Goal: Task Accomplishment & Management: Manage account settings

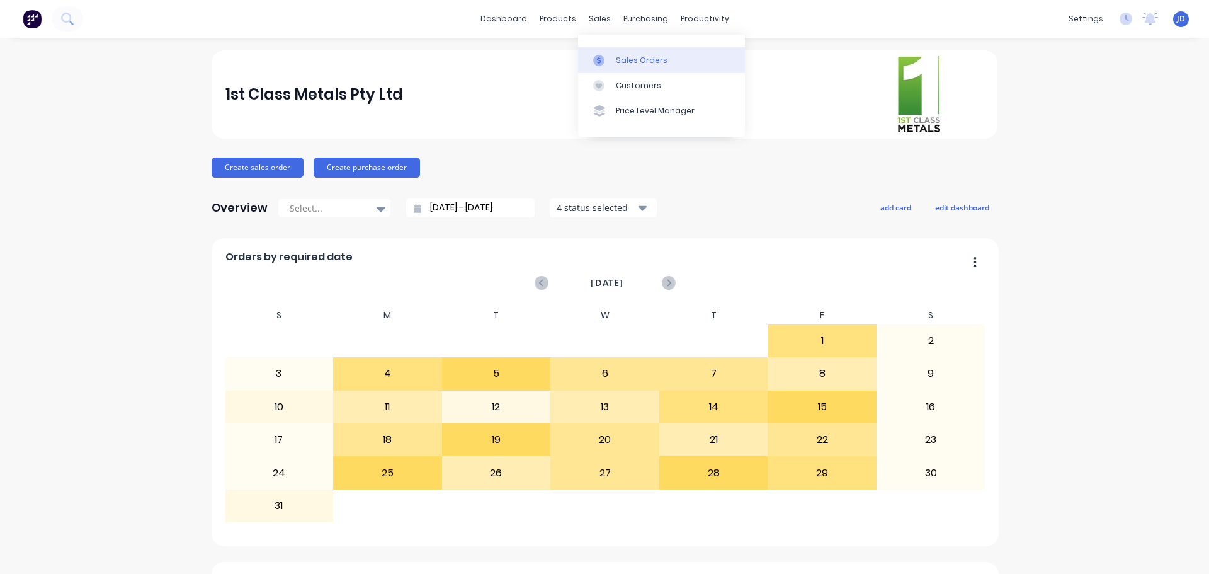
click at [616, 54] on link "Sales Orders" at bounding box center [661, 59] width 167 height 25
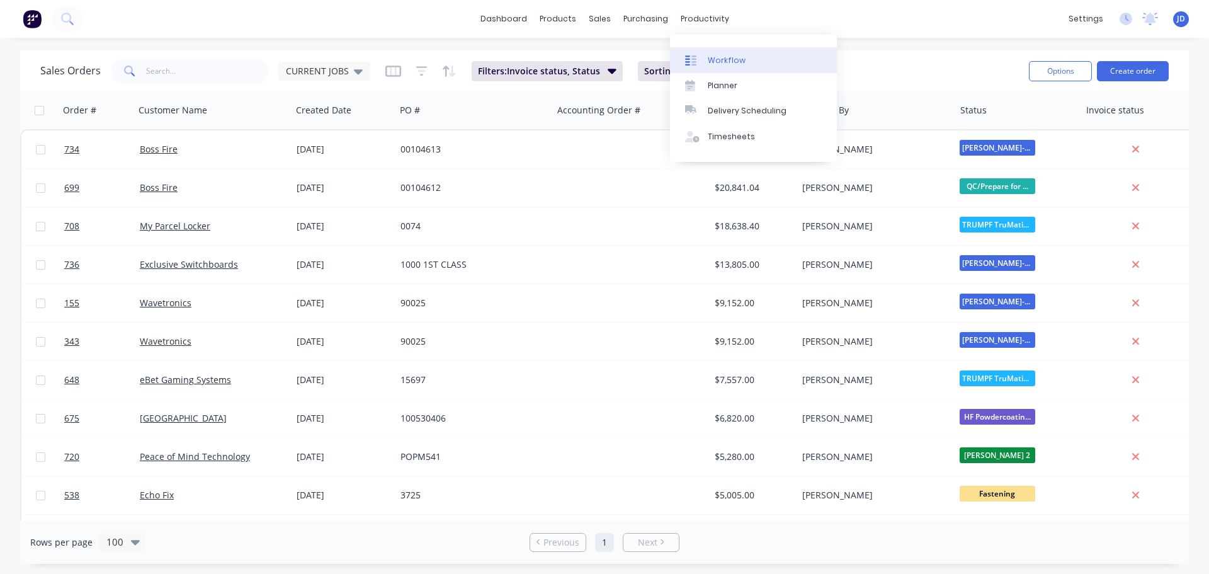
drag, startPoint x: 715, startPoint y: 44, endPoint x: 715, endPoint y: 54, distance: 9.4
click at [715, 45] on div "Workflow Planner Delivery Scheduling Timesheets" at bounding box center [753, 98] width 167 height 127
click at [716, 61] on div "Workflow" at bounding box center [727, 60] width 38 height 11
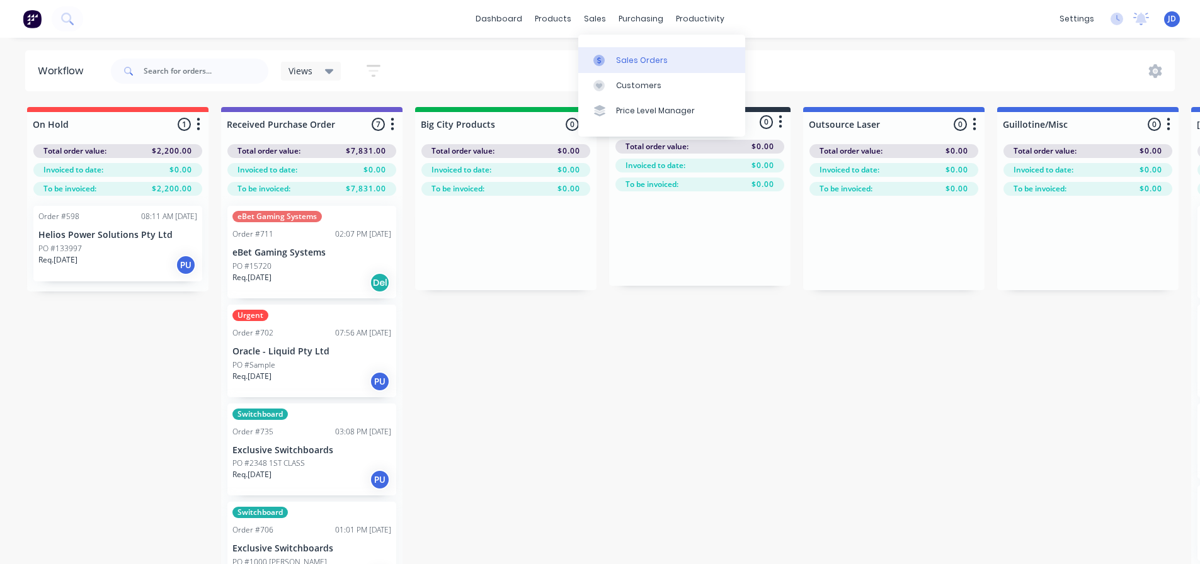
click at [633, 60] on div "Sales Orders" at bounding box center [642, 60] width 52 height 11
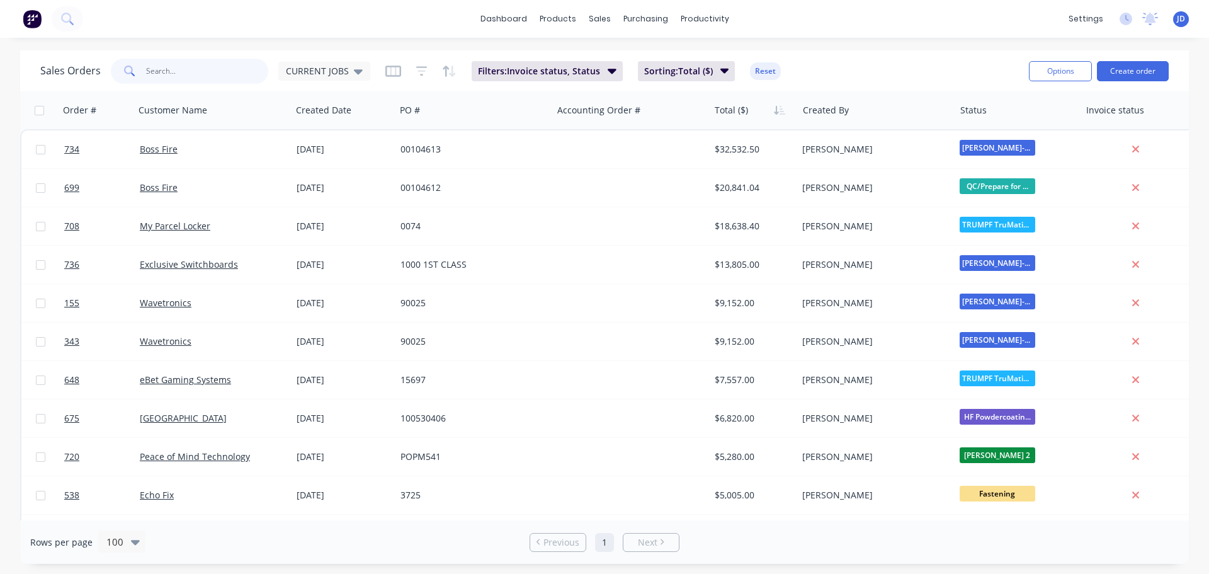
click at [200, 71] on input "text" at bounding box center [207, 71] width 123 height 25
type input "722"
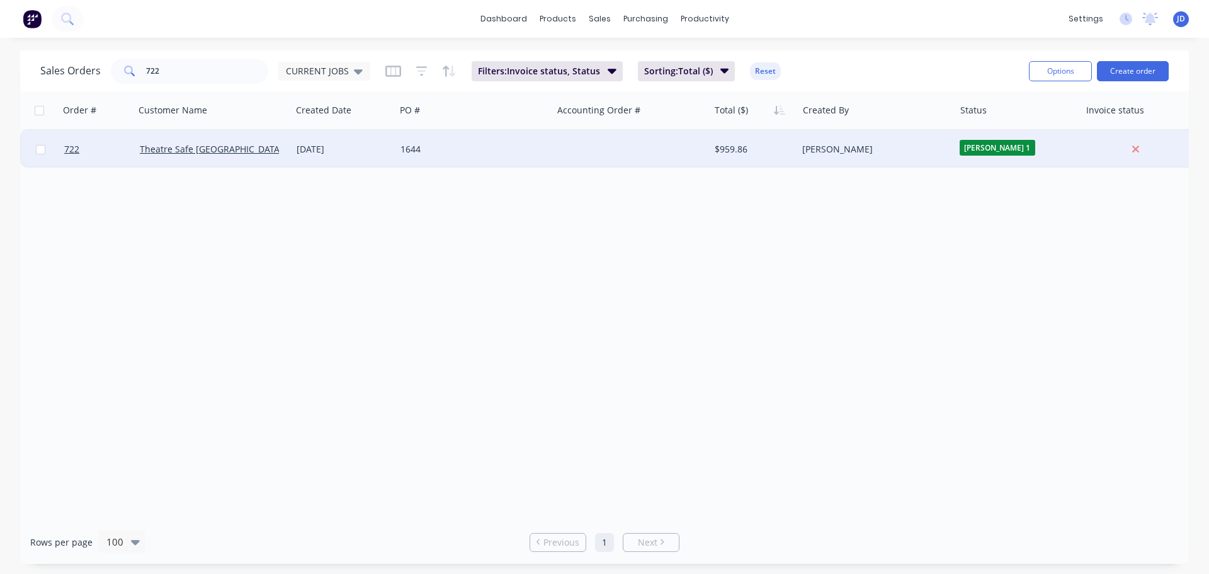
click at [412, 138] on div "1644" at bounding box center [473, 149] width 157 height 38
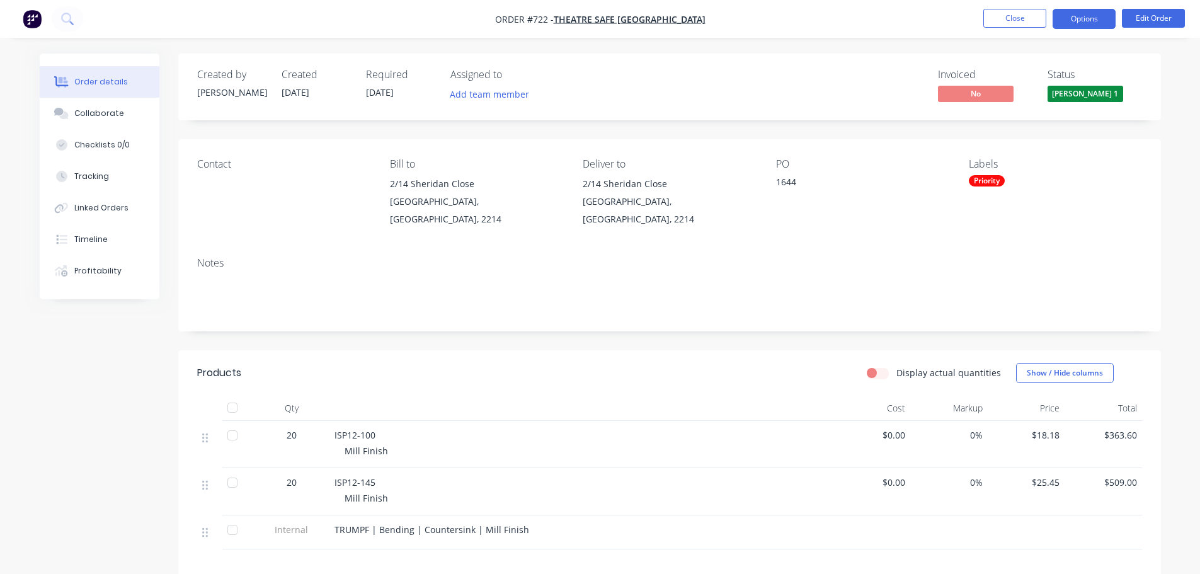
click at [1086, 18] on button "Options" at bounding box center [1083, 19] width 63 height 20
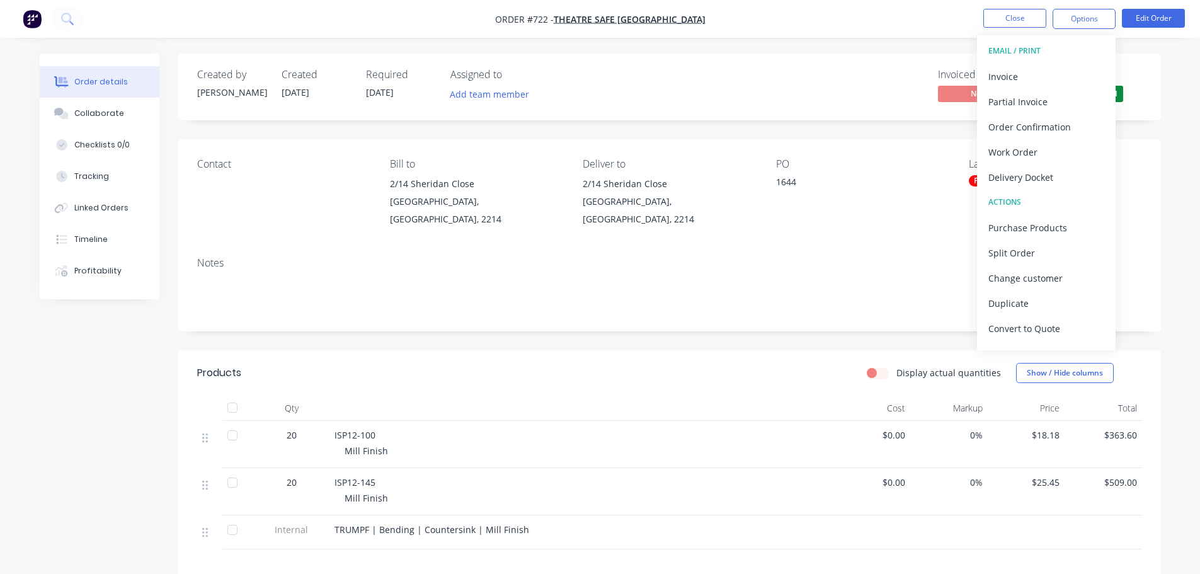
click at [1053, 169] on div "Delivery Docket" at bounding box center [1046, 177] width 116 height 18
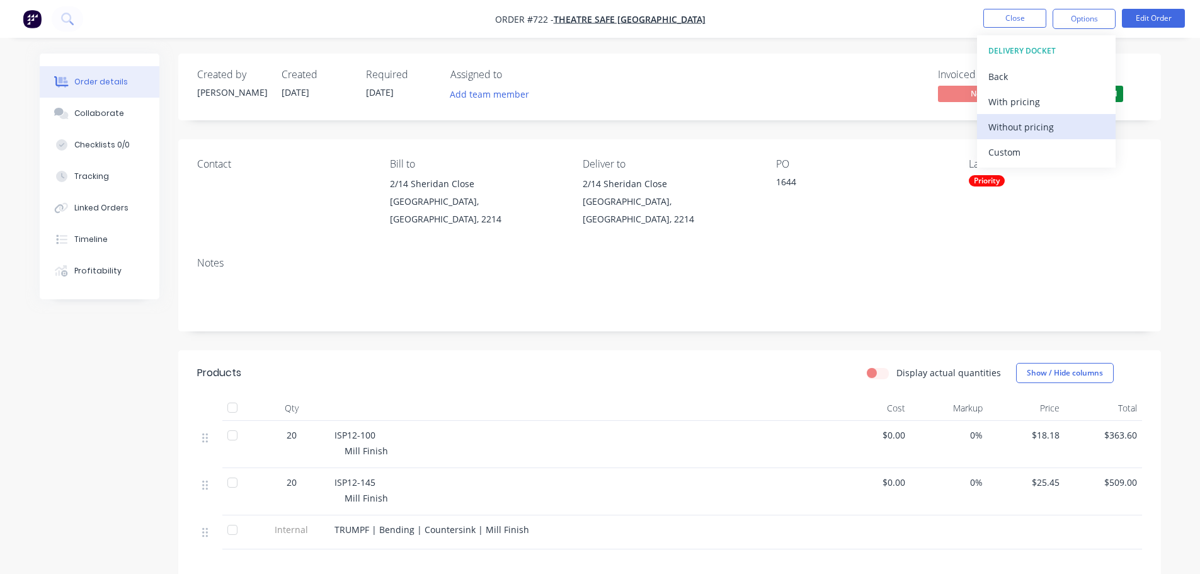
click at [1045, 126] on div "Without pricing" at bounding box center [1046, 127] width 116 height 18
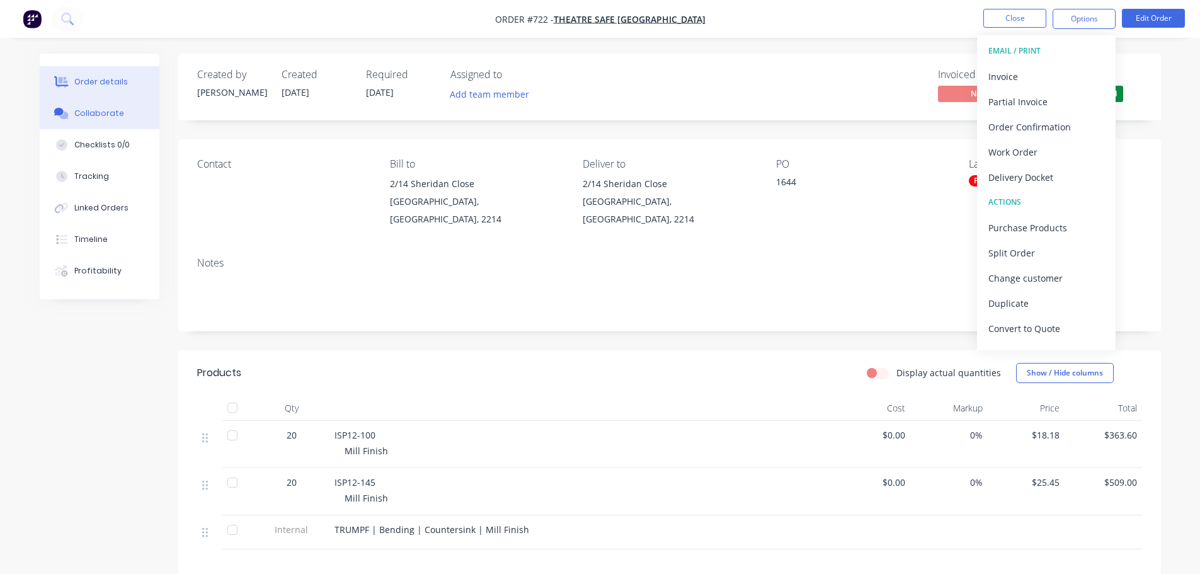
click at [113, 108] on div "Collaborate" at bounding box center [99, 113] width 50 height 11
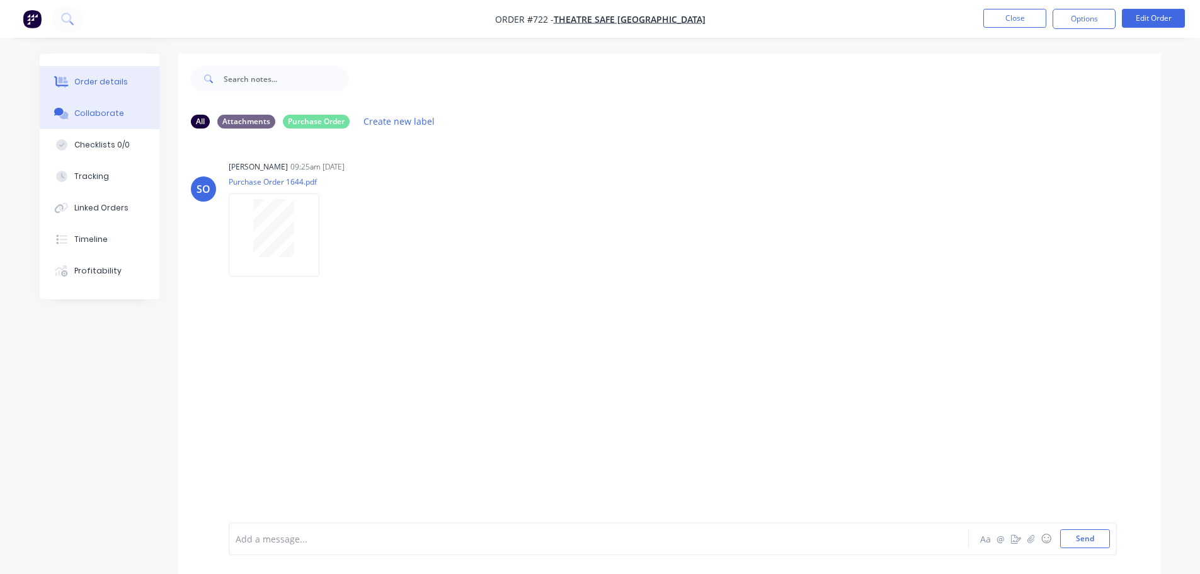
click at [109, 81] on div "Order details" at bounding box center [101, 81] width 54 height 11
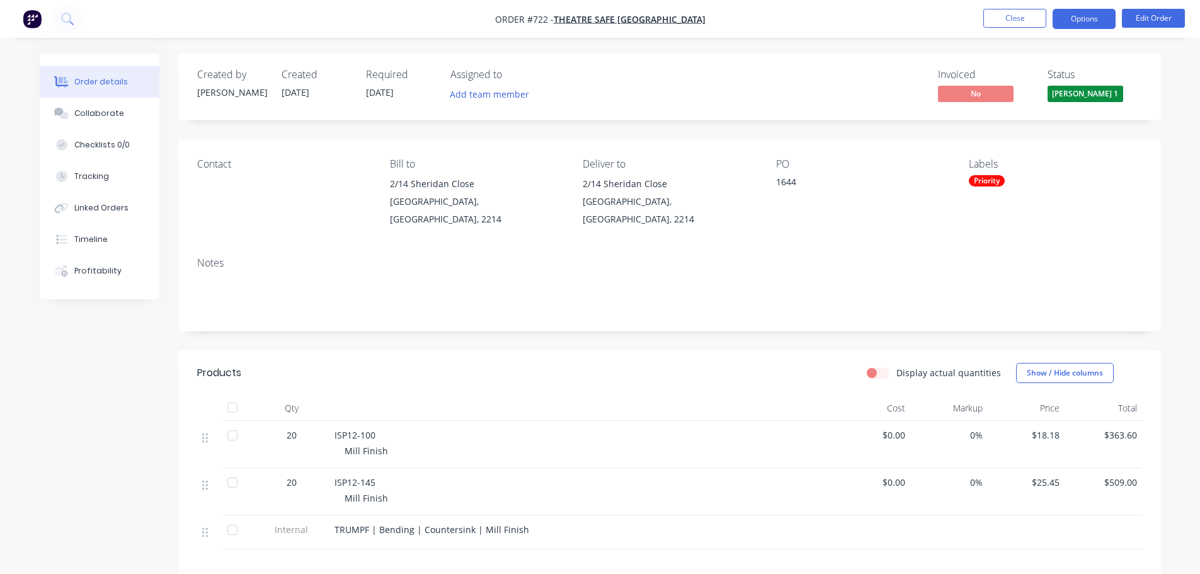
click at [1086, 12] on button "Options" at bounding box center [1083, 19] width 63 height 20
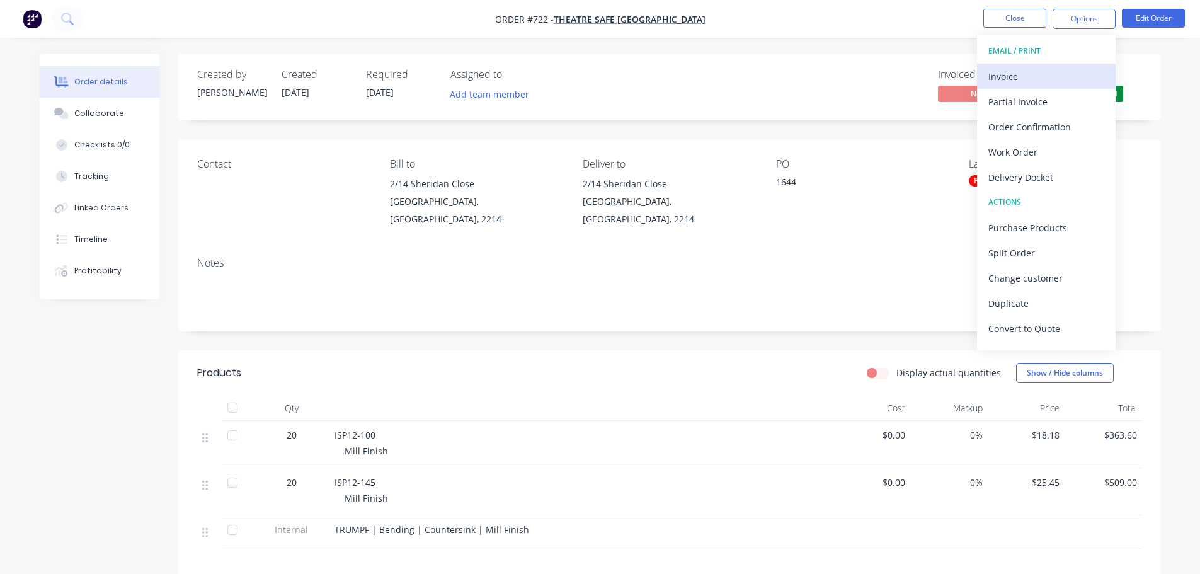
click at [1011, 76] on div "Invoice" at bounding box center [1046, 76] width 116 height 18
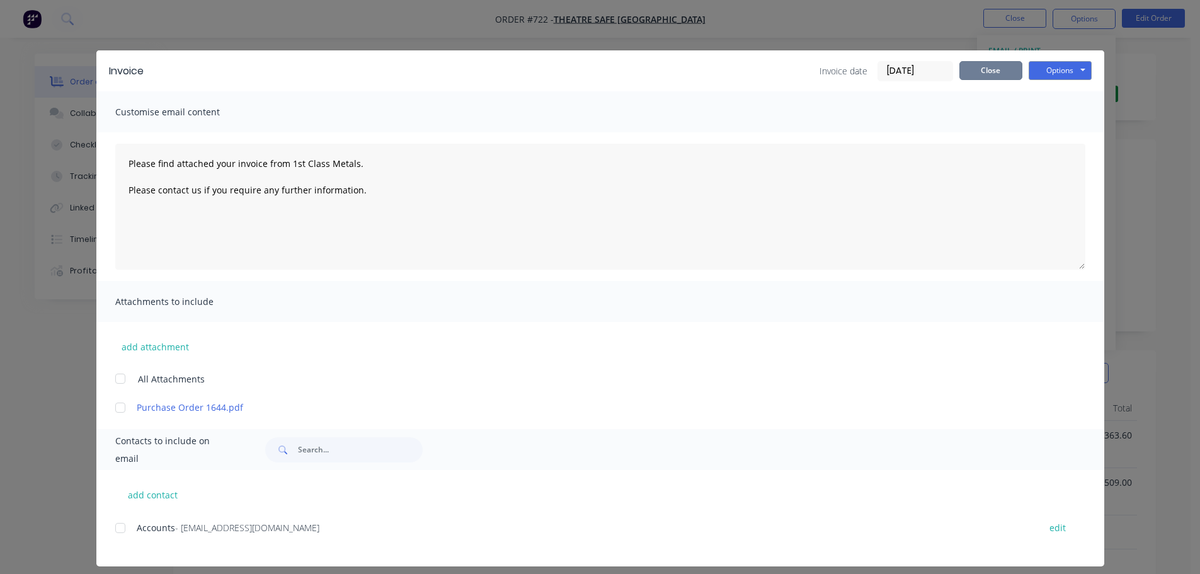
drag, startPoint x: 961, startPoint y: 79, endPoint x: 969, endPoint y: 71, distance: 11.1
click at [965, 74] on button "Close" at bounding box center [990, 70] width 63 height 19
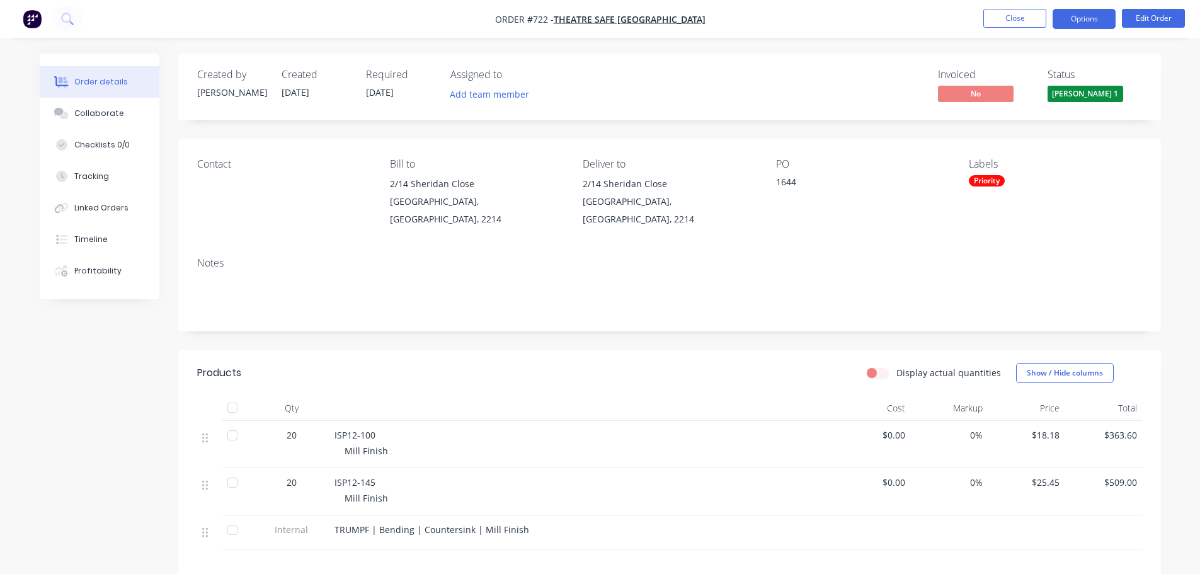
click at [1079, 11] on button "Options" at bounding box center [1083, 19] width 63 height 20
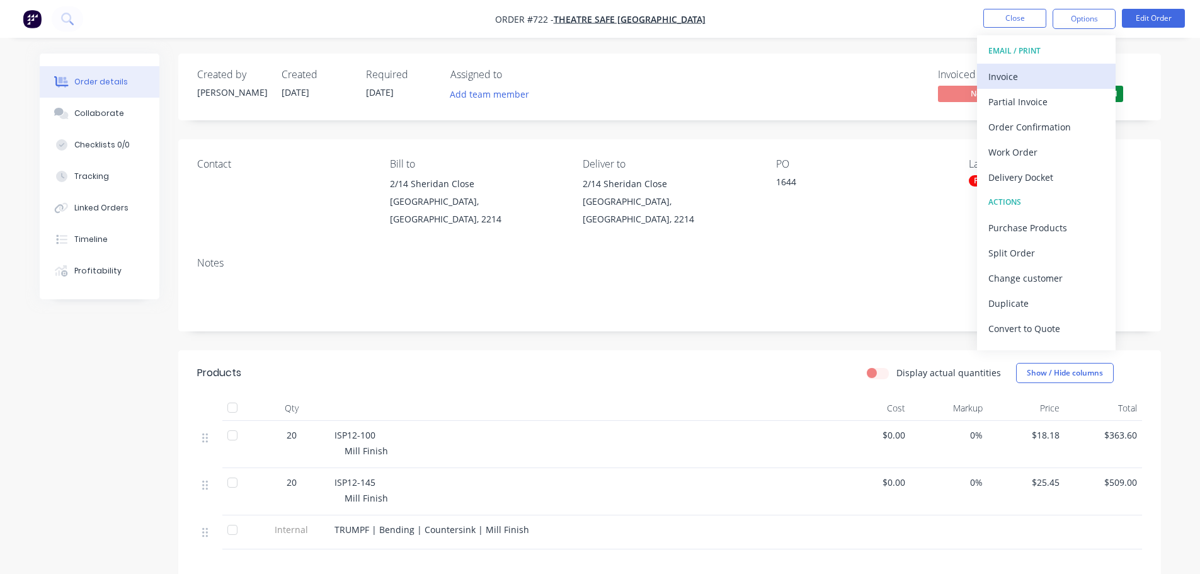
click at [1026, 77] on div "Invoice" at bounding box center [1046, 76] width 116 height 18
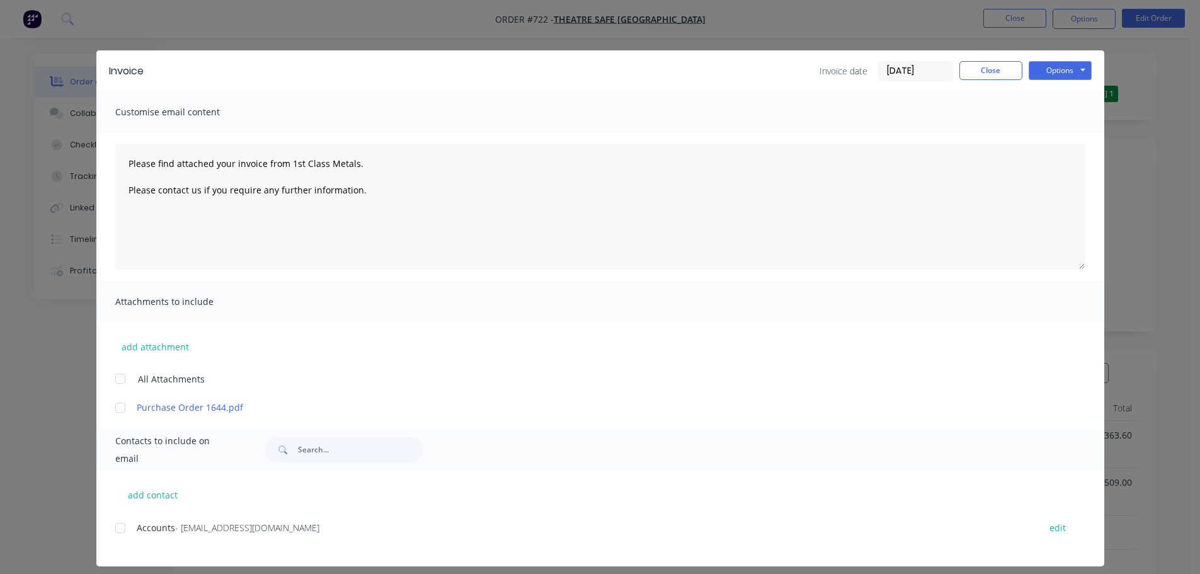
drag, startPoint x: 123, startPoint y: 526, endPoint x: 138, endPoint y: 523, distance: 15.4
click at [124, 527] on div at bounding box center [120, 527] width 25 height 25
drag, startPoint x: 1079, startPoint y: 71, endPoint x: 1065, endPoint y: 87, distance: 20.6
click at [1069, 85] on div "Invoice Invoice date [DATE] Close Options Preview Print Email" at bounding box center [600, 70] width 1008 height 41
click at [1054, 82] on div "Invoice Invoice date [DATE] Close Options Preview Print Email" at bounding box center [600, 70] width 1008 height 41
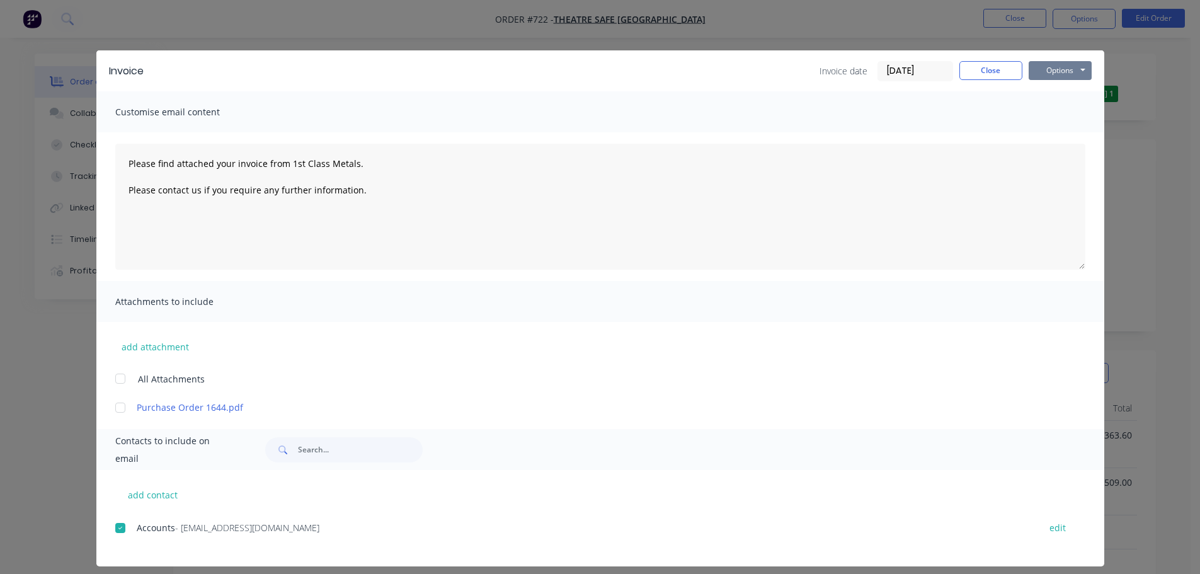
click at [1057, 69] on button "Options" at bounding box center [1059, 70] width 63 height 19
click at [1054, 116] on button "Print" at bounding box center [1068, 113] width 81 height 21
click at [1080, 79] on button "Options" at bounding box center [1059, 70] width 63 height 19
click at [1077, 135] on button "Email" at bounding box center [1068, 134] width 81 height 21
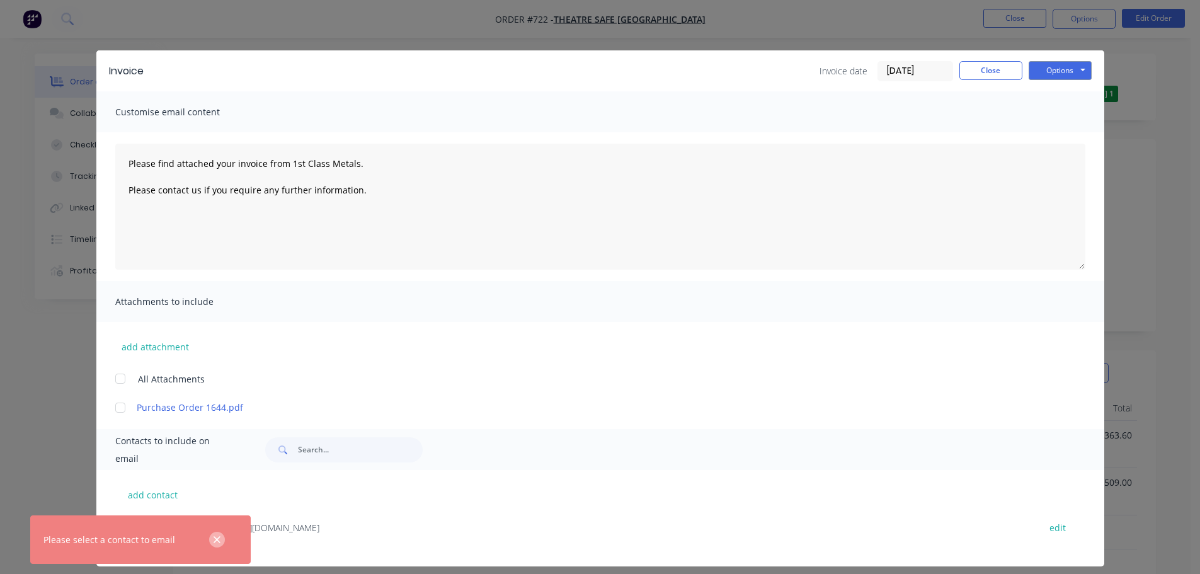
click at [217, 541] on icon "button" at bounding box center [217, 539] width 8 height 11
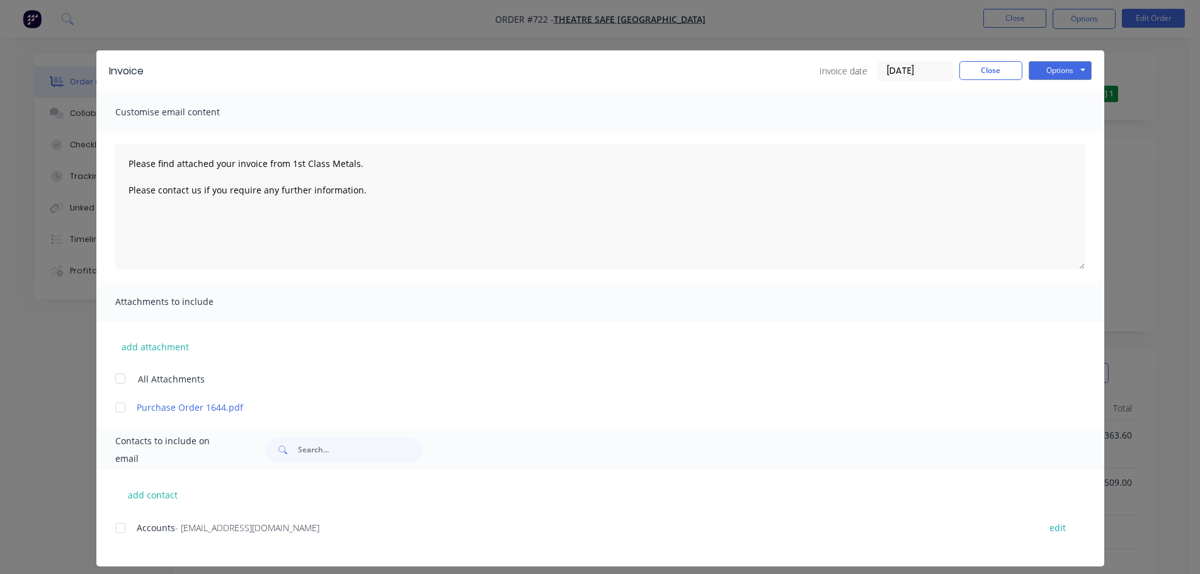
click at [123, 525] on div at bounding box center [120, 527] width 25 height 25
click at [1072, 76] on button "Options" at bounding box center [1059, 70] width 63 height 19
click at [1060, 140] on button "Email" at bounding box center [1068, 134] width 81 height 21
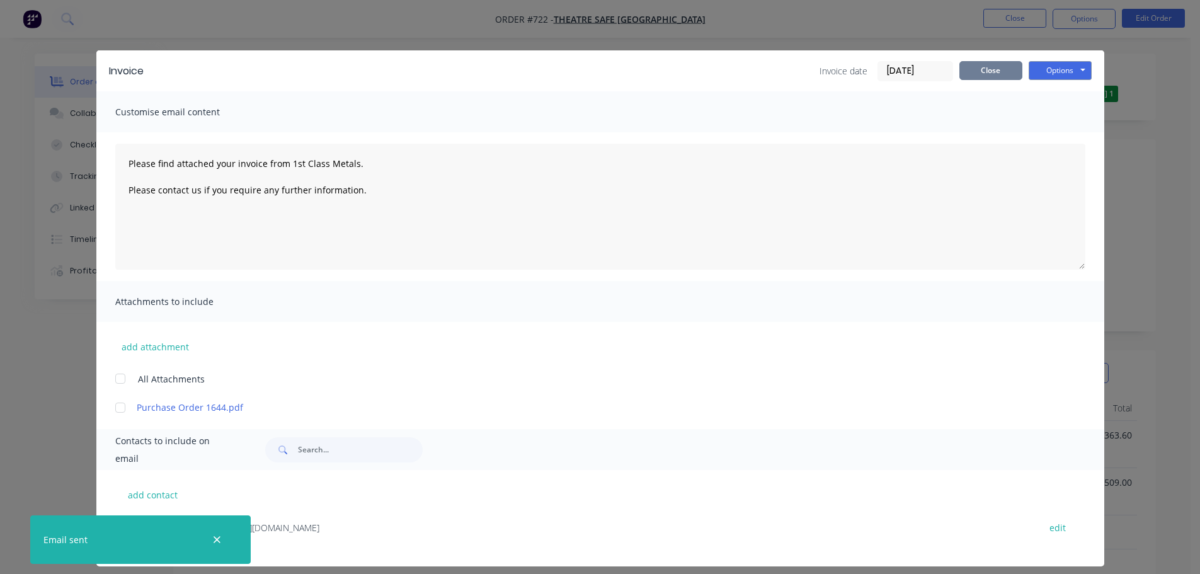
click at [994, 77] on button "Close" at bounding box center [990, 70] width 63 height 19
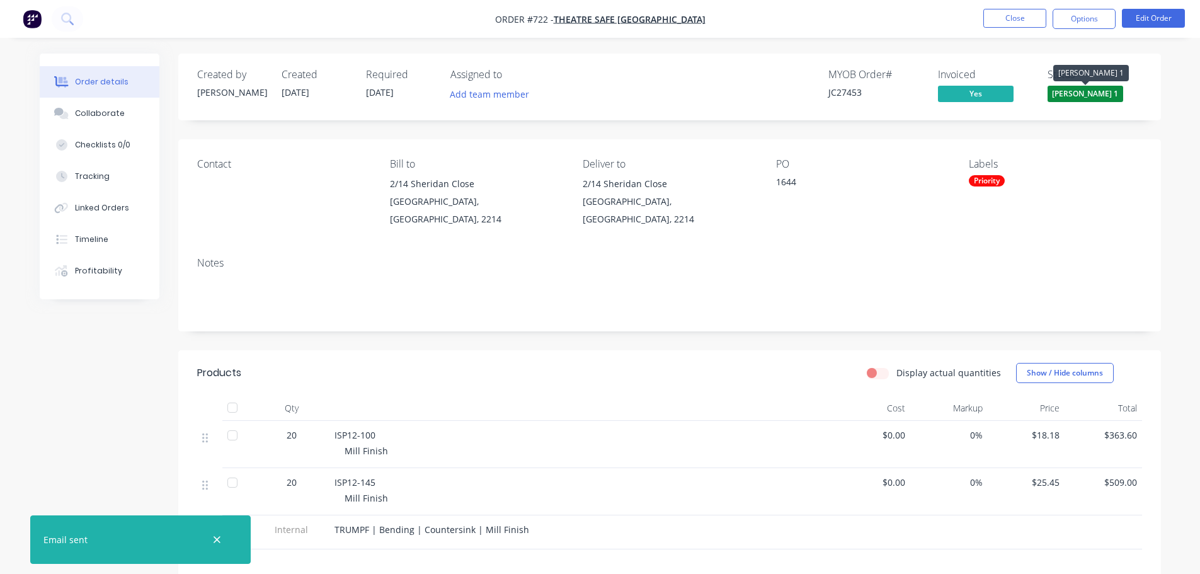
click at [1105, 97] on span "[PERSON_NAME] 1" at bounding box center [1085, 94] width 76 height 16
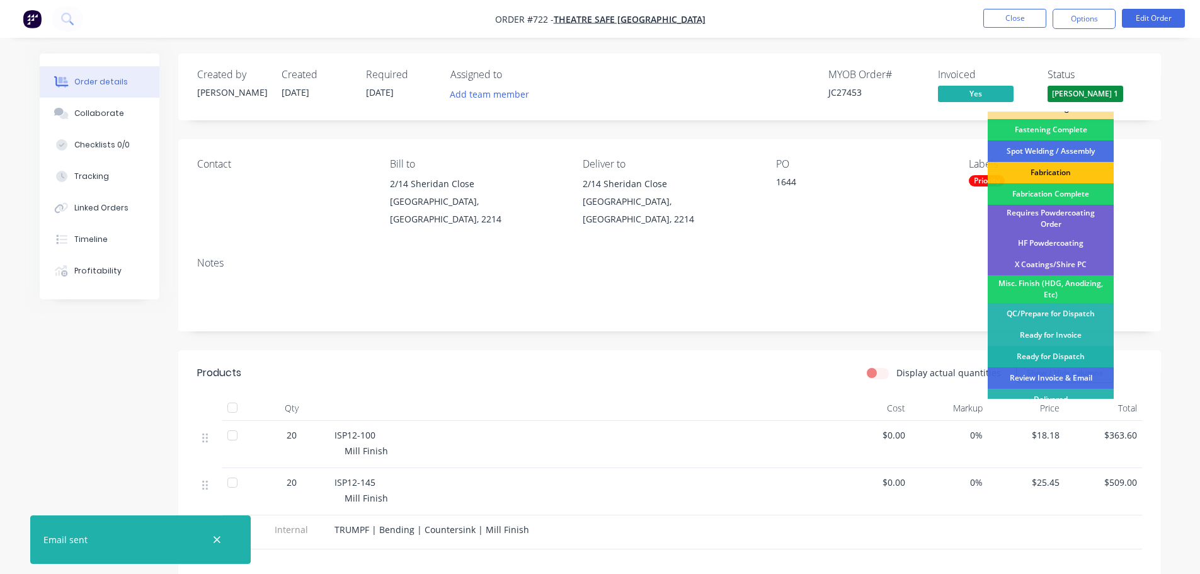
scroll to position [368, 0]
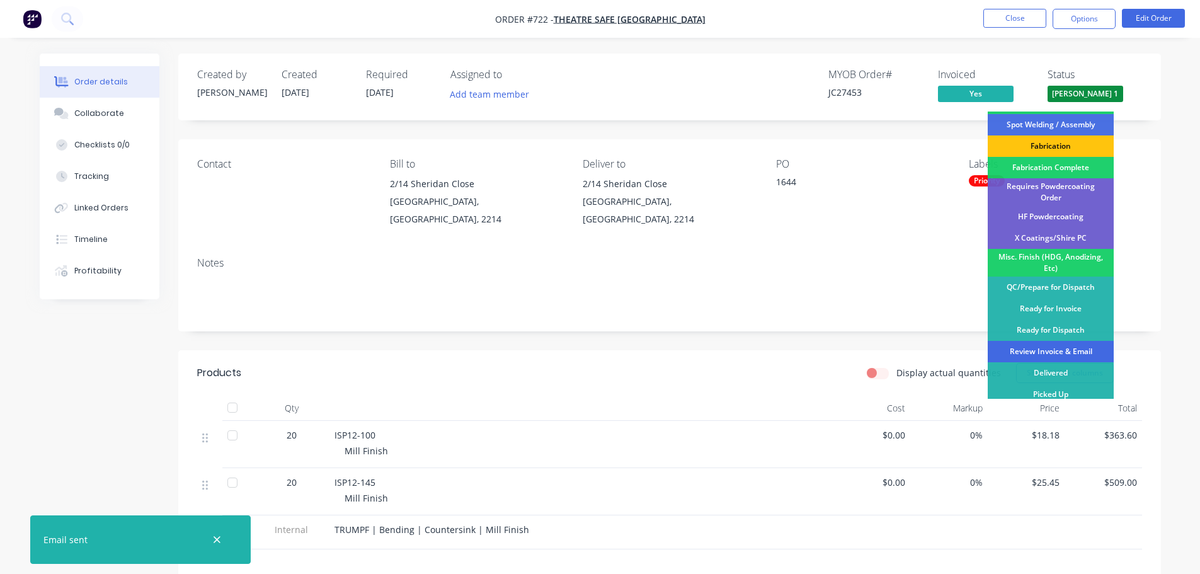
click at [1075, 344] on div "Review Invoice & Email" at bounding box center [1050, 351] width 126 height 21
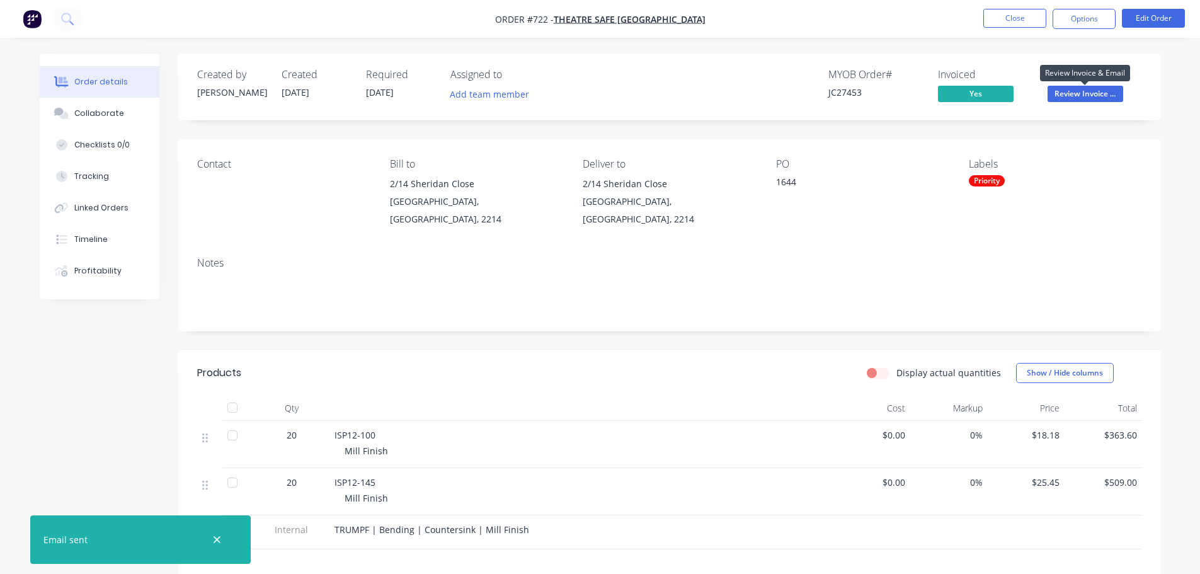
click at [1087, 91] on span "Review Invoice ..." at bounding box center [1085, 94] width 76 height 16
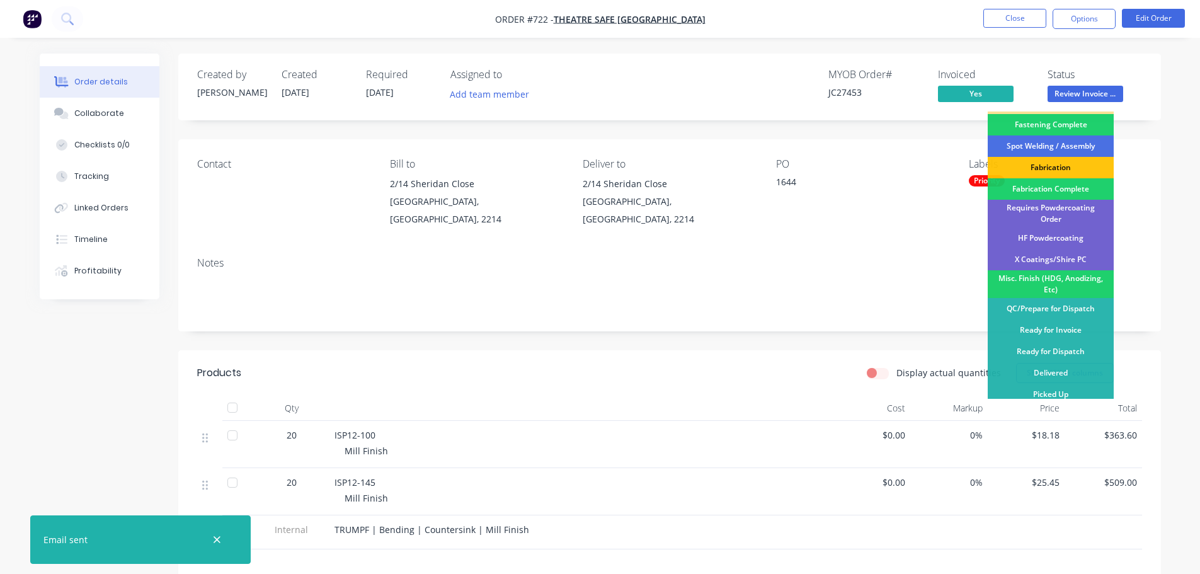
click at [1073, 362] on div "Delivered" at bounding box center [1050, 372] width 126 height 21
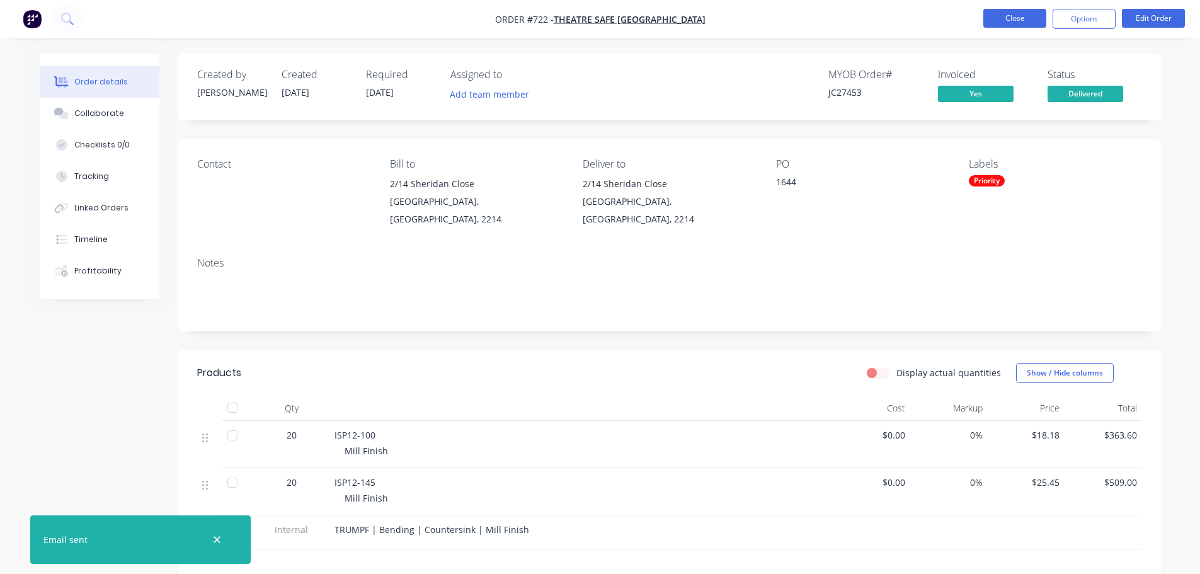
click at [1008, 16] on button "Close" at bounding box center [1014, 18] width 63 height 19
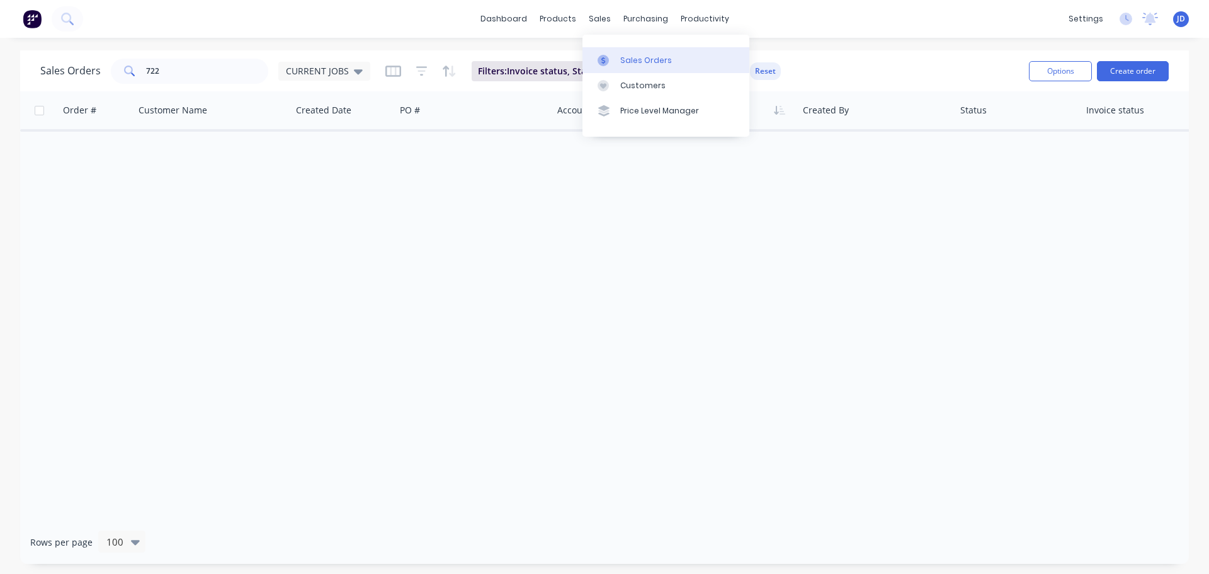
click at [618, 52] on link "Sales Orders" at bounding box center [665, 59] width 167 height 25
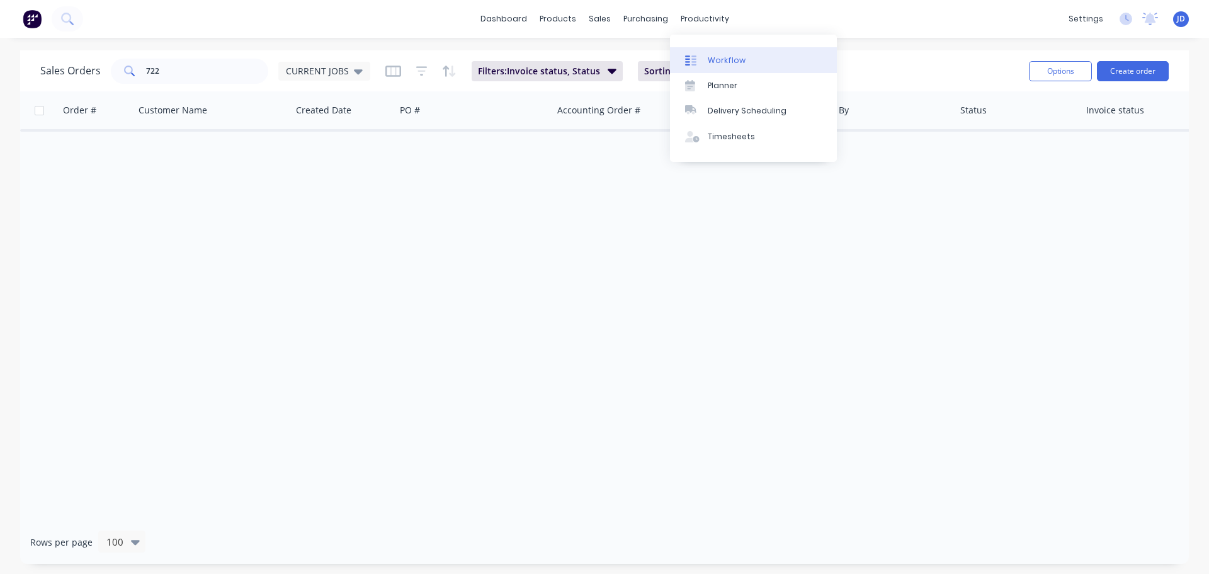
click at [706, 62] on link "Workflow" at bounding box center [753, 59] width 167 height 25
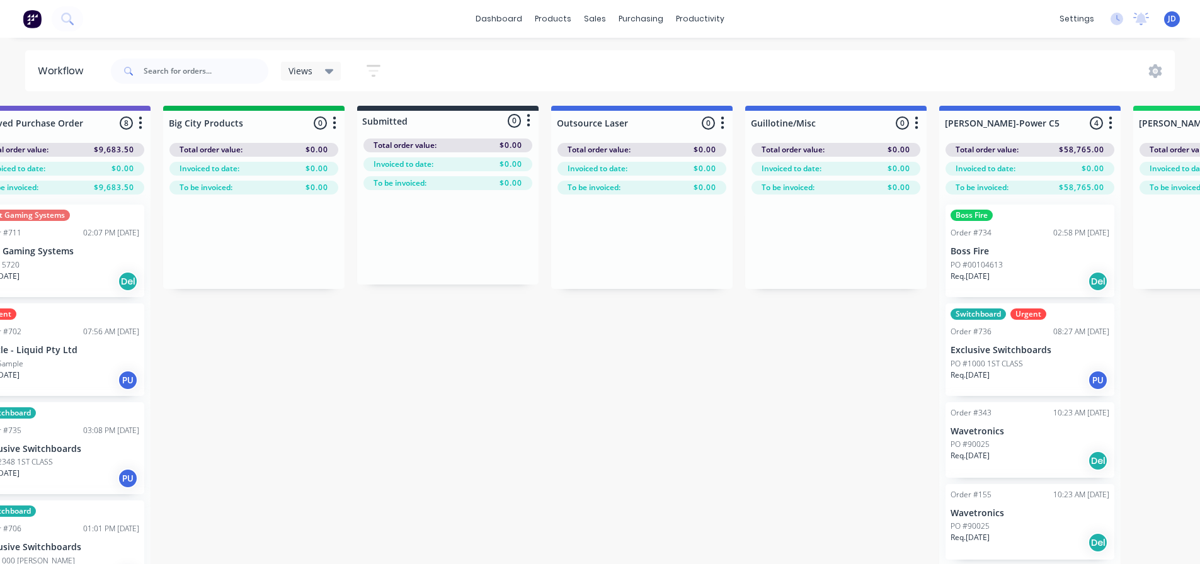
drag, startPoint x: 594, startPoint y: 421, endPoint x: 581, endPoint y: 402, distance: 23.6
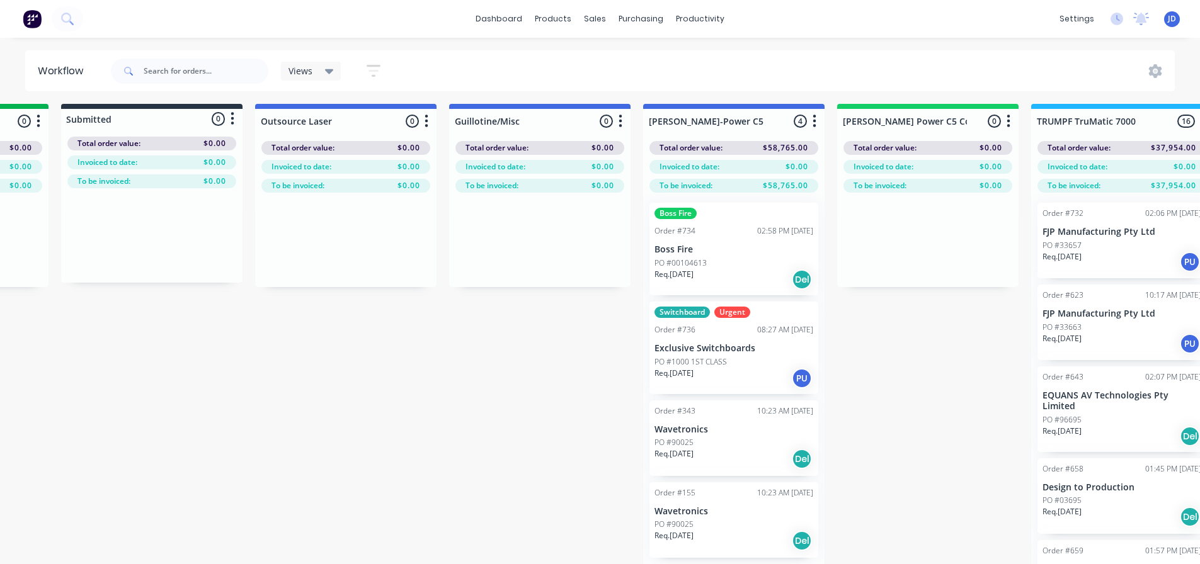
drag, startPoint x: 509, startPoint y: 424, endPoint x: 573, endPoint y: 419, distance: 64.4
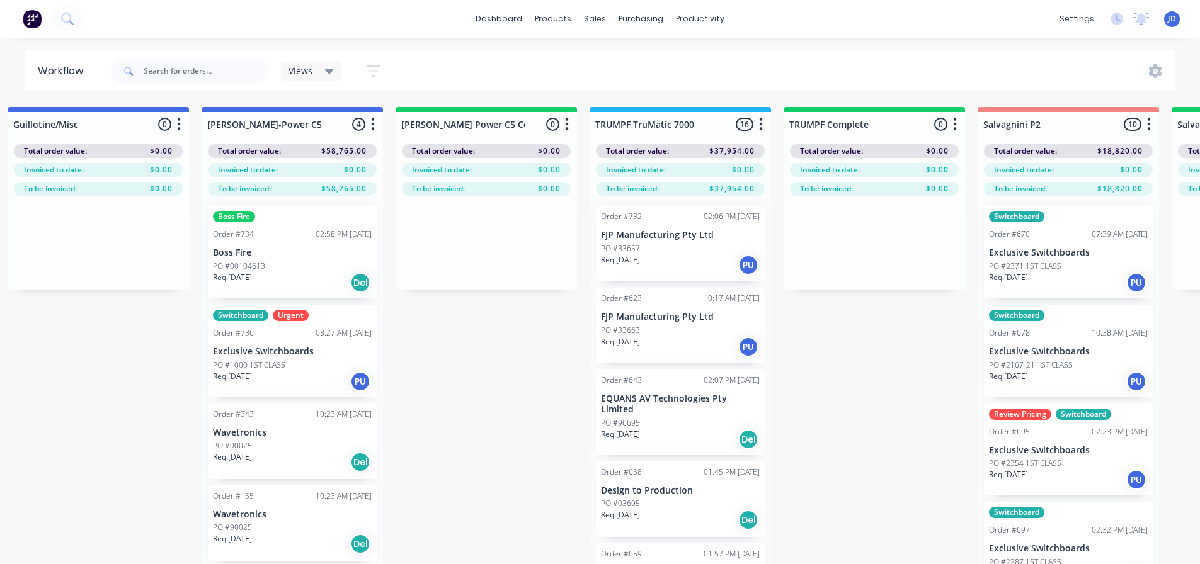
drag, startPoint x: 717, startPoint y: 433, endPoint x: 805, endPoint y: 396, distance: 95.7
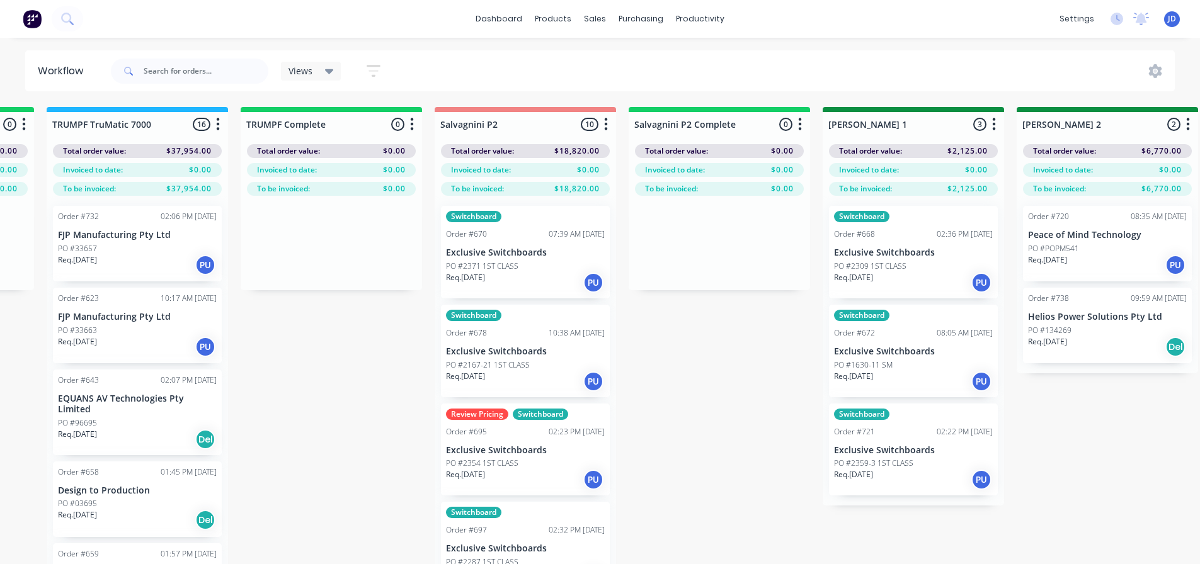
drag, startPoint x: 906, startPoint y: 389, endPoint x: 967, endPoint y: 353, distance: 71.2
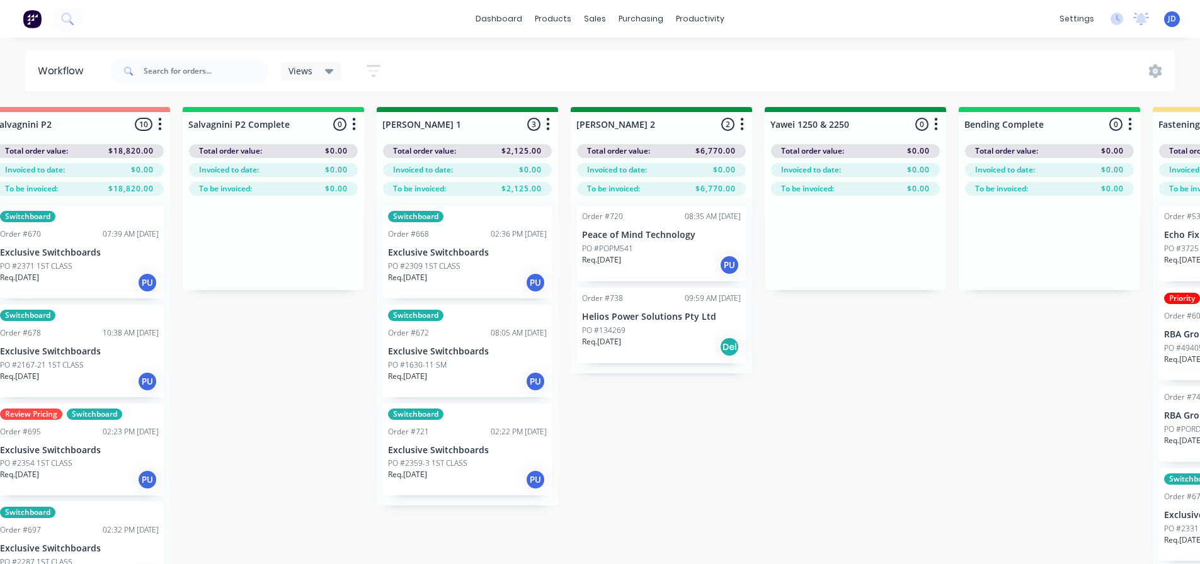
drag, startPoint x: 539, startPoint y: 414, endPoint x: 636, endPoint y: 406, distance: 97.3
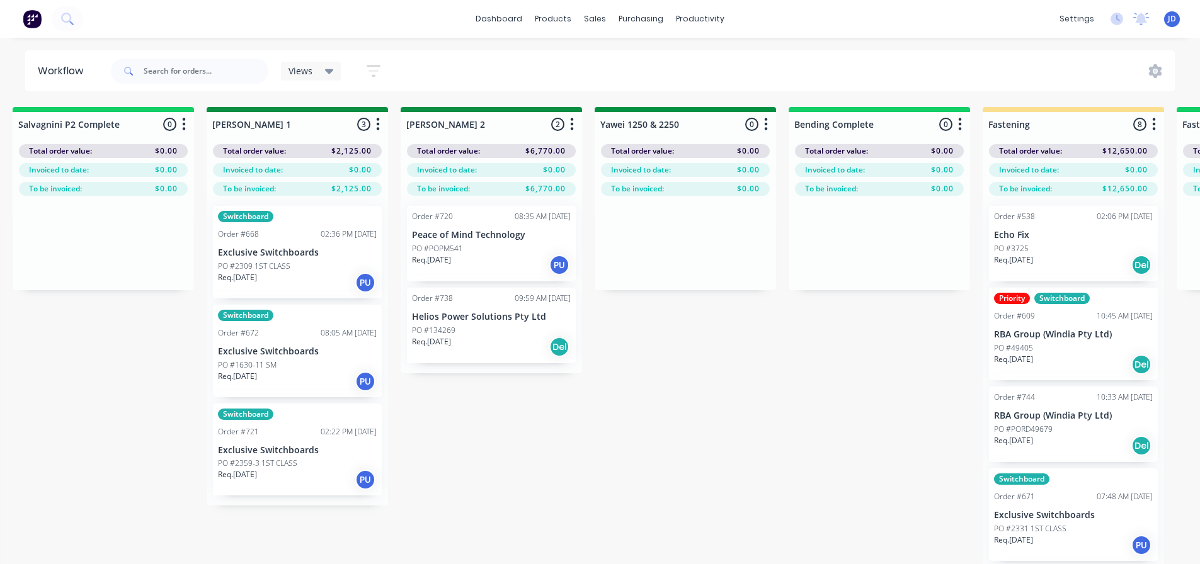
click at [441, 347] on div "Order #720 08:35 AM [DATE] Peace of Mind Technology PO #POPM541 Req. [DATE] PU …" at bounding box center [491, 285] width 181 height 178
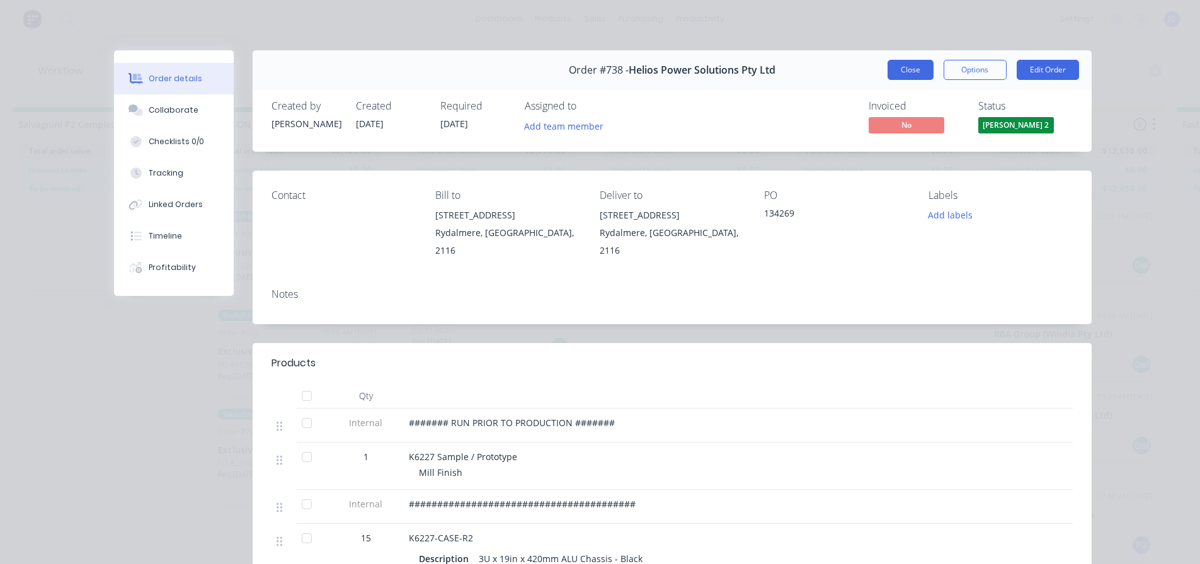
click at [915, 76] on button "Close" at bounding box center [910, 70] width 46 height 20
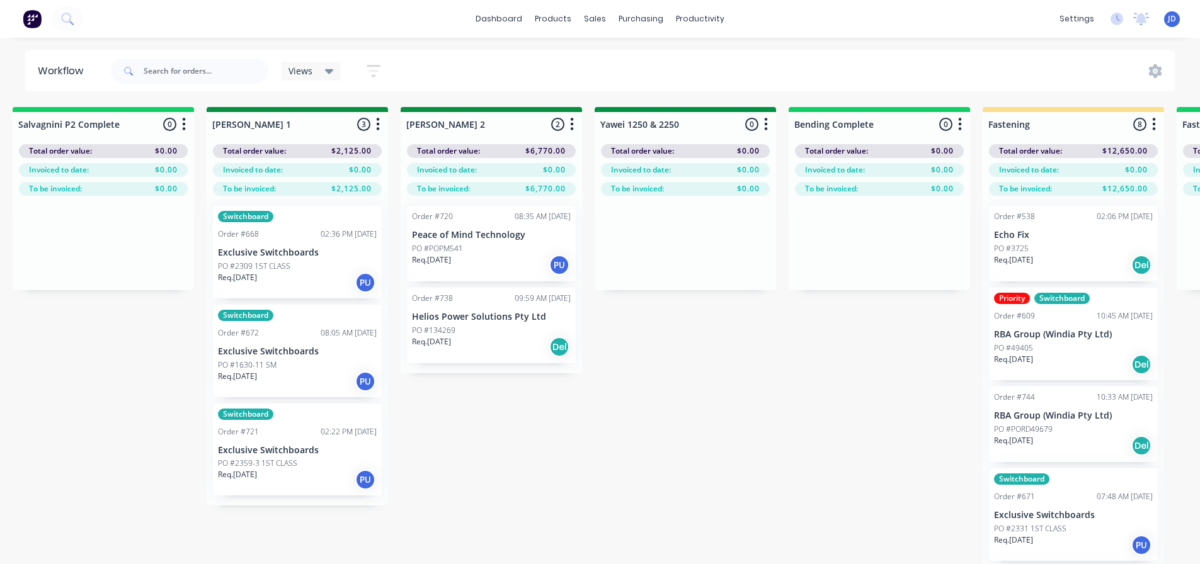
click at [501, 262] on div "Req. [DATE] PU" at bounding box center [491, 264] width 159 height 21
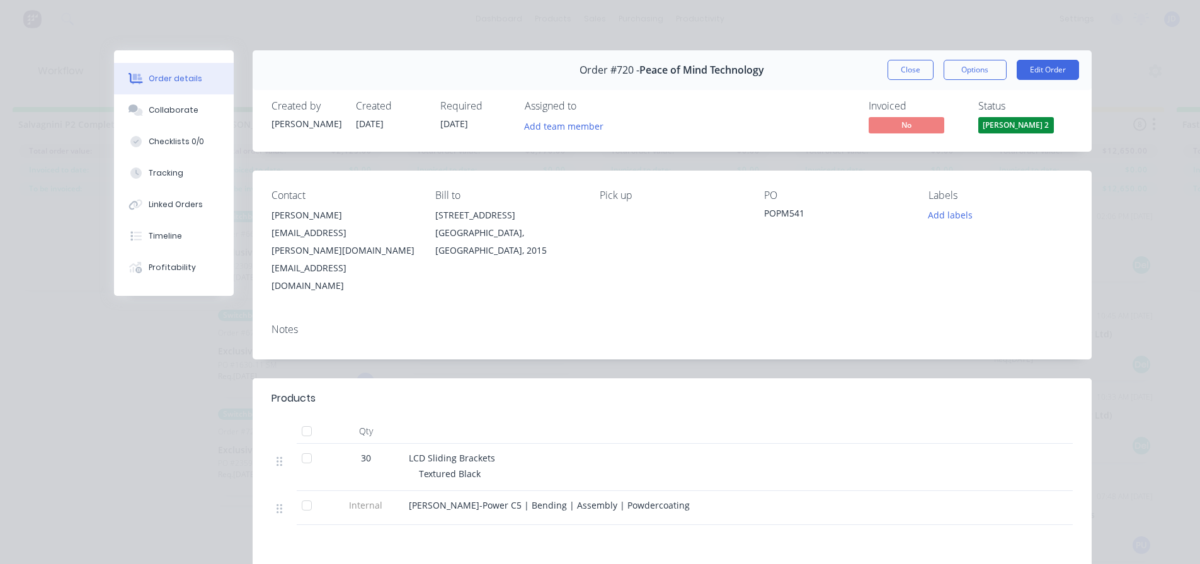
click at [907, 83] on div "Order #720 - Peace of Mind Technology Close Options Edit Order" at bounding box center [672, 70] width 839 height 40
click at [907, 79] on button "Close" at bounding box center [910, 70] width 46 height 20
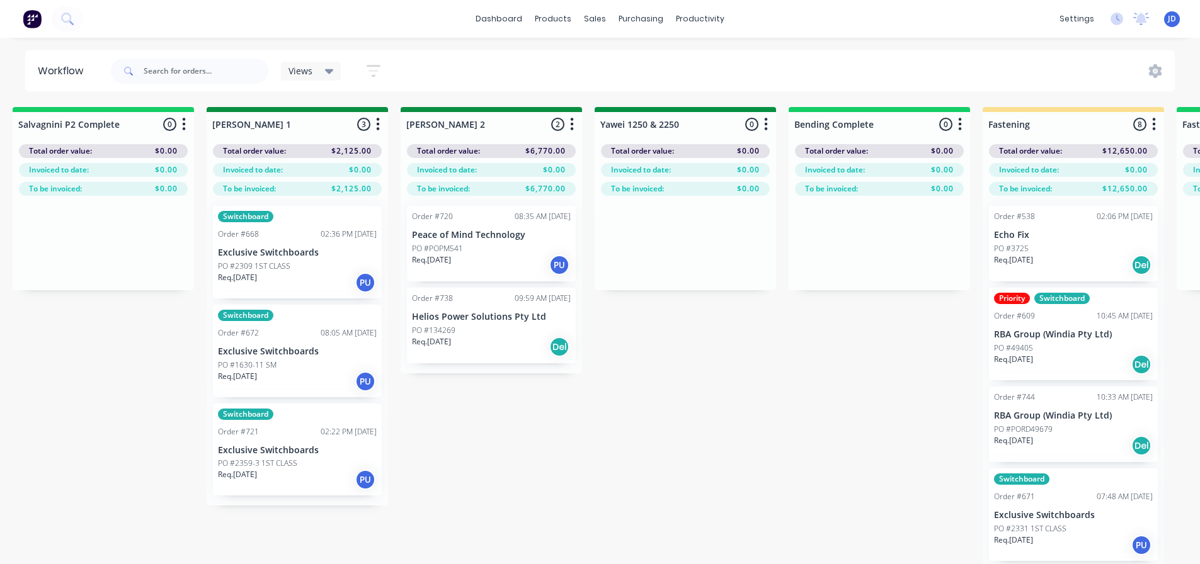
scroll to position [0, 2145]
click at [264, 261] on div "Switchboard Order #668 02:36 PM [DATE] Exclusive Switchboards PO #2309 1ST CLAS…" at bounding box center [299, 351] width 181 height 310
click at [267, 260] on div "Switchboard Order #668 02:36 PM [DATE] Exclusive Switchboards PO #2309 1ST CLAS…" at bounding box center [299, 351] width 181 height 310
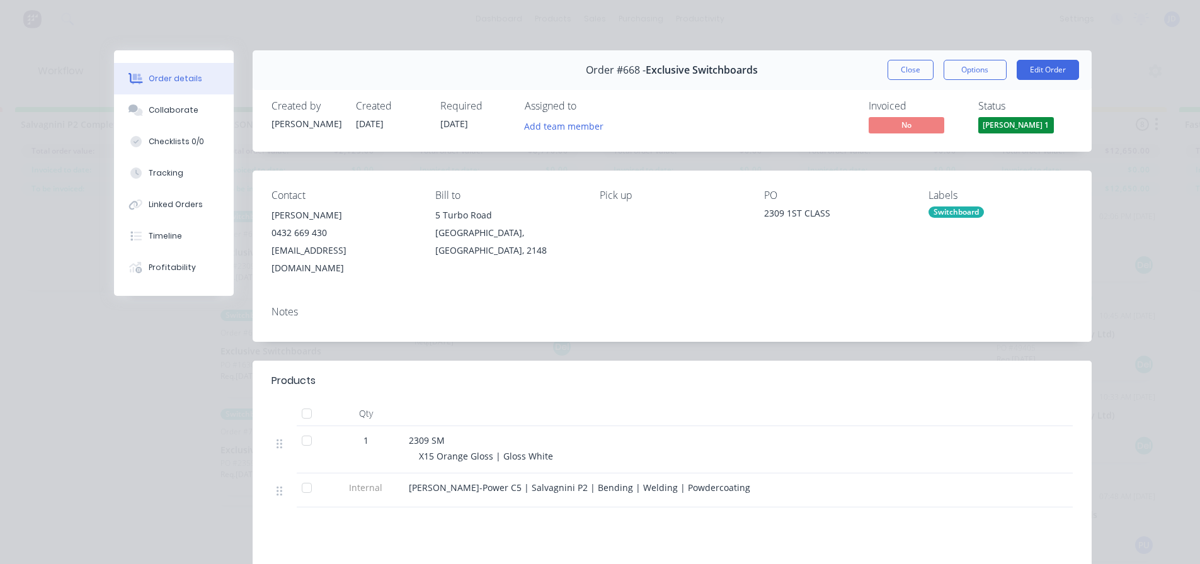
click at [914, 61] on button "Close" at bounding box center [910, 70] width 46 height 20
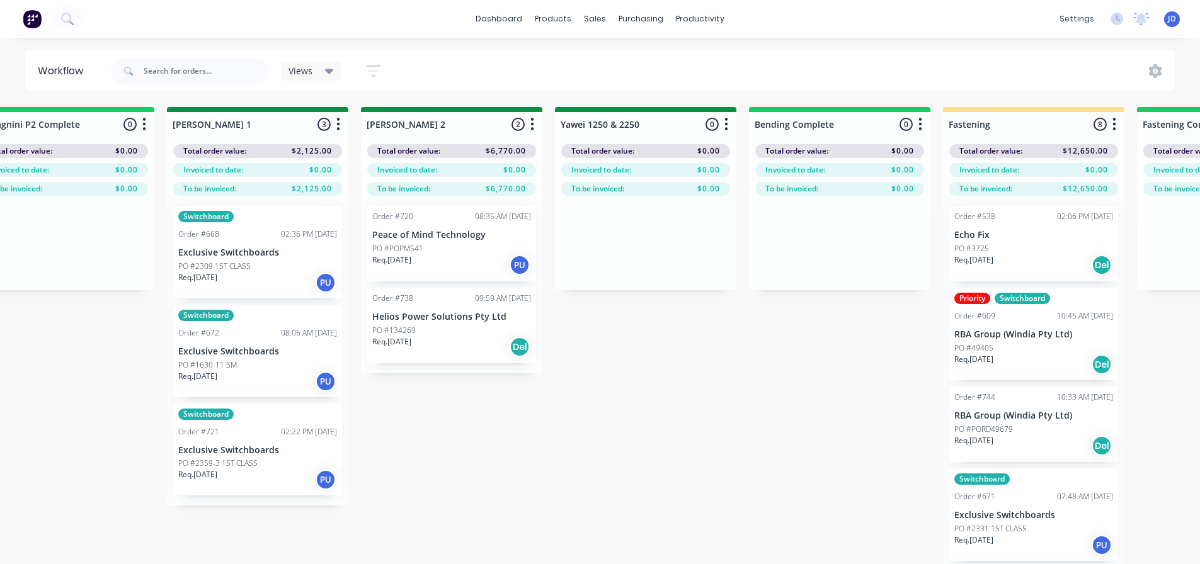
drag, startPoint x: 844, startPoint y: 366, endPoint x: 869, endPoint y: 346, distance: 32.7
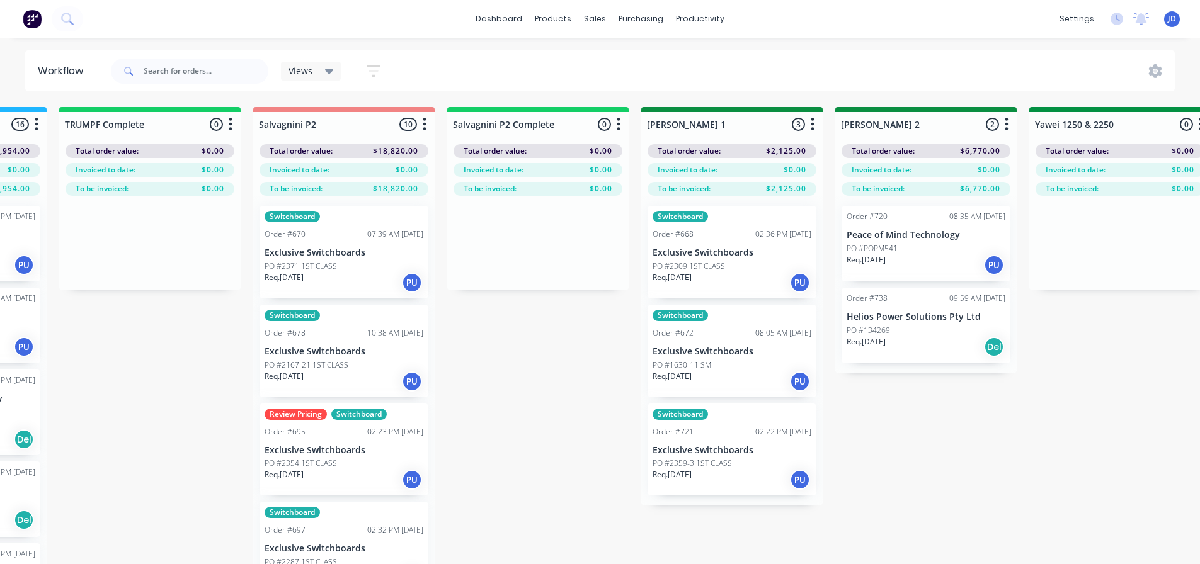
drag, startPoint x: 756, startPoint y: 418, endPoint x: 630, endPoint y: 407, distance: 126.5
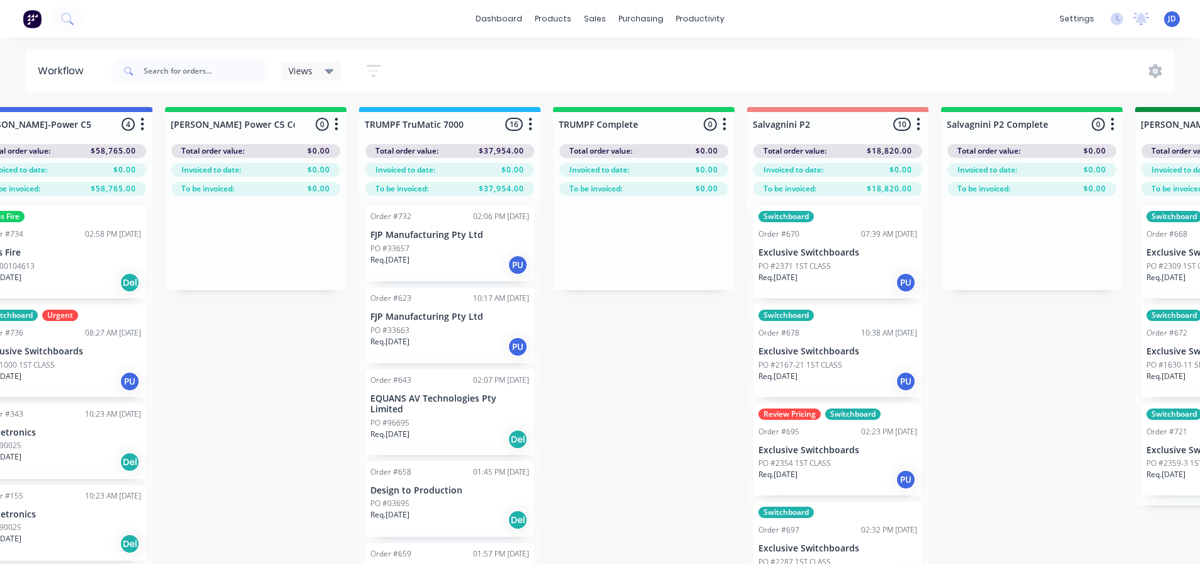
scroll to position [0, 1358]
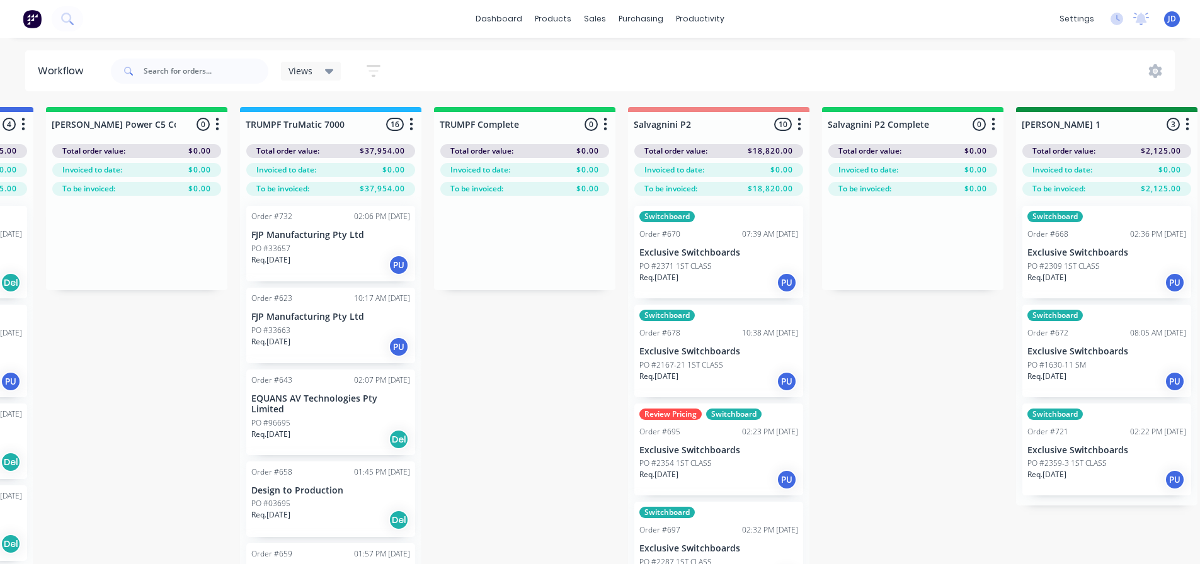
drag, startPoint x: 763, startPoint y: 424, endPoint x: 846, endPoint y: 411, distance: 84.8
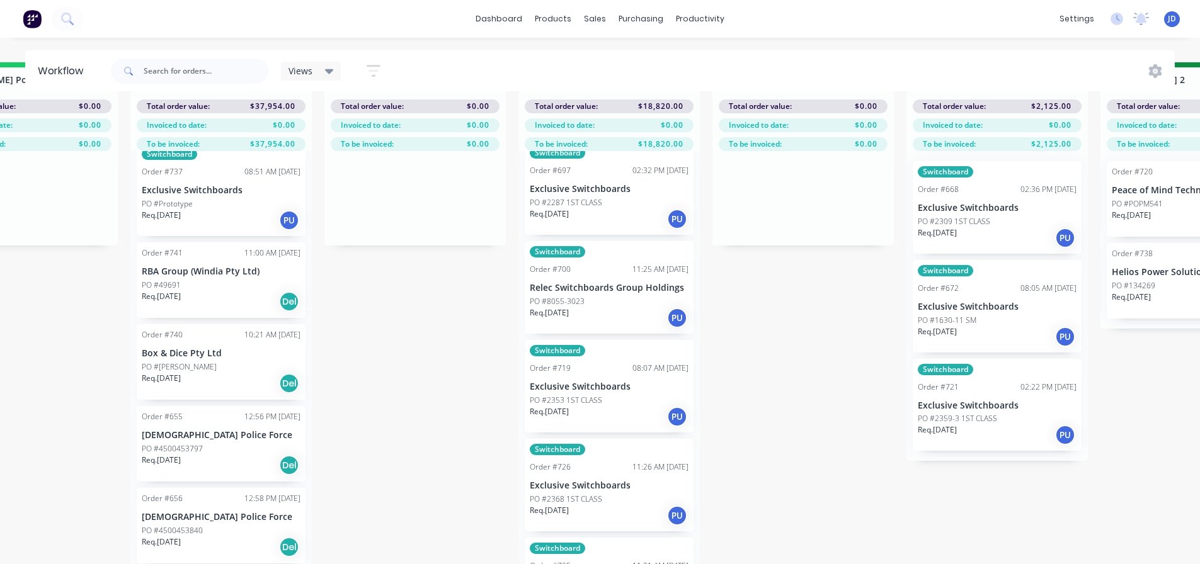
scroll to position [7, 2174]
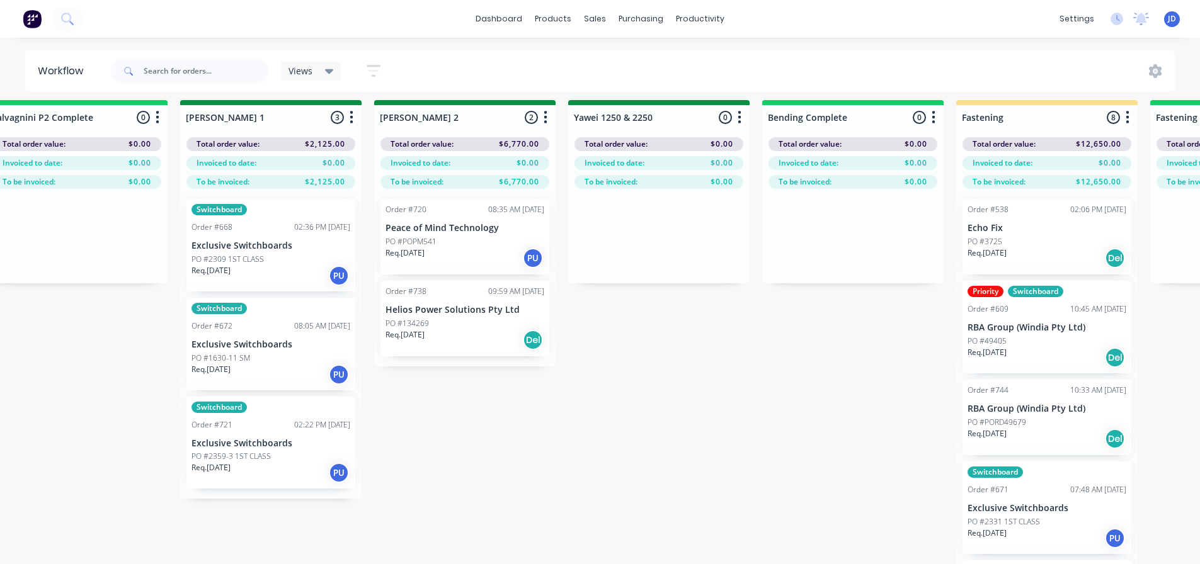
drag, startPoint x: 566, startPoint y: 502, endPoint x: 754, endPoint y: 453, distance: 193.8
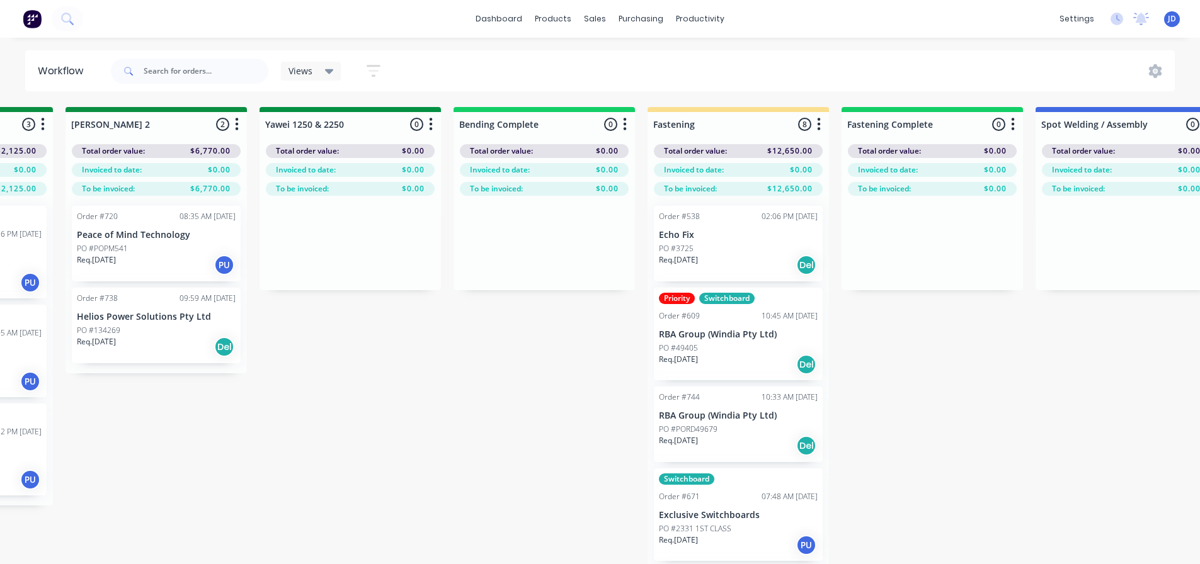
scroll to position [0, 2504]
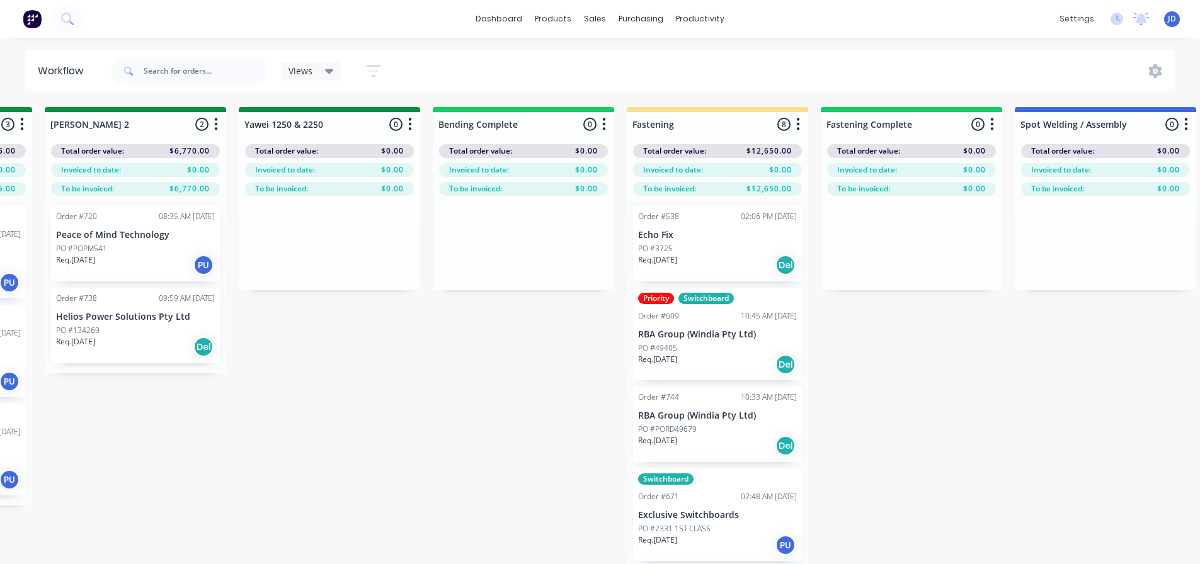
drag, startPoint x: 936, startPoint y: 380, endPoint x: 954, endPoint y: 372, distance: 19.2
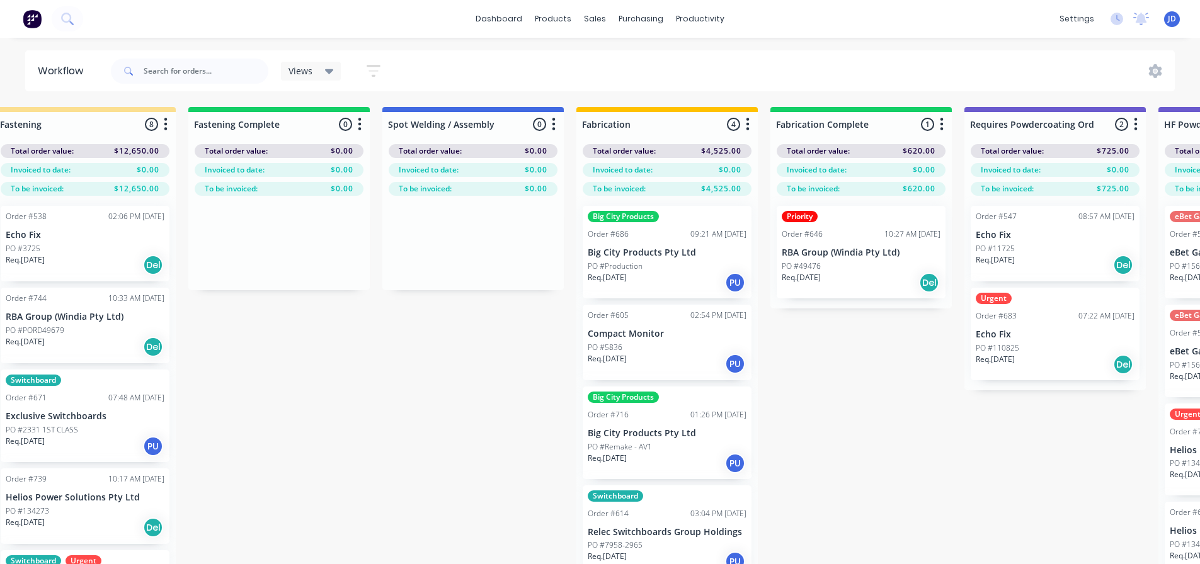
scroll to position [0, 3292]
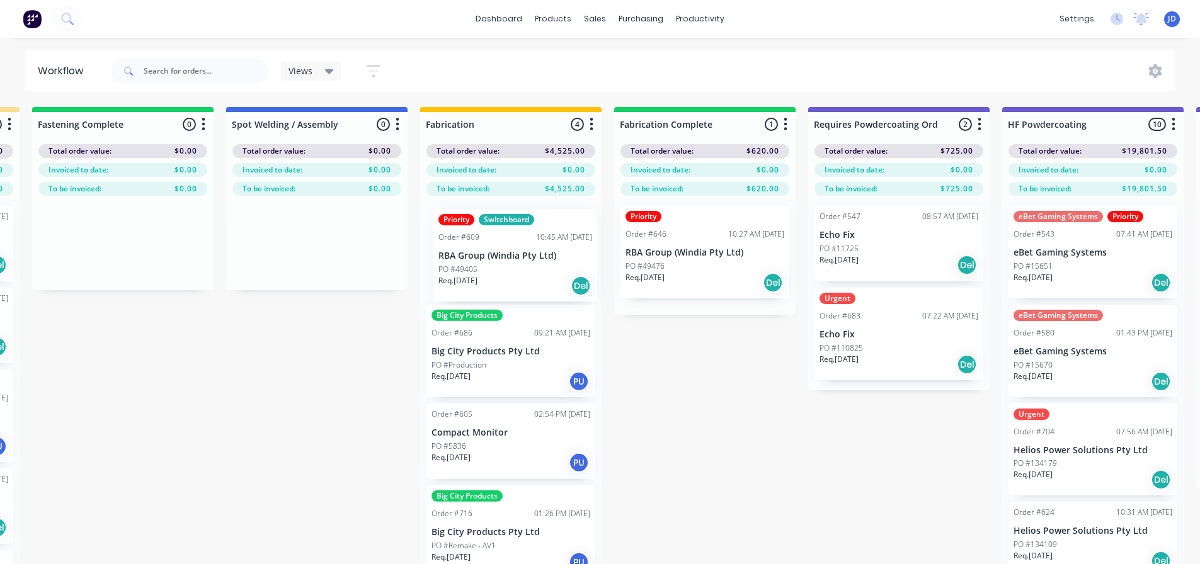
drag, startPoint x: 703, startPoint y: 345, endPoint x: 507, endPoint y: 266, distance: 211.1
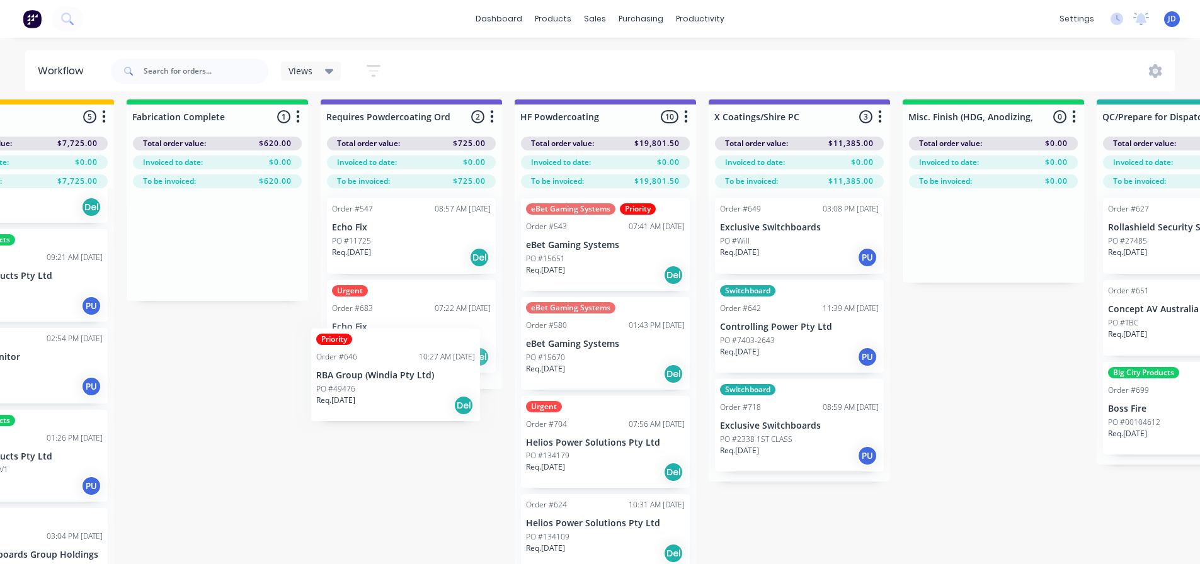
scroll to position [10, 3739]
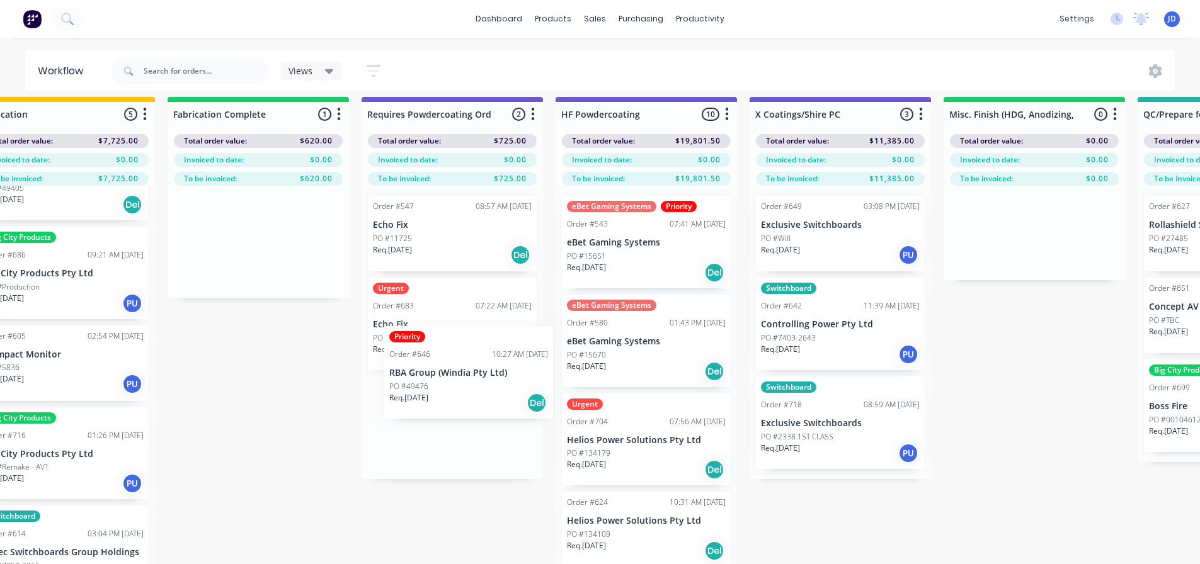
drag, startPoint x: 1630, startPoint y: 242, endPoint x: 459, endPoint y: 392, distance: 1180.7
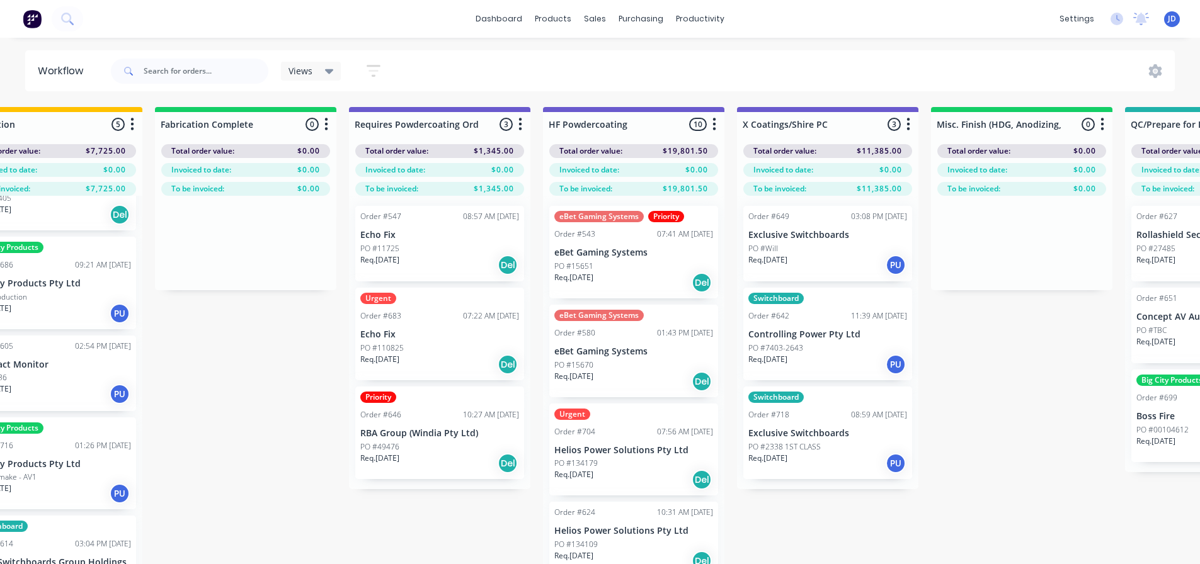
drag, startPoint x: 1002, startPoint y: 421, endPoint x: 999, endPoint y: 412, distance: 9.2
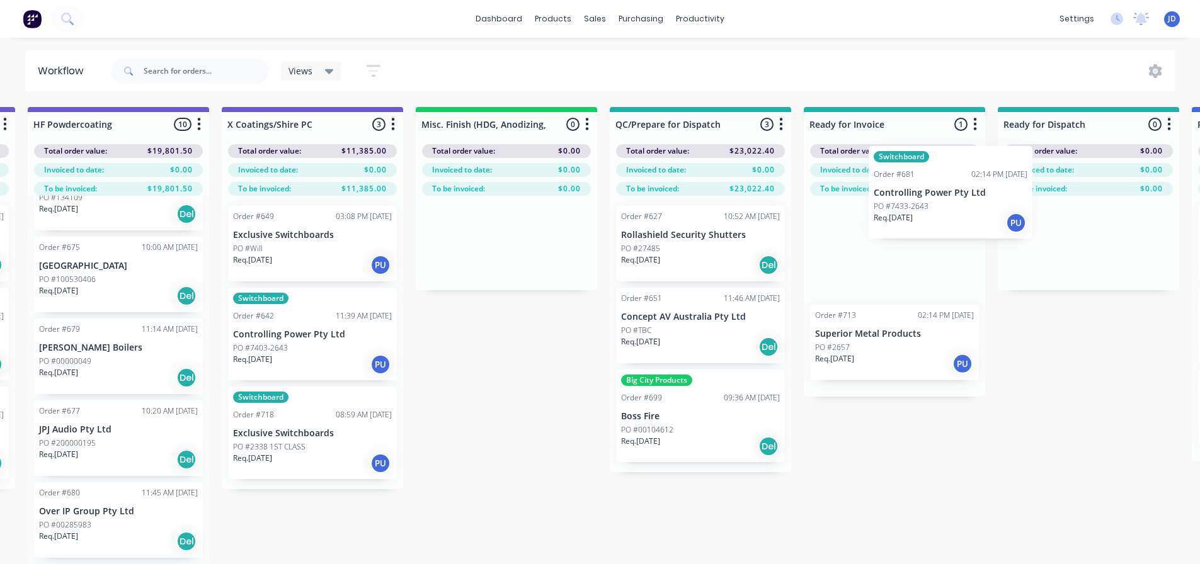
scroll to position [0, 4269]
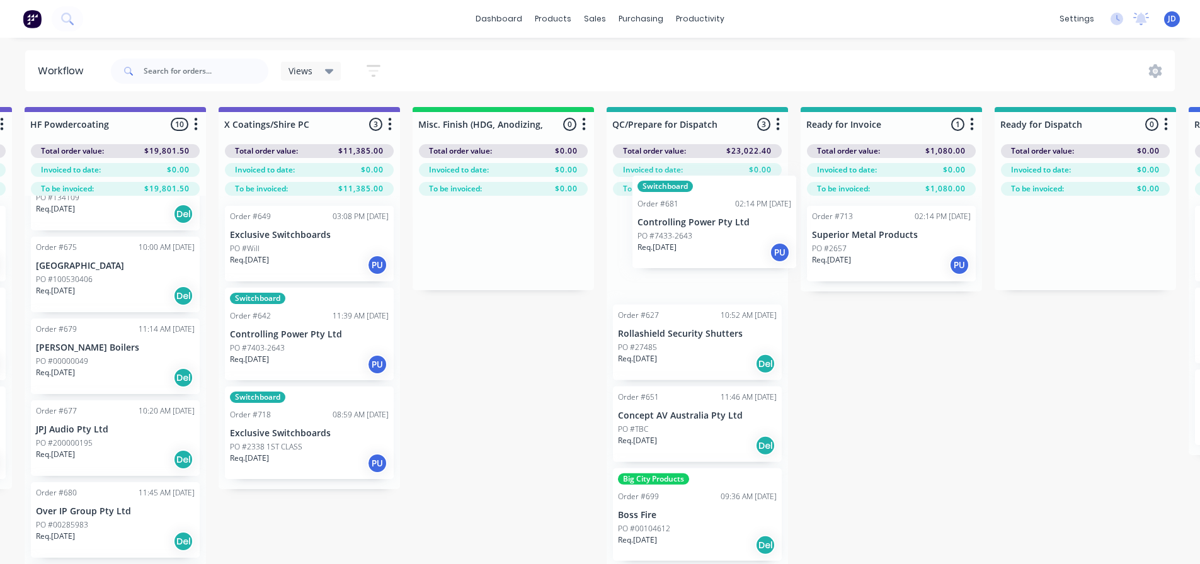
drag, startPoint x: 611, startPoint y: 310, endPoint x: 699, endPoint y: 253, distance: 104.6
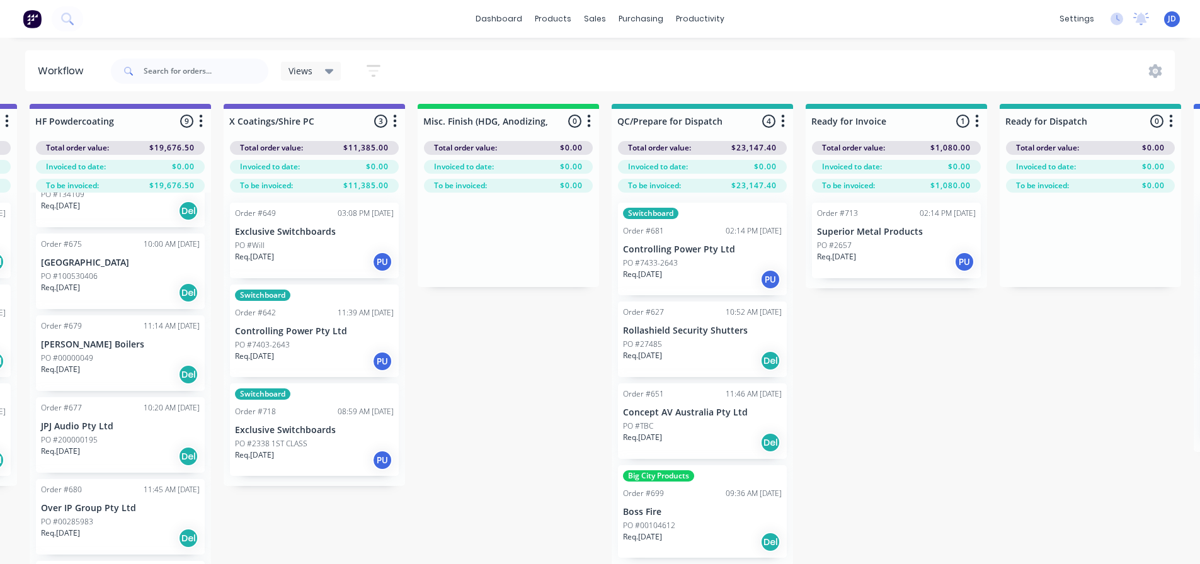
scroll to position [0, 0]
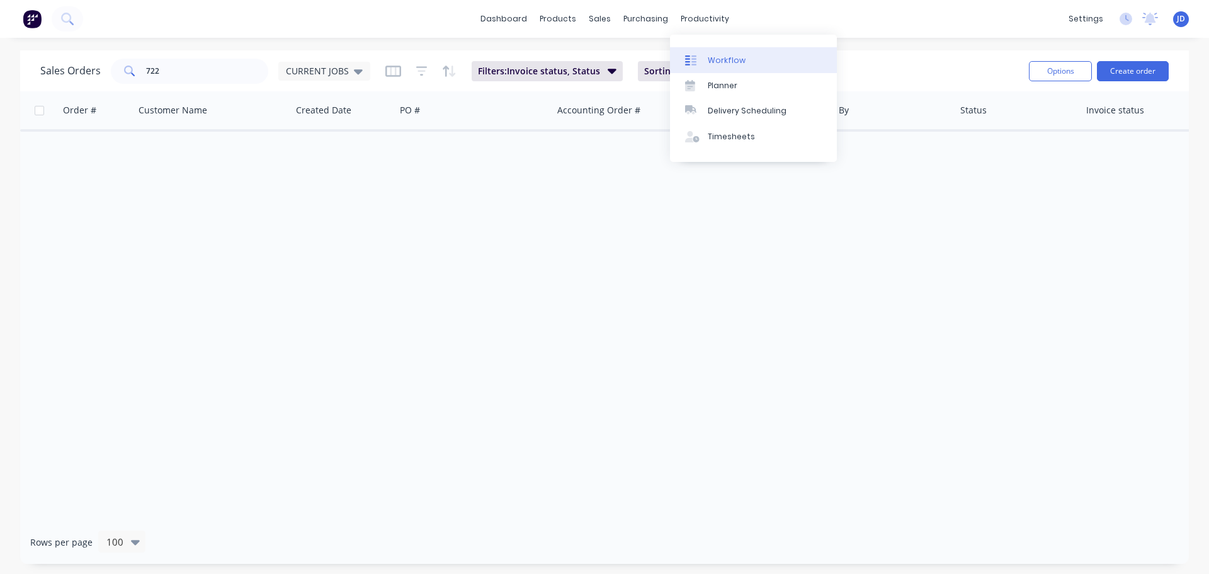
click at [724, 61] on div "Workflow" at bounding box center [727, 60] width 38 height 11
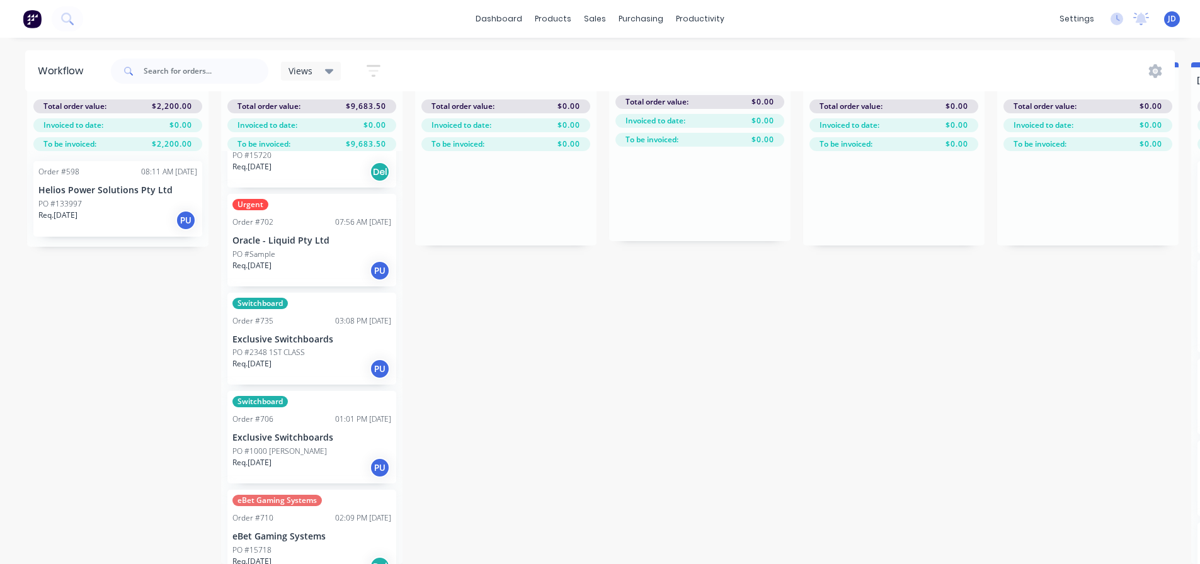
scroll to position [27, 0]
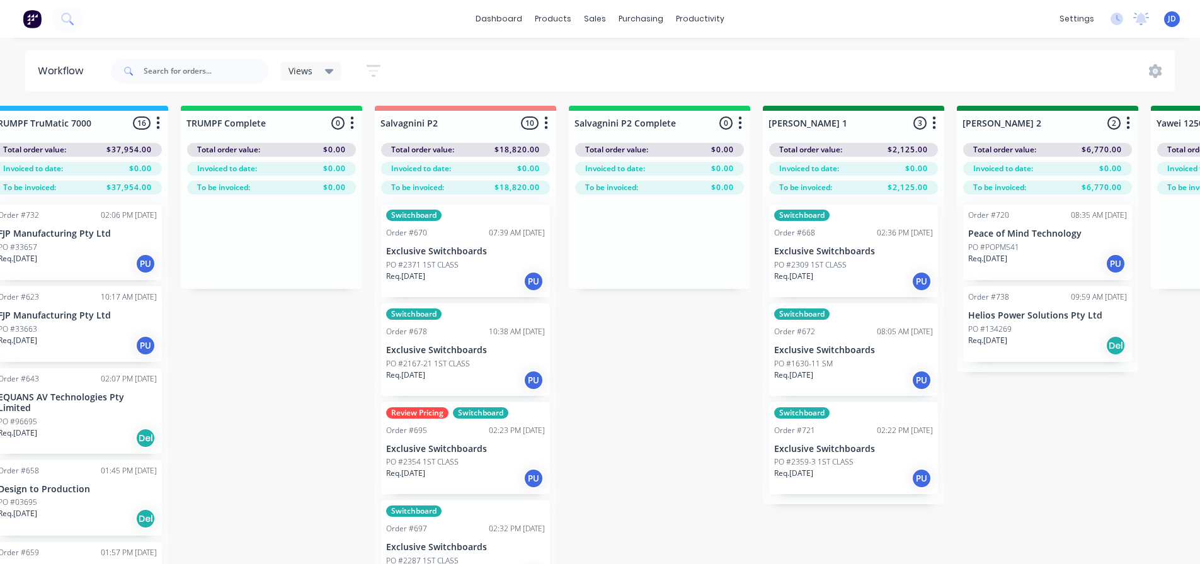
drag, startPoint x: 860, startPoint y: 411, endPoint x: 902, endPoint y: 417, distance: 42.0
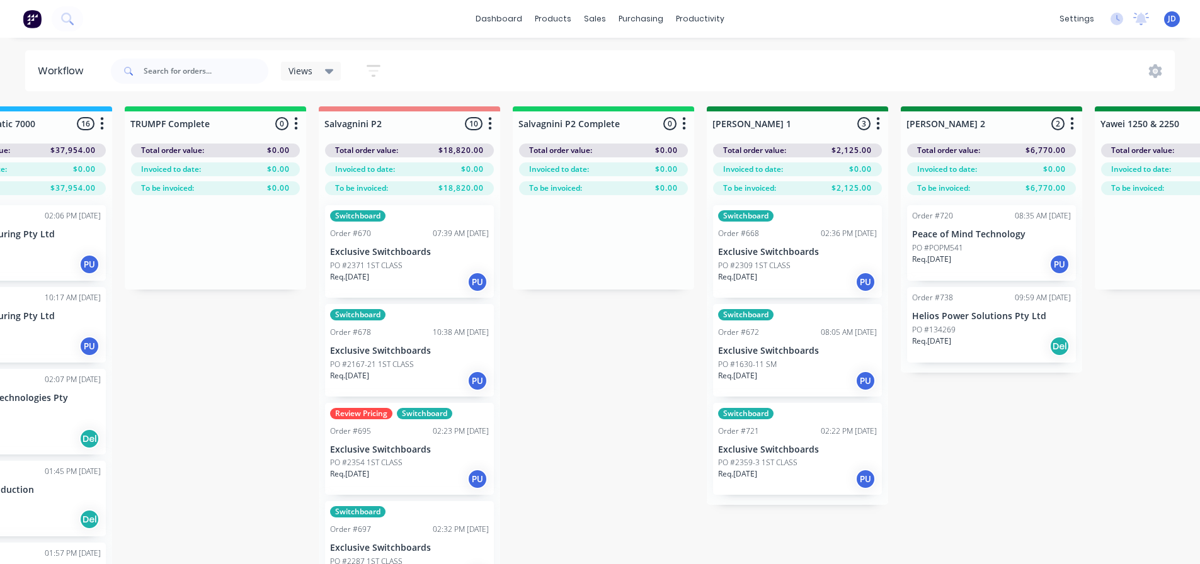
scroll to position [1, 1711]
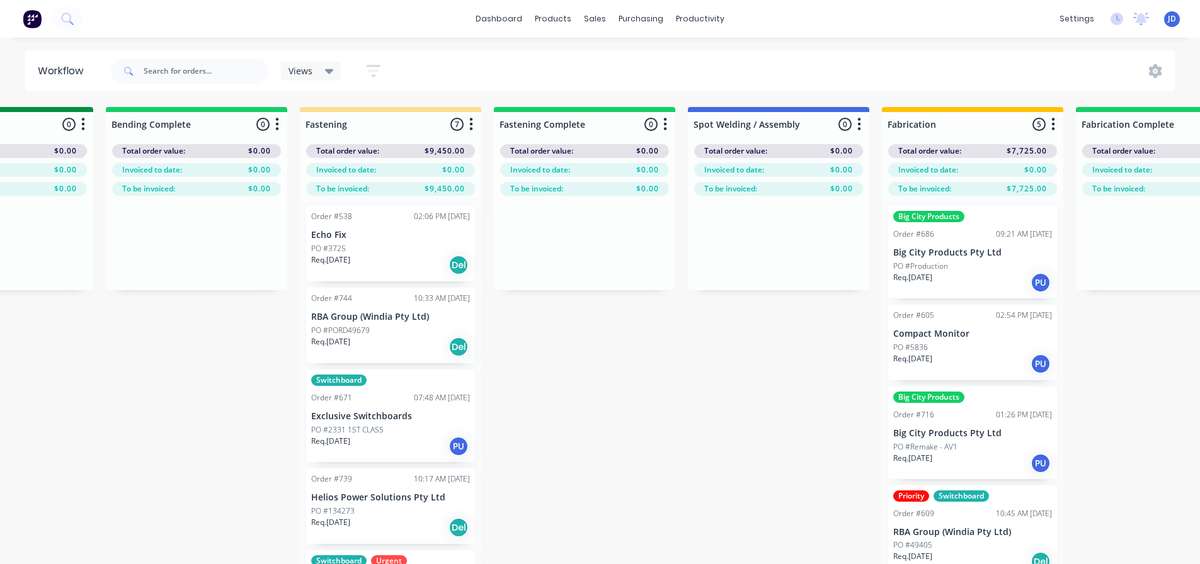
drag, startPoint x: 640, startPoint y: 441, endPoint x: 693, endPoint y: 428, distance: 54.7
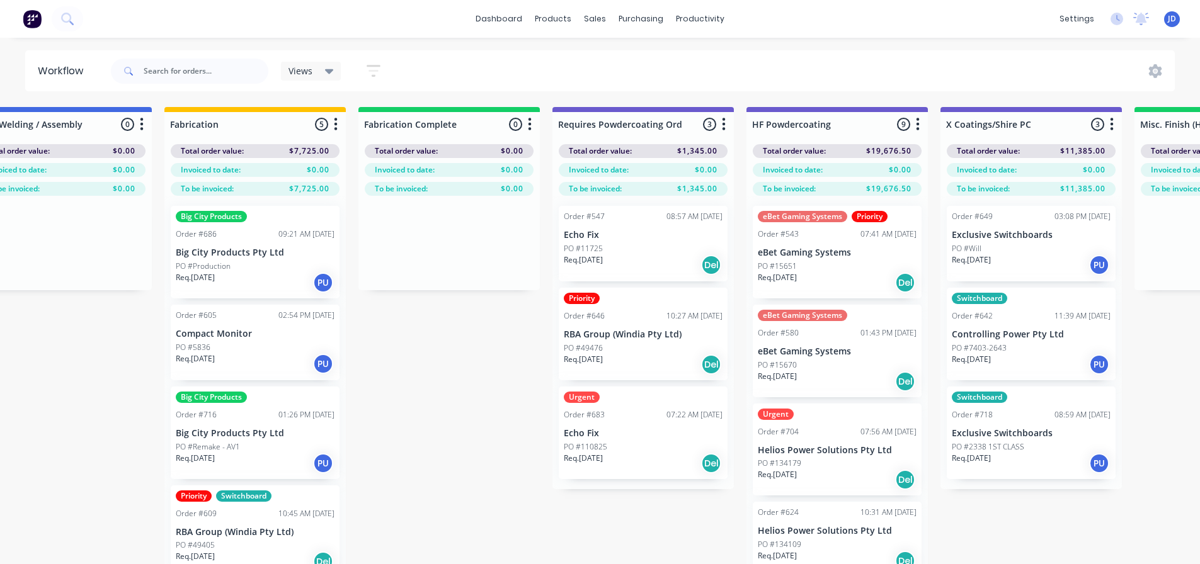
scroll to position [0, 3601]
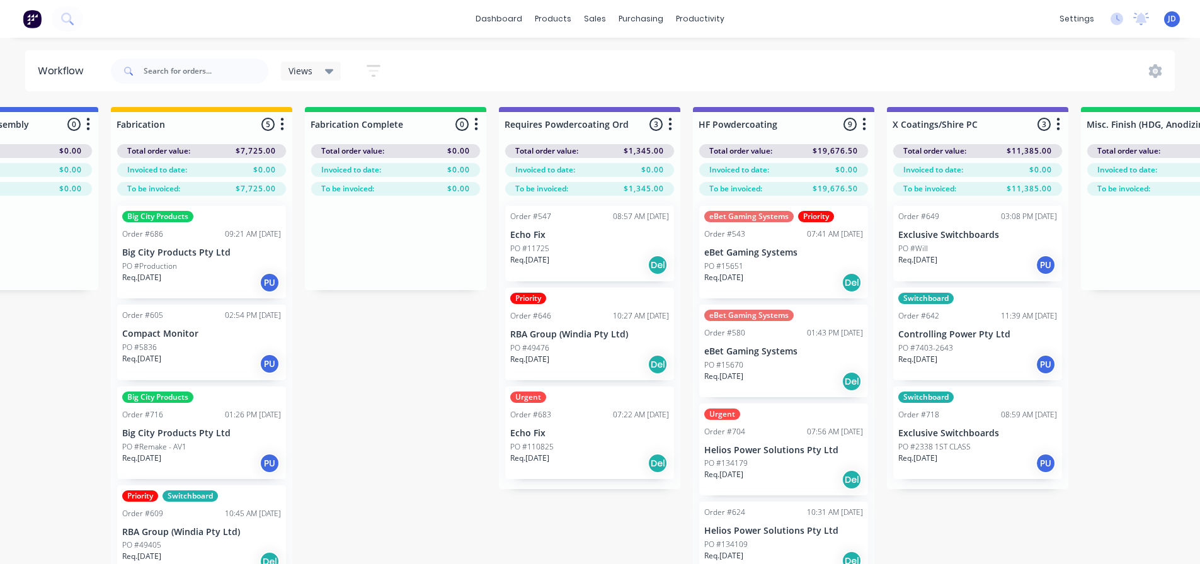
drag, startPoint x: 584, startPoint y: 423, endPoint x: 657, endPoint y: 419, distance: 73.8
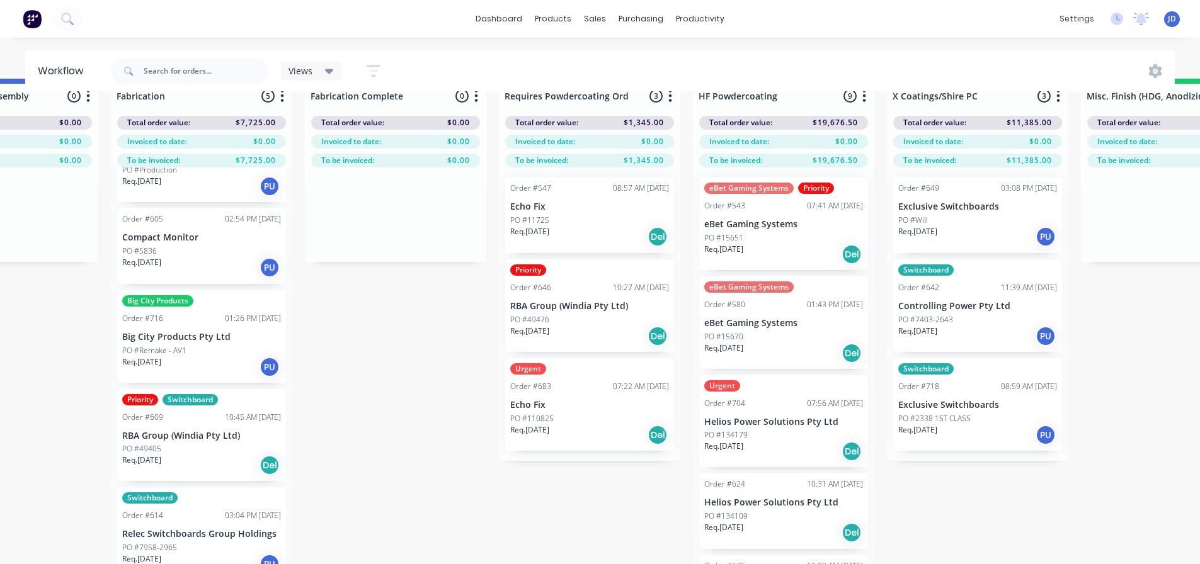
scroll to position [54, 3601]
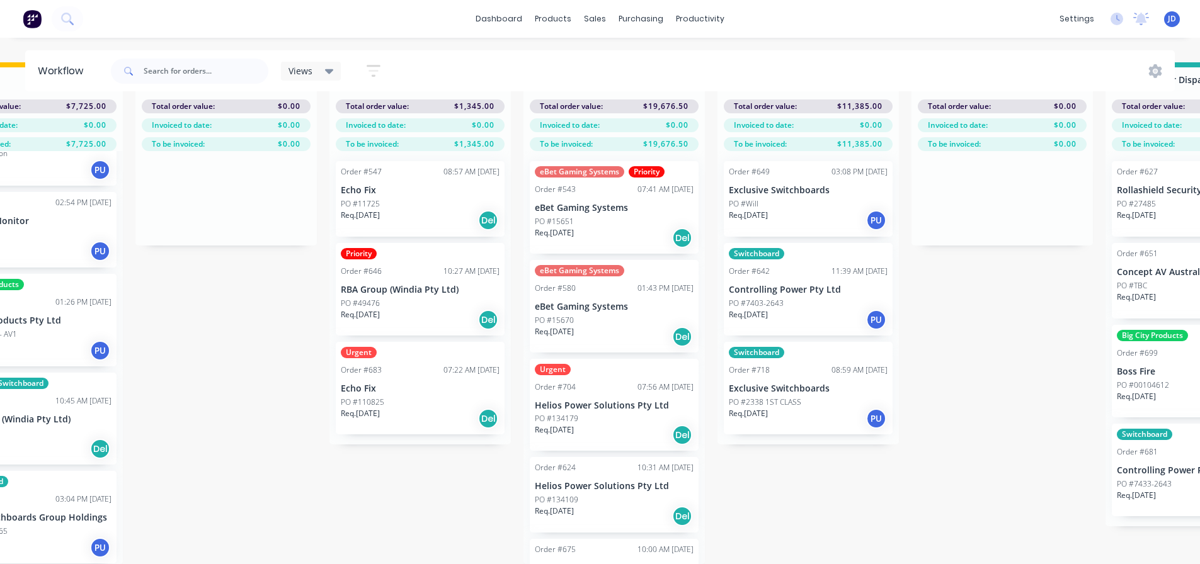
drag, startPoint x: 649, startPoint y: 484, endPoint x: 659, endPoint y: 463, distance: 23.1
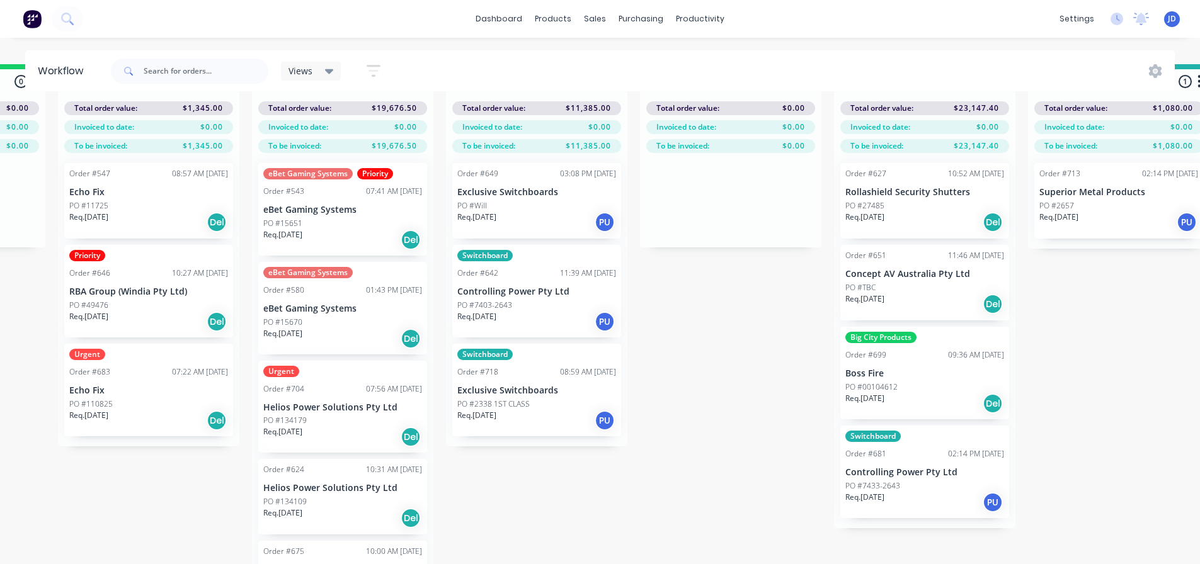
drag, startPoint x: 865, startPoint y: 499, endPoint x: 887, endPoint y: 493, distance: 22.9
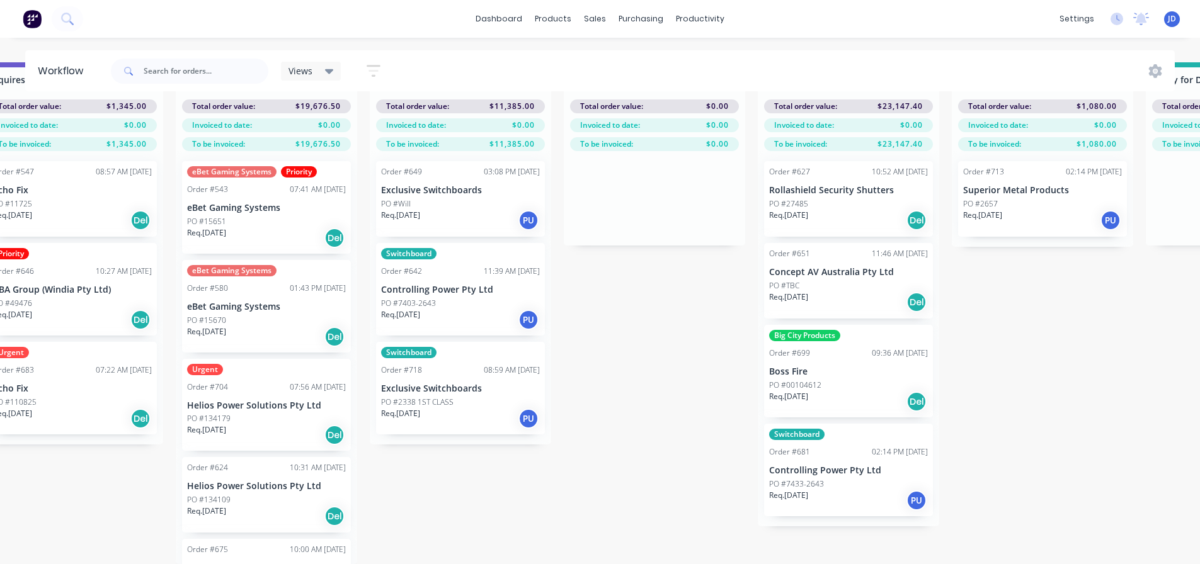
scroll to position [0, 0]
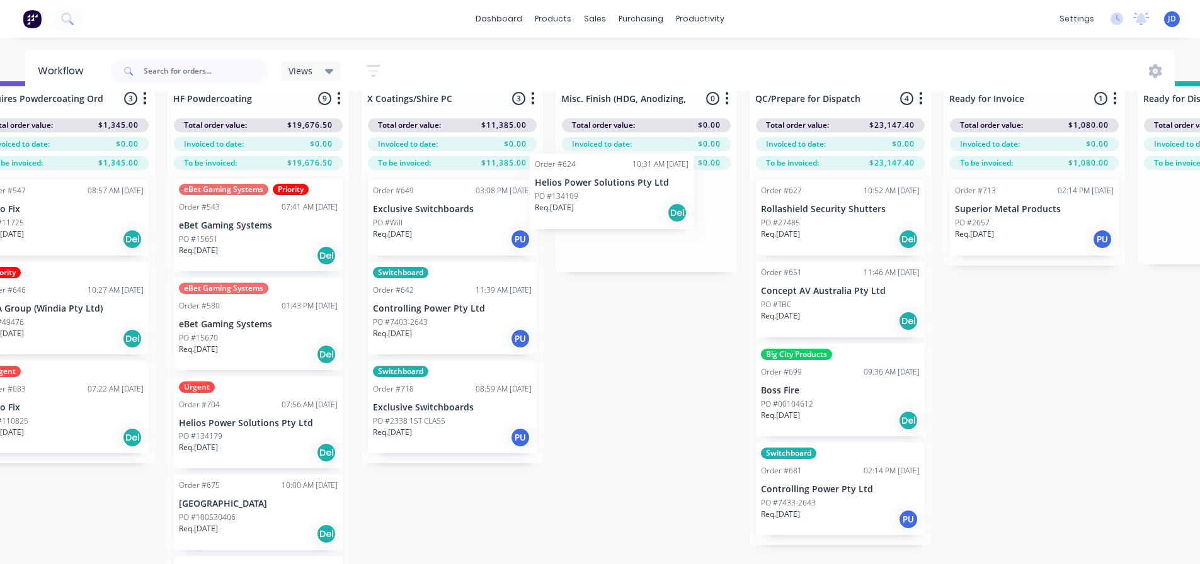
drag, startPoint x: 318, startPoint y: 482, endPoint x: 611, endPoint y: 215, distance: 396.3
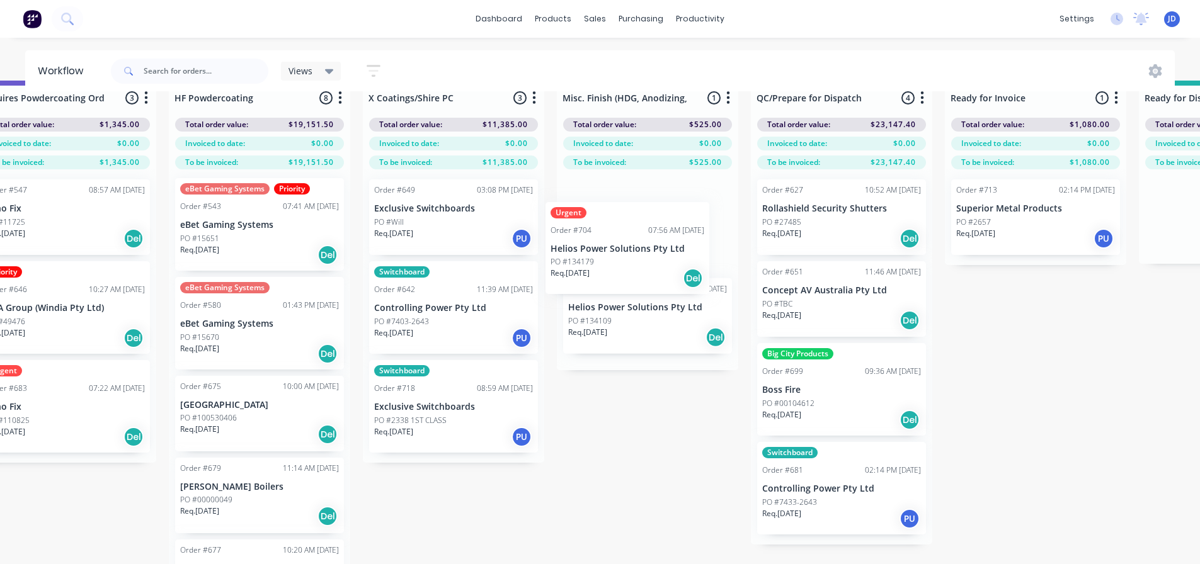
drag, startPoint x: 259, startPoint y: 438, endPoint x: 615, endPoint y: 276, distance: 390.9
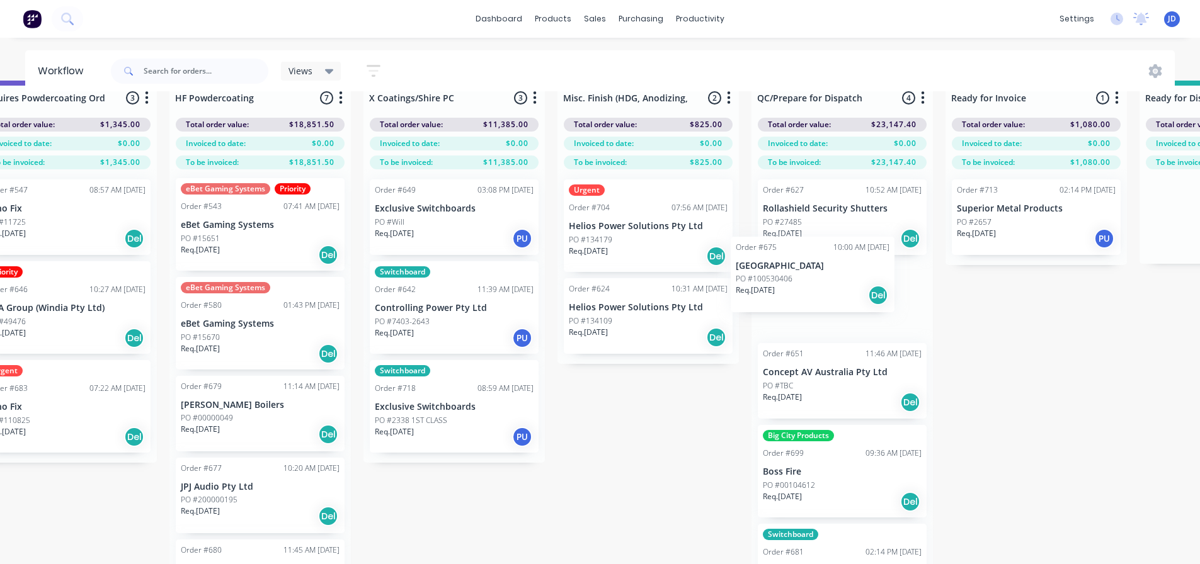
drag, startPoint x: 264, startPoint y: 416, endPoint x: 826, endPoint y: 275, distance: 578.4
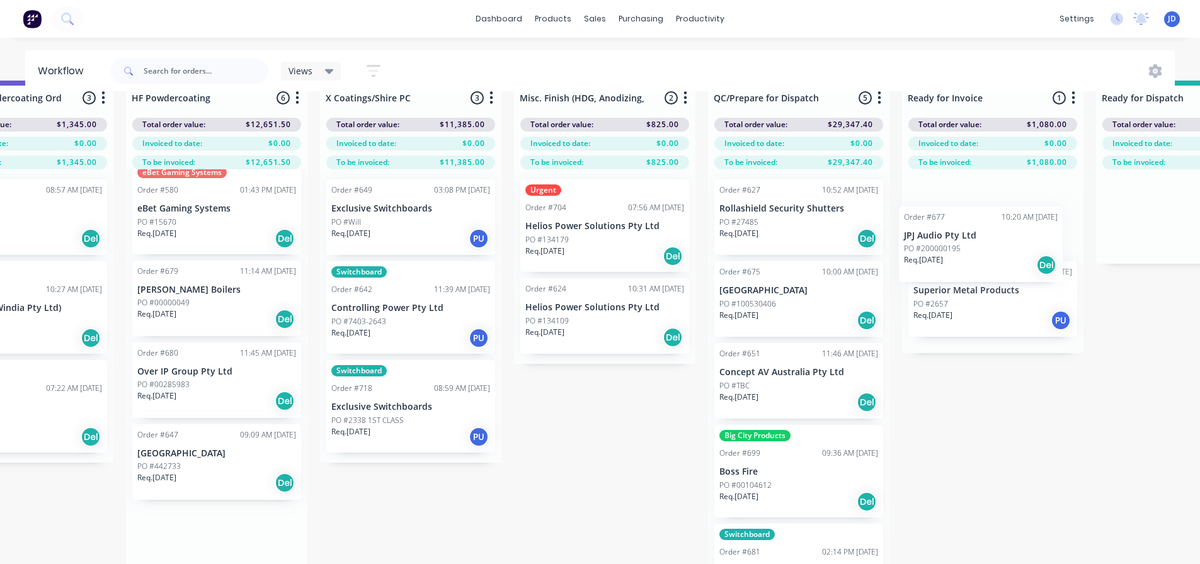
drag, startPoint x: 244, startPoint y: 394, endPoint x: 979, endPoint y: 260, distance: 747.6
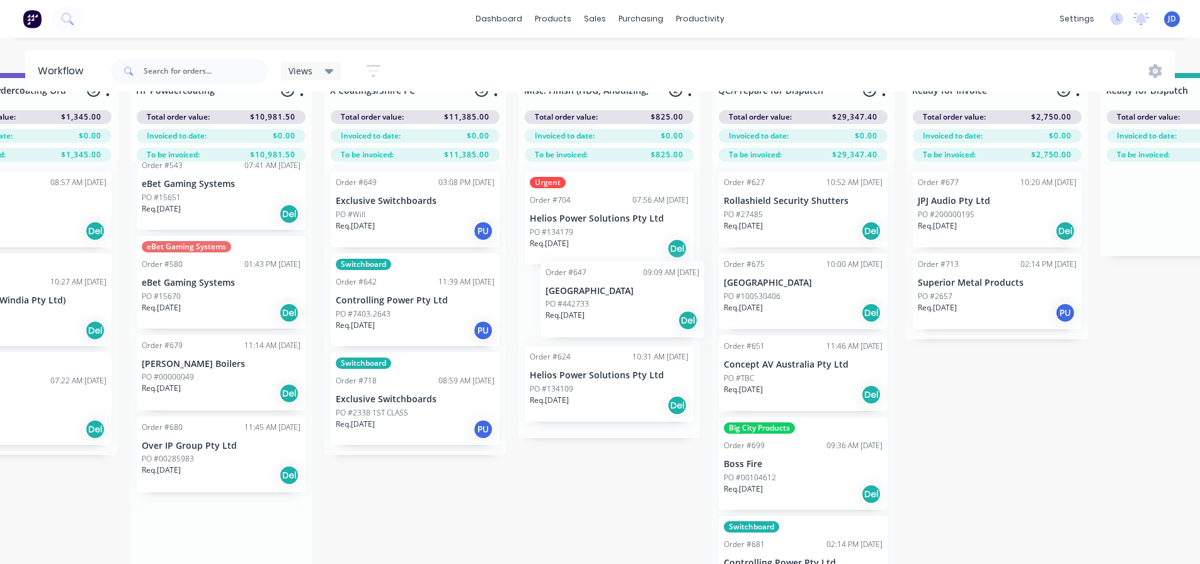
drag, startPoint x: 236, startPoint y: 542, endPoint x: 637, endPoint y: 299, distance: 469.0
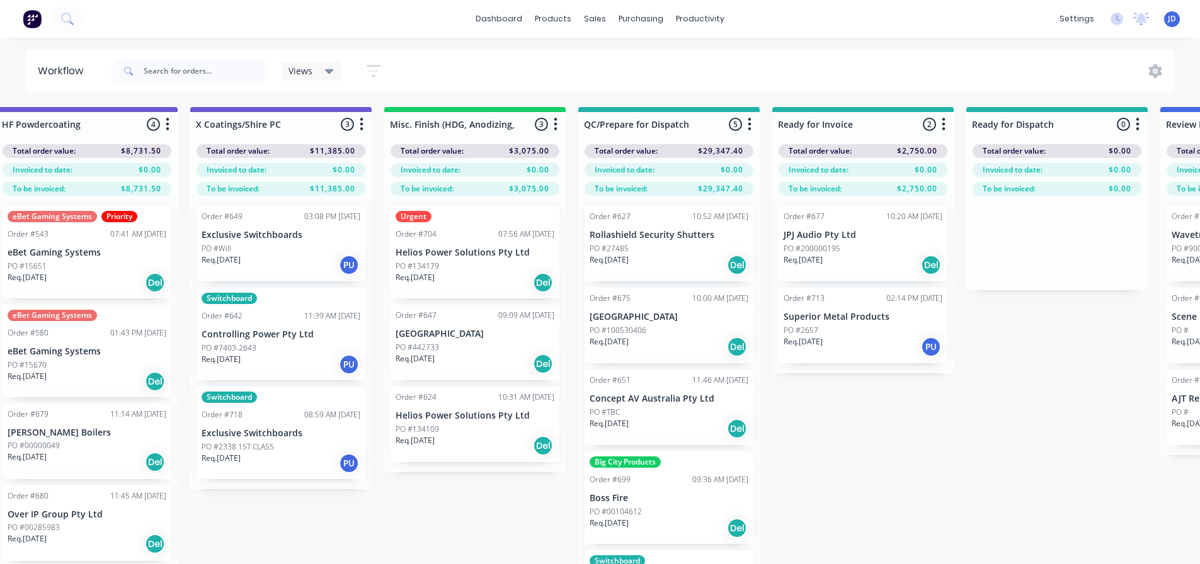
drag, startPoint x: 456, startPoint y: 511, endPoint x: 493, endPoint y: 490, distance: 42.6
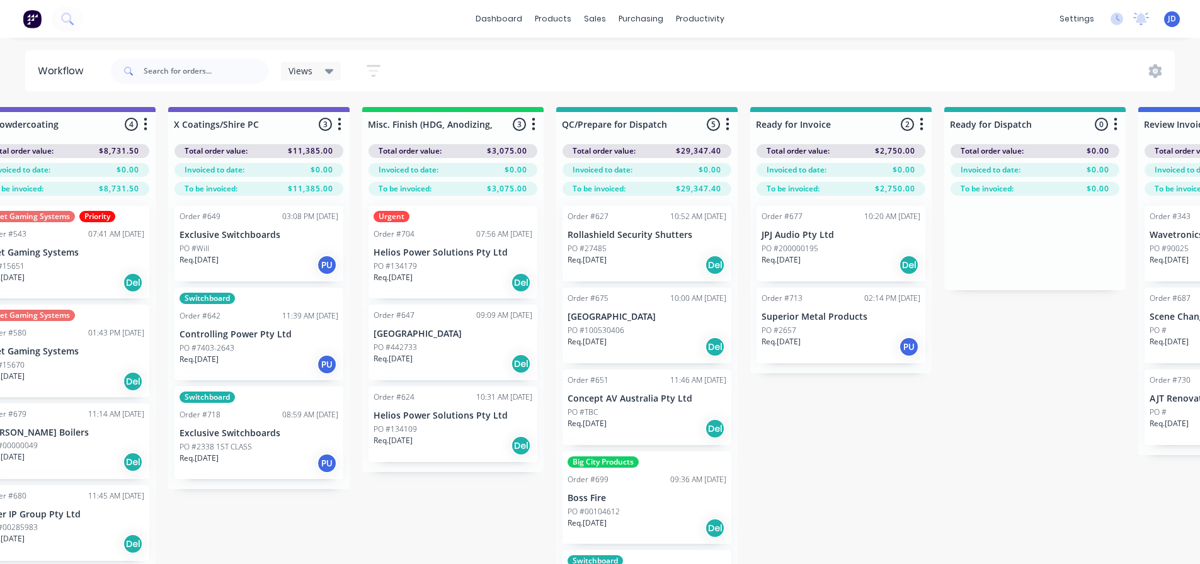
click at [463, 438] on div "Req. [DATE] Del" at bounding box center [452, 445] width 159 height 21
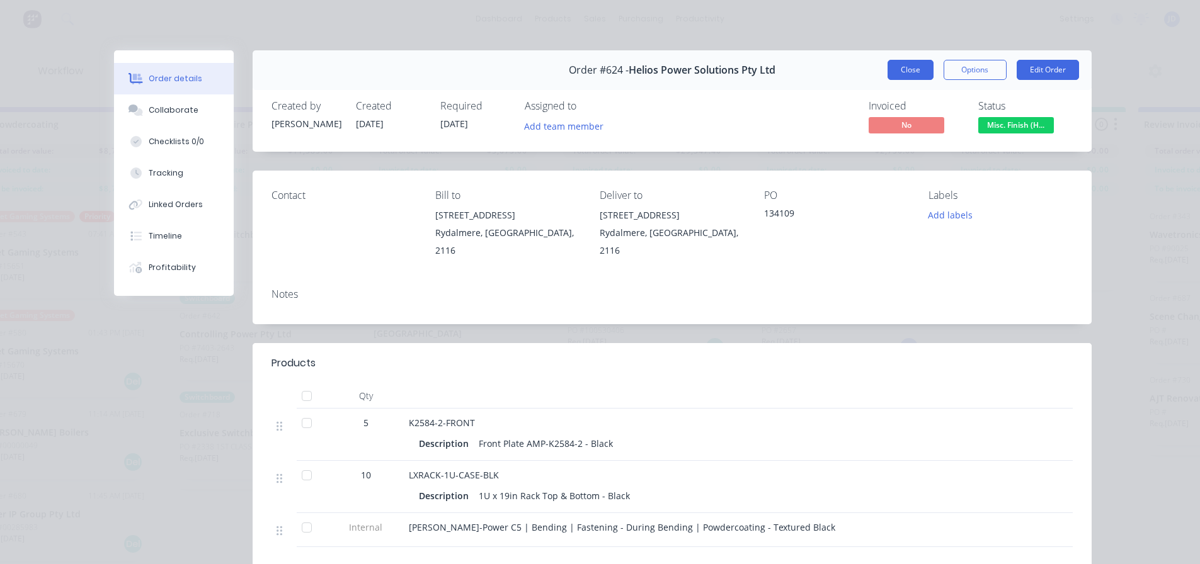
click at [896, 68] on button "Close" at bounding box center [910, 70] width 46 height 20
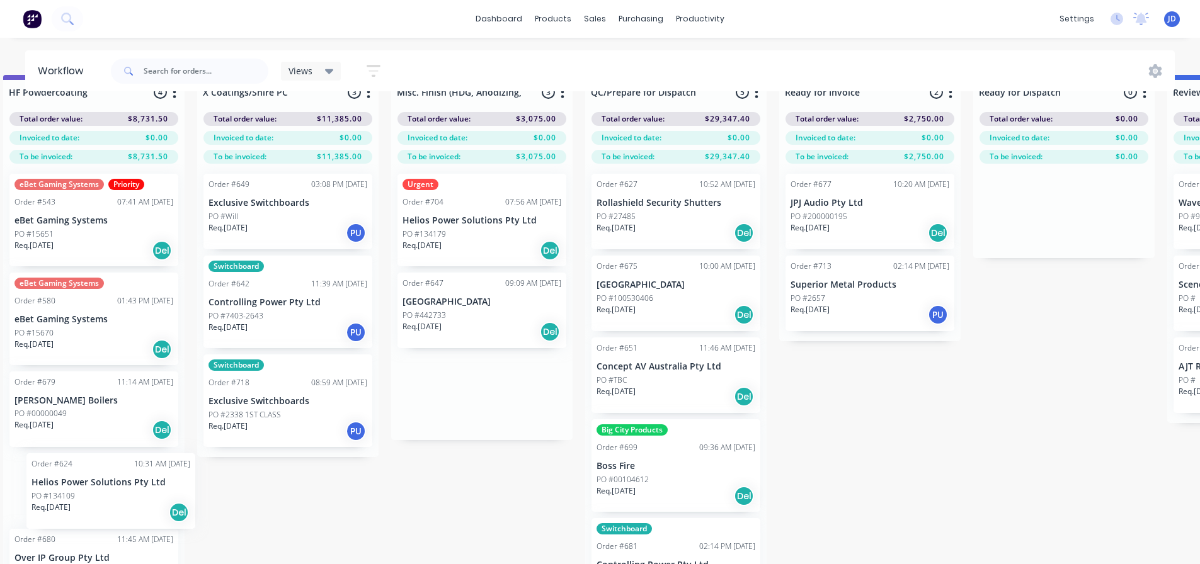
drag, startPoint x: 14, startPoint y: 491, endPoint x: 96, endPoint y: 505, distance: 82.4
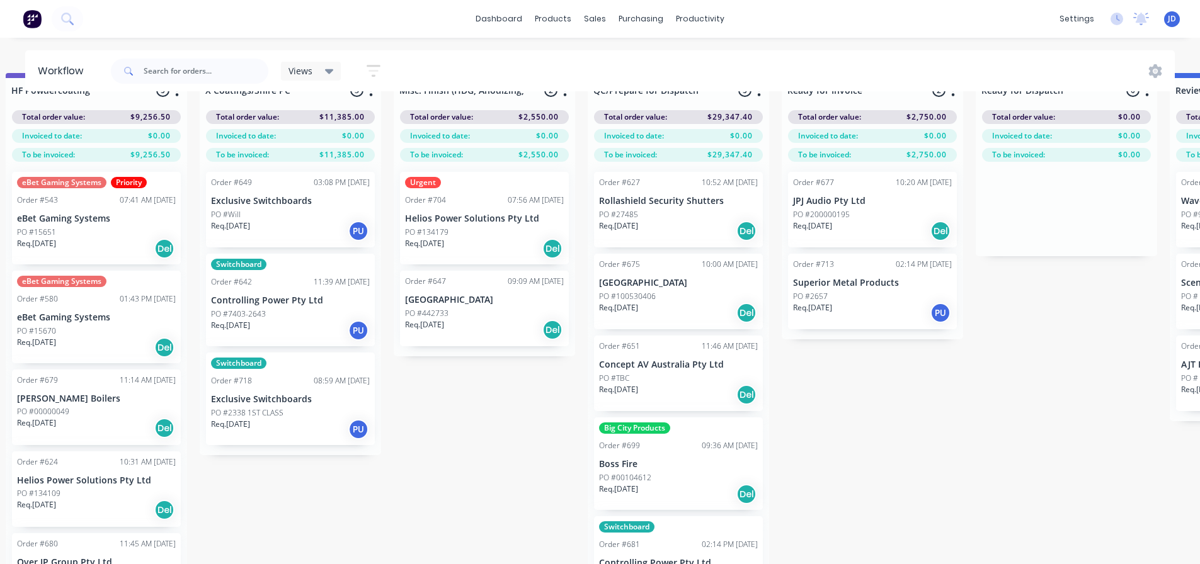
click at [516, 228] on div "PO #134179" at bounding box center [484, 232] width 159 height 11
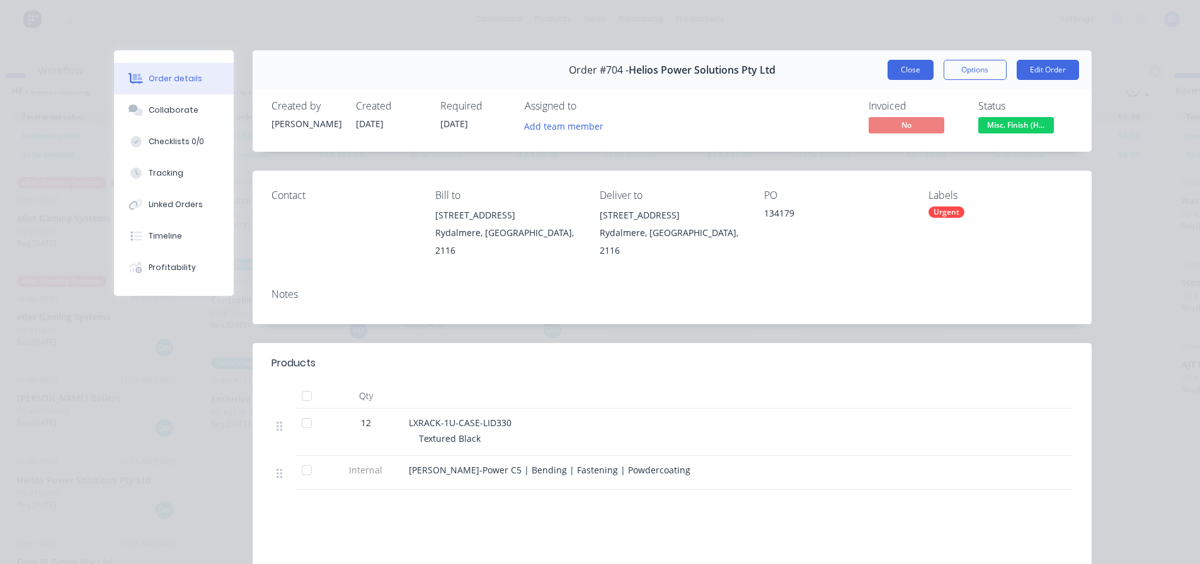
click at [909, 75] on button "Close" at bounding box center [910, 70] width 46 height 20
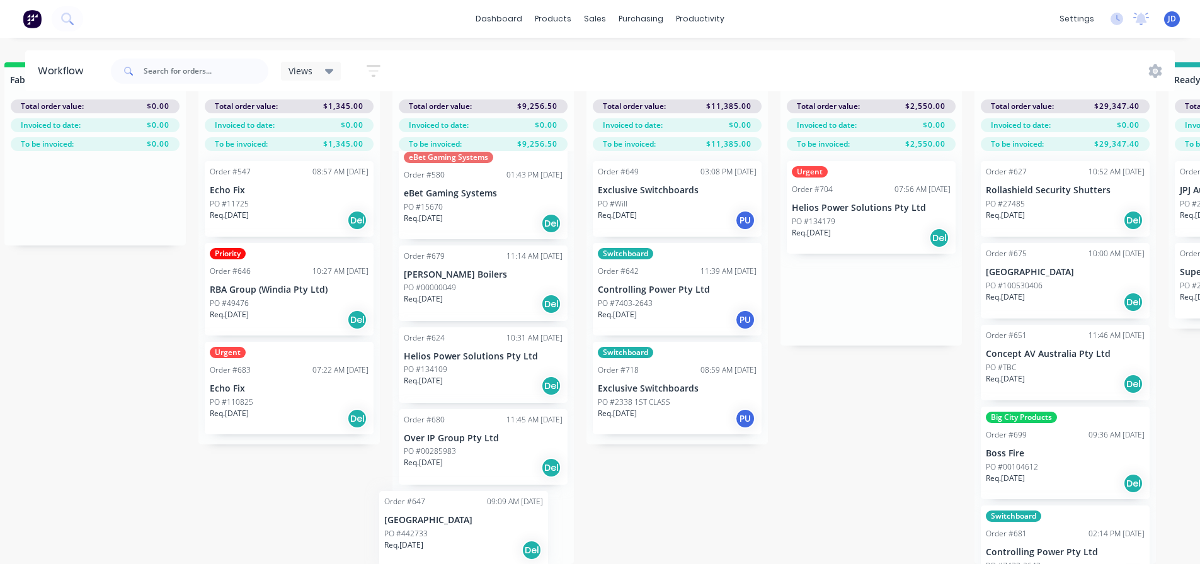
drag, startPoint x: 422, startPoint y: 388, endPoint x: 469, endPoint y: 550, distance: 169.0
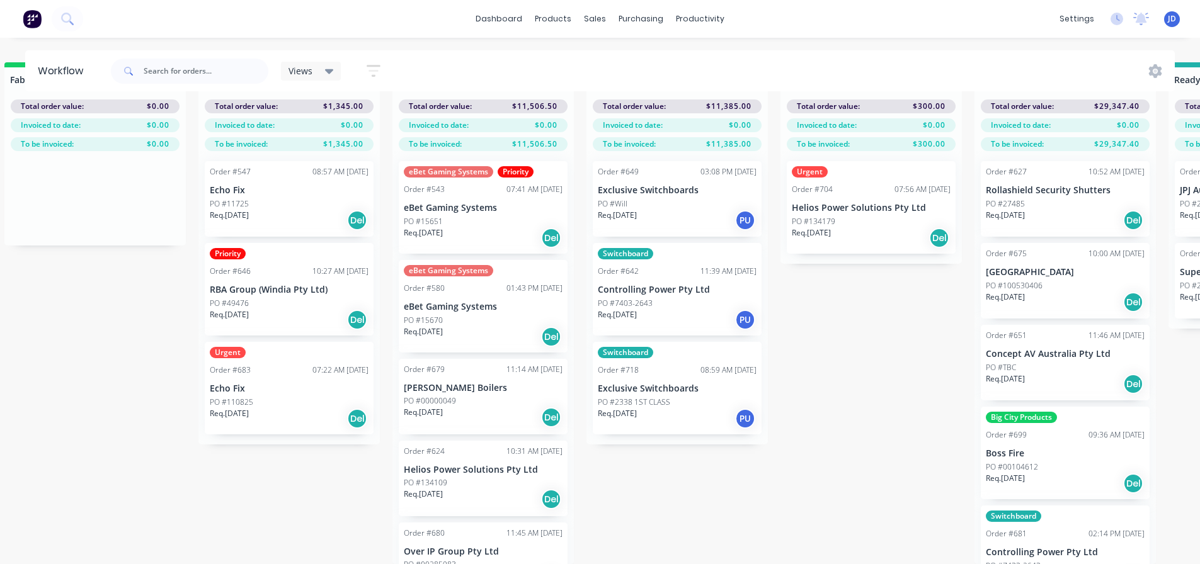
click at [864, 227] on div "Req. [DATE] Del" at bounding box center [871, 237] width 159 height 21
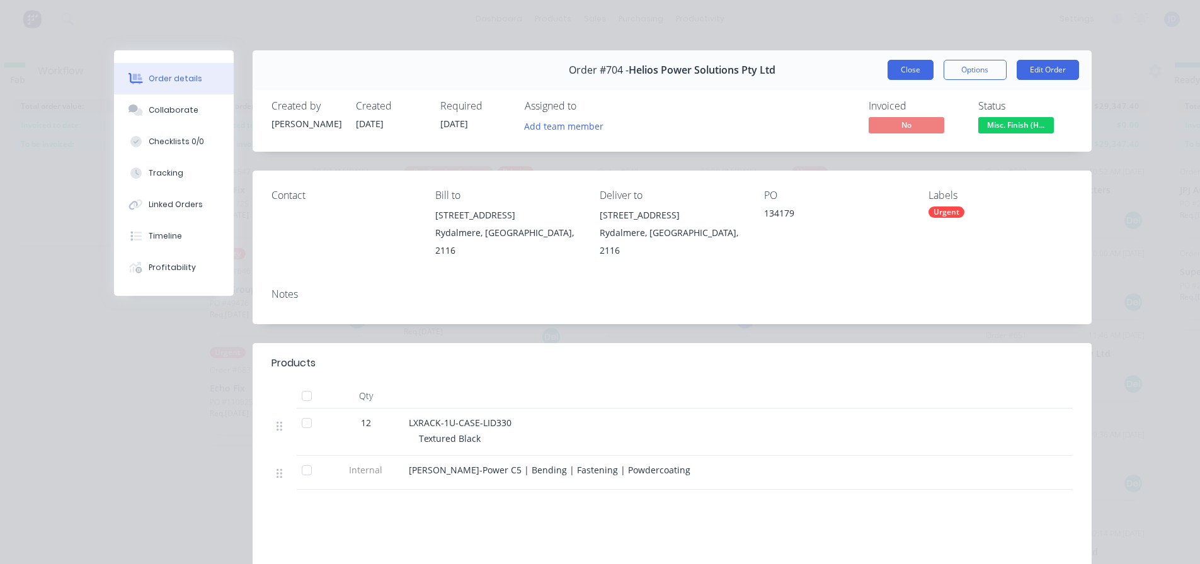
click at [897, 67] on button "Close" at bounding box center [910, 70] width 46 height 20
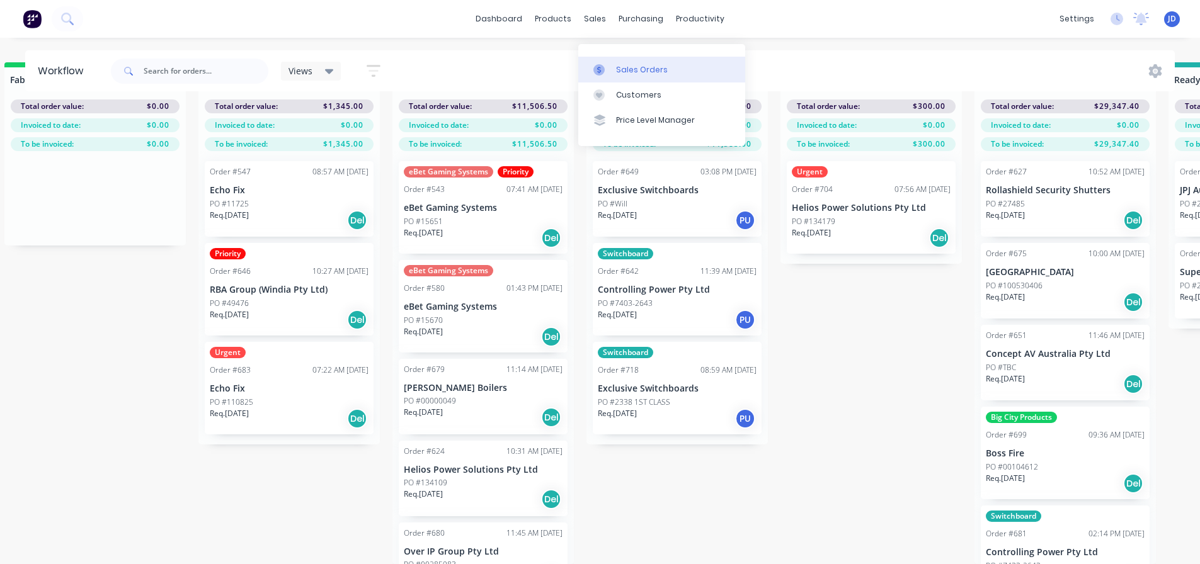
click at [616, 64] on div "Sales Orders" at bounding box center [642, 69] width 52 height 11
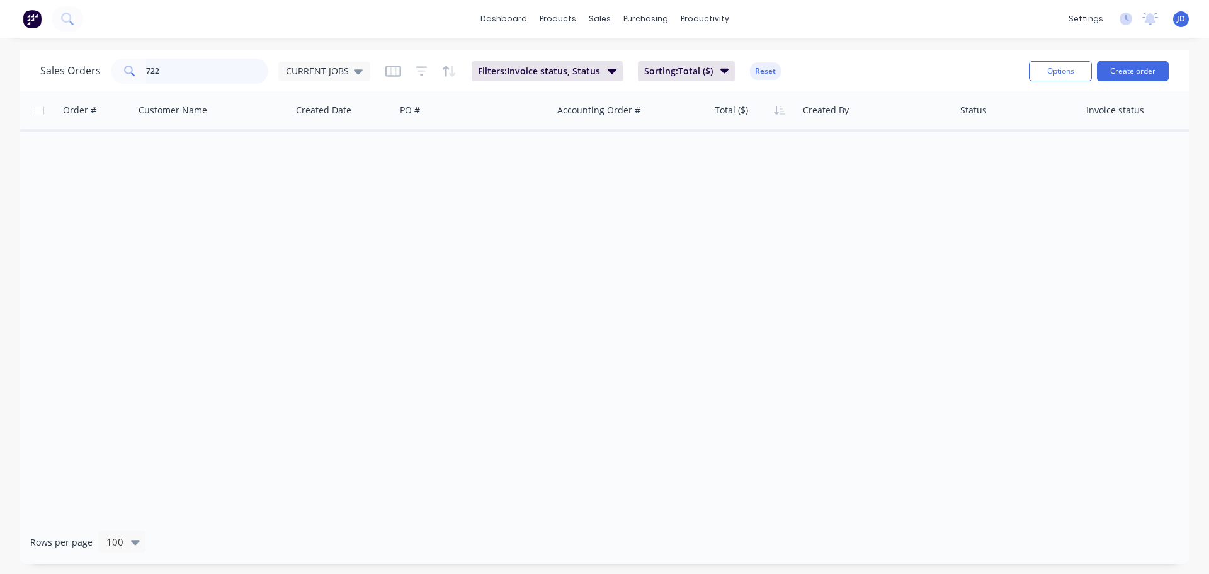
drag, startPoint x: 222, startPoint y: 71, endPoint x: 0, endPoint y: 1, distance: 233.0
click at [0, 31] on div "dashboard products sales purchasing productivity dashboard products Product Cat…" at bounding box center [604, 287] width 1209 height 574
type input "helios"
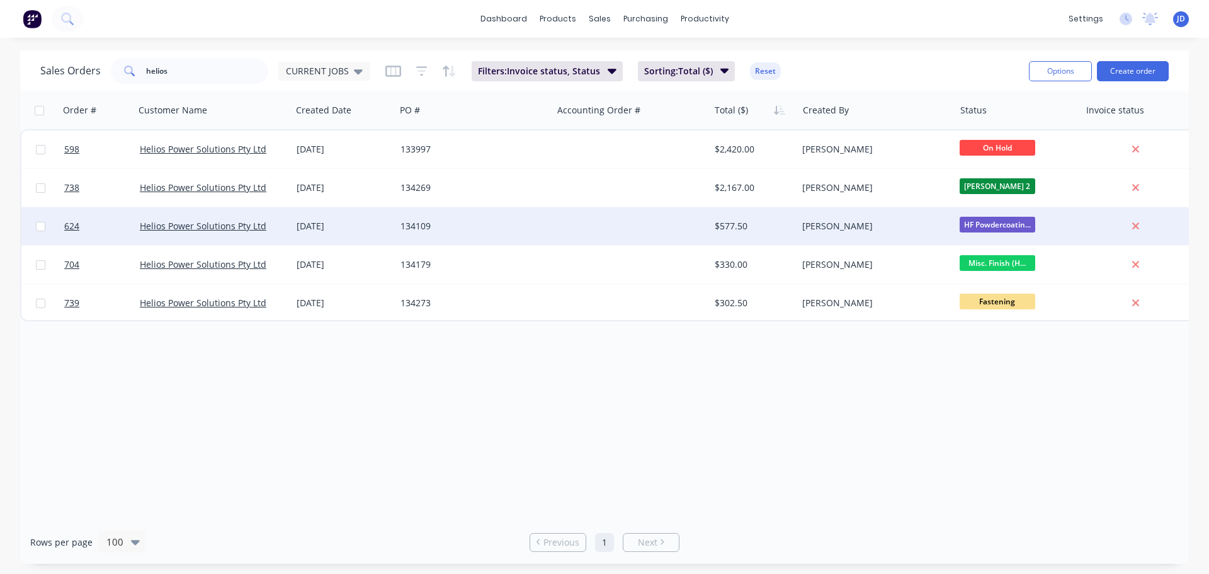
click at [756, 210] on div "$577.50" at bounding box center [754, 226] width 88 height 38
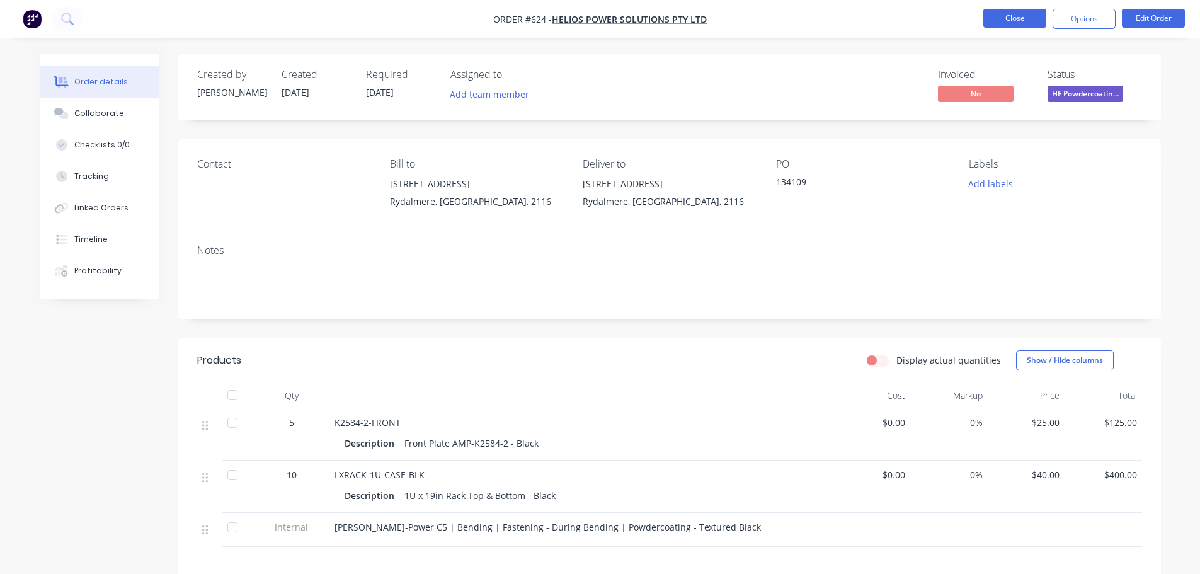
click at [1008, 23] on button "Close" at bounding box center [1014, 18] width 63 height 19
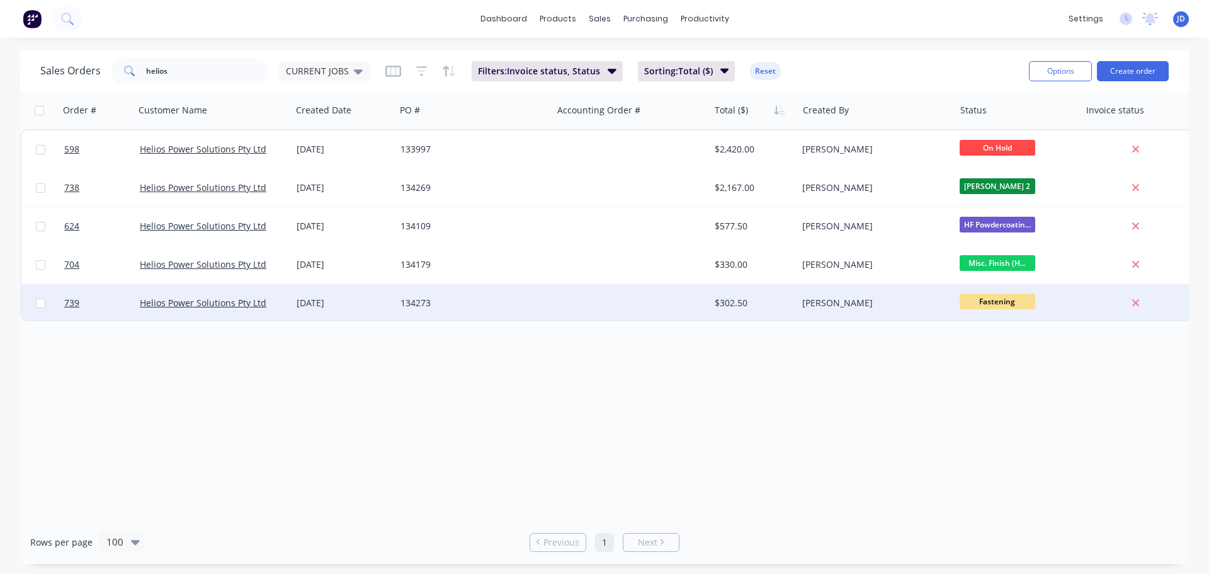
click at [833, 315] on div "[PERSON_NAME]" at bounding box center [875, 303] width 157 height 38
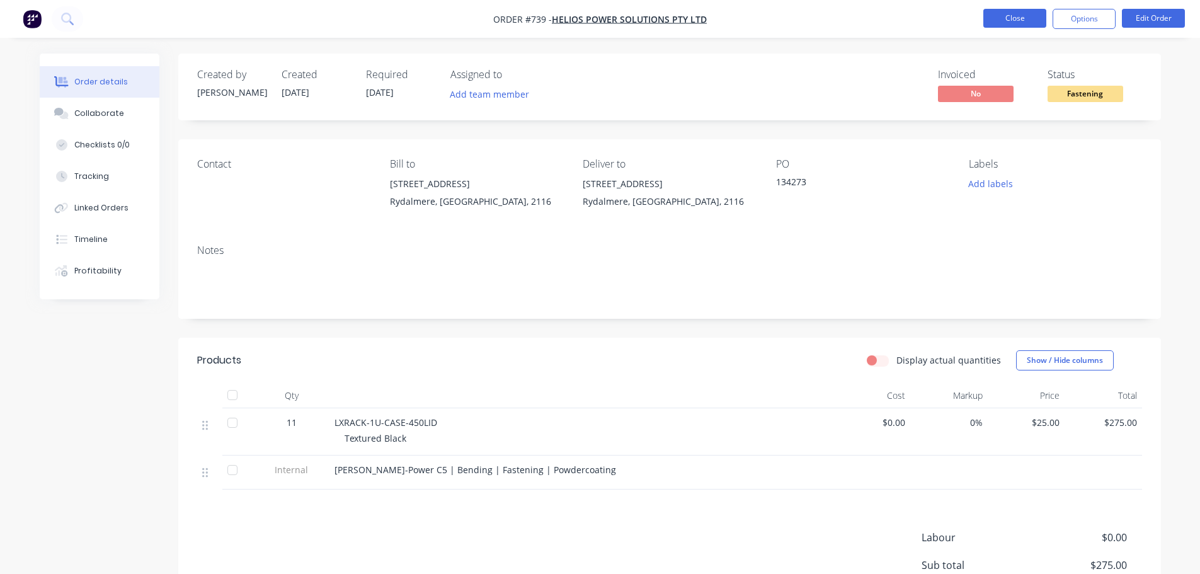
click at [1021, 9] on button "Close" at bounding box center [1014, 18] width 63 height 19
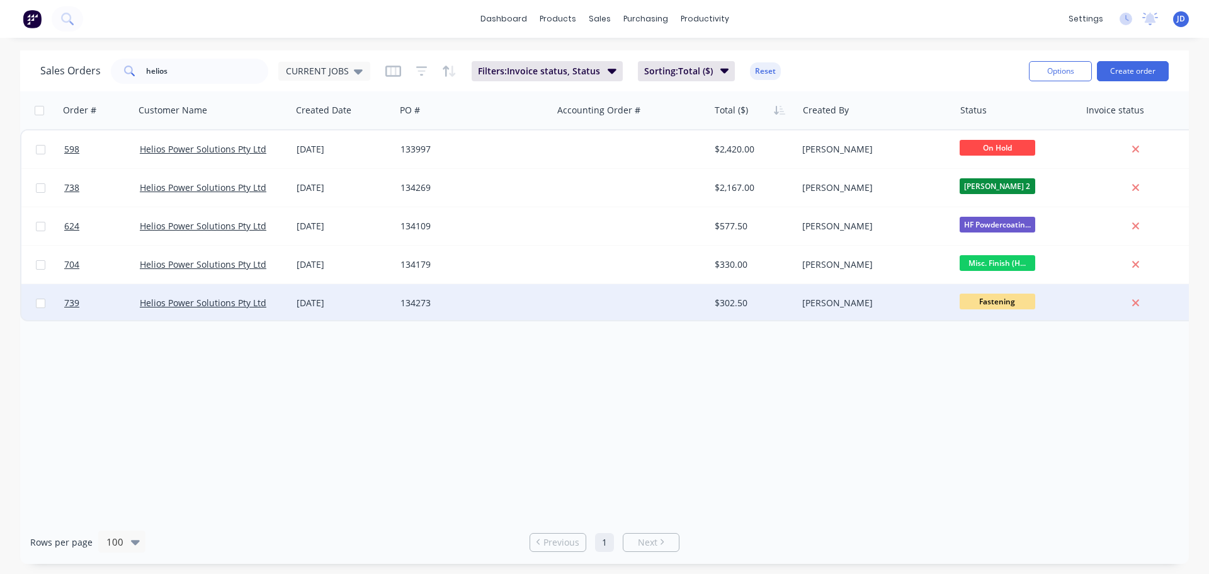
click at [989, 304] on span "Fastening" at bounding box center [998, 301] width 76 height 16
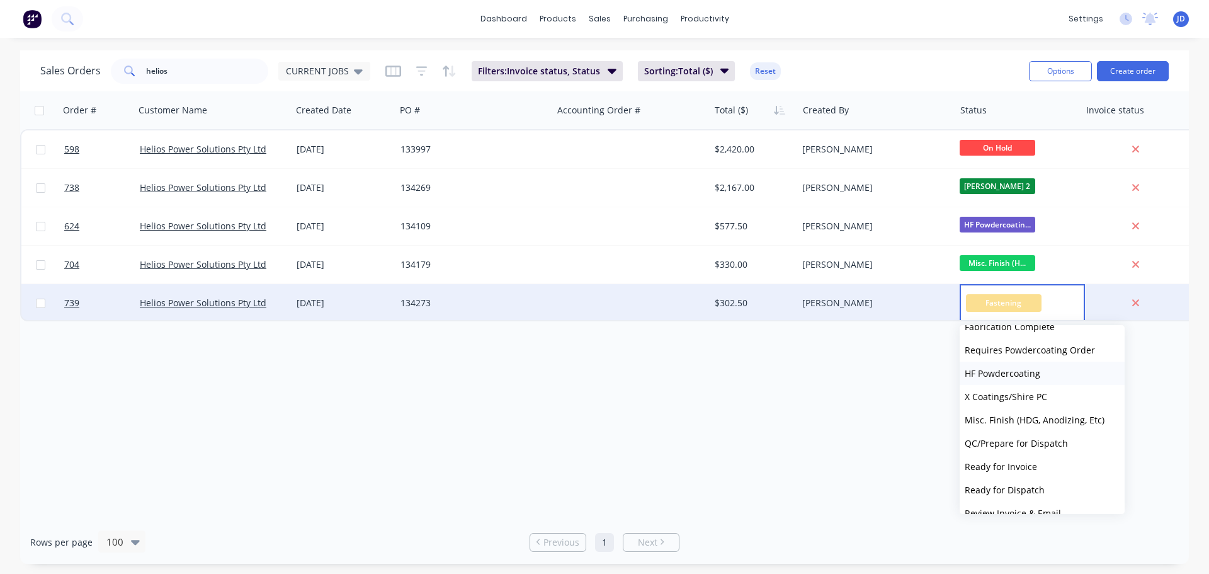
scroll to position [480, 0]
click at [1023, 372] on span "HF Powdercoating" at bounding box center [1003, 374] width 76 height 12
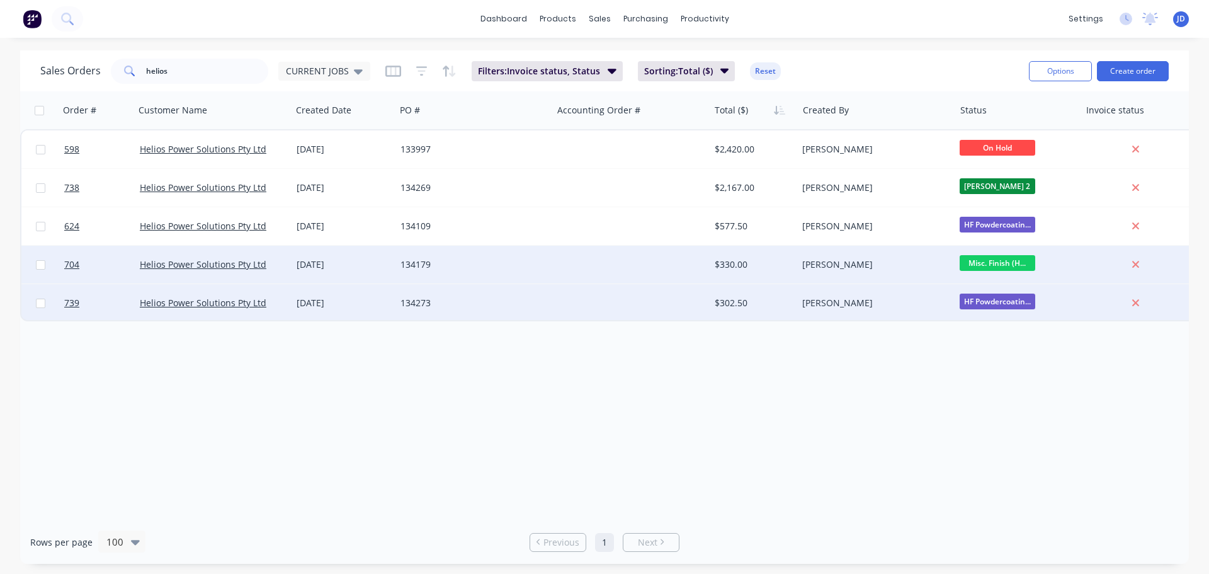
click at [1004, 263] on span "Misc. Finish (H..." at bounding box center [998, 263] width 76 height 16
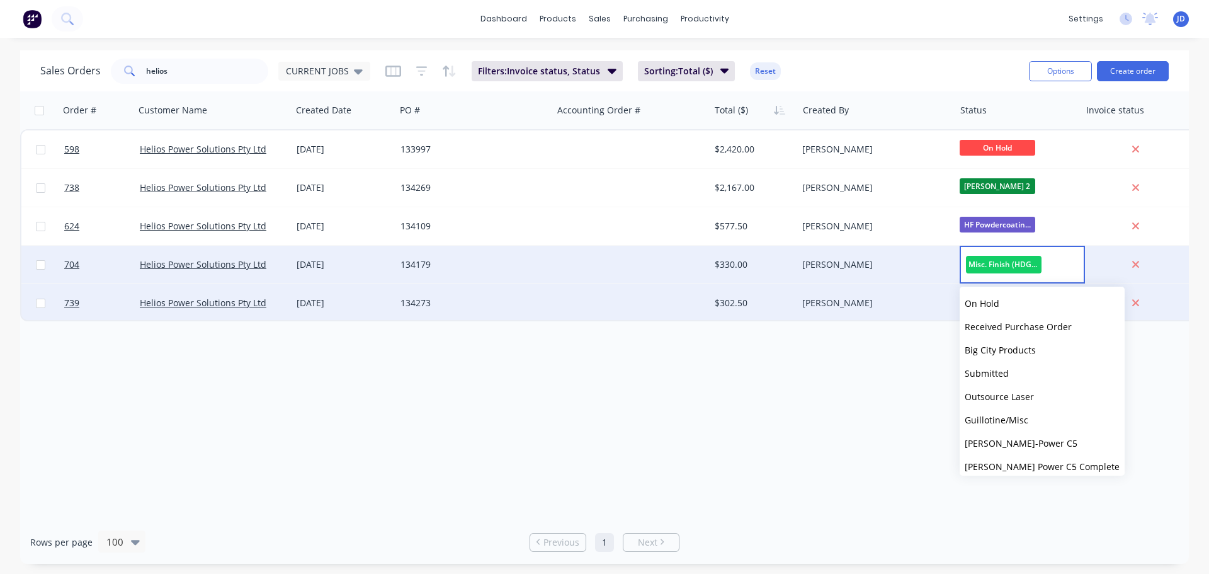
click at [860, 364] on div "Order # Customer Name Created Date PO # Accounting Order # Total ($) Created By…" at bounding box center [604, 305] width 1169 height 429
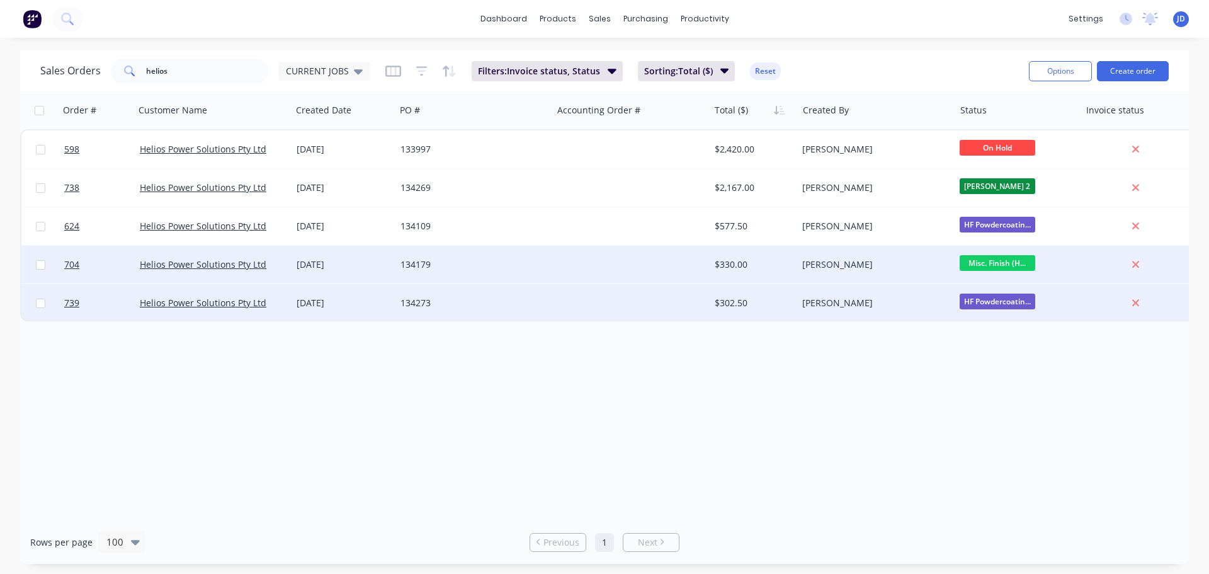
click at [1014, 263] on span "Misc. Finish (H..." at bounding box center [998, 263] width 76 height 16
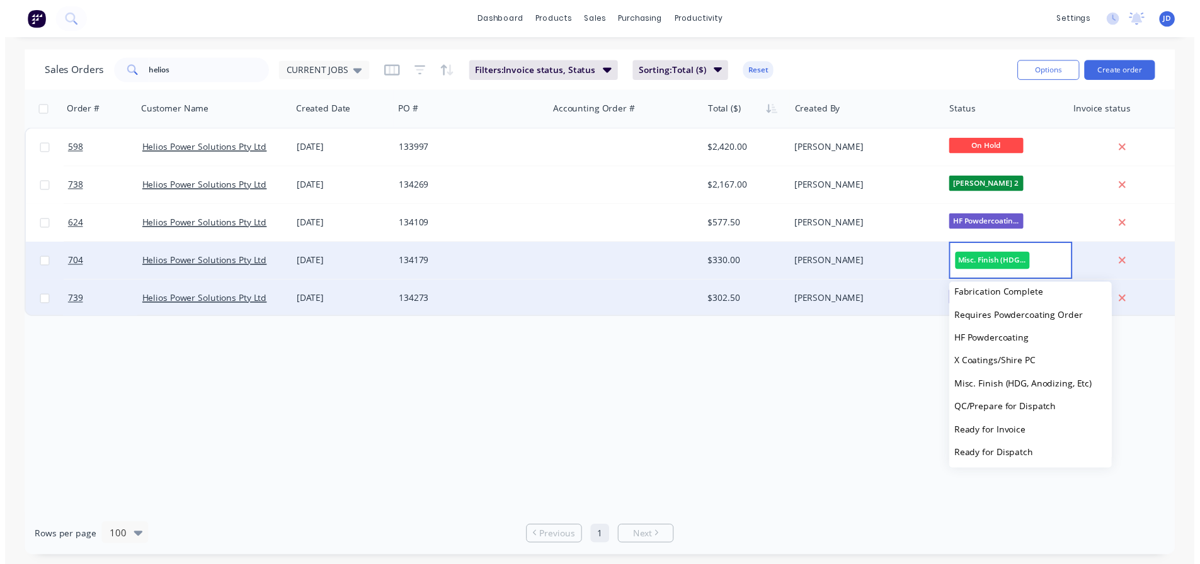
scroll to position [543, 0]
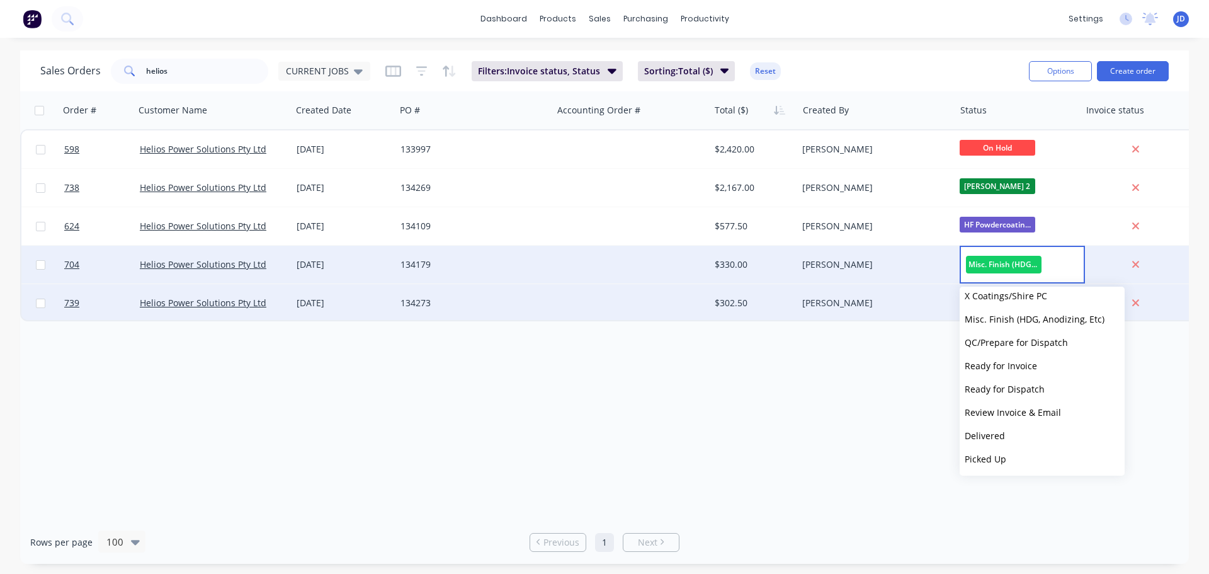
click at [1054, 361] on button "Ready for Invoice" at bounding box center [1042, 365] width 165 height 23
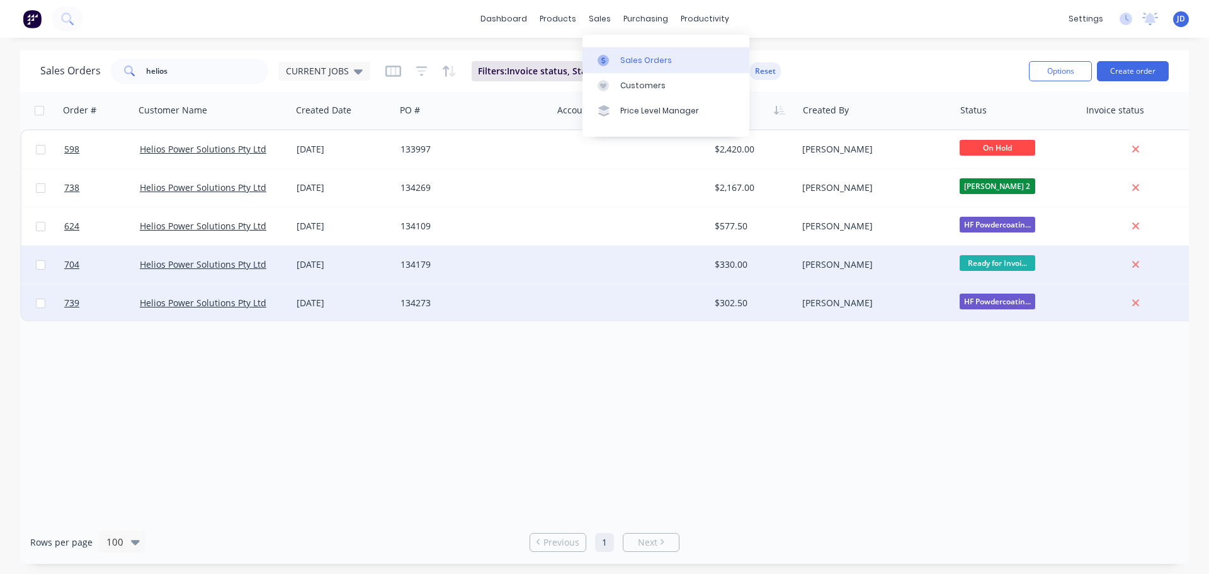
click at [631, 54] on link "Sales Orders" at bounding box center [665, 59] width 167 height 25
click at [664, 61] on div "Sales Orders" at bounding box center [646, 60] width 52 height 11
click at [602, 59] on icon at bounding box center [603, 60] width 4 height 7
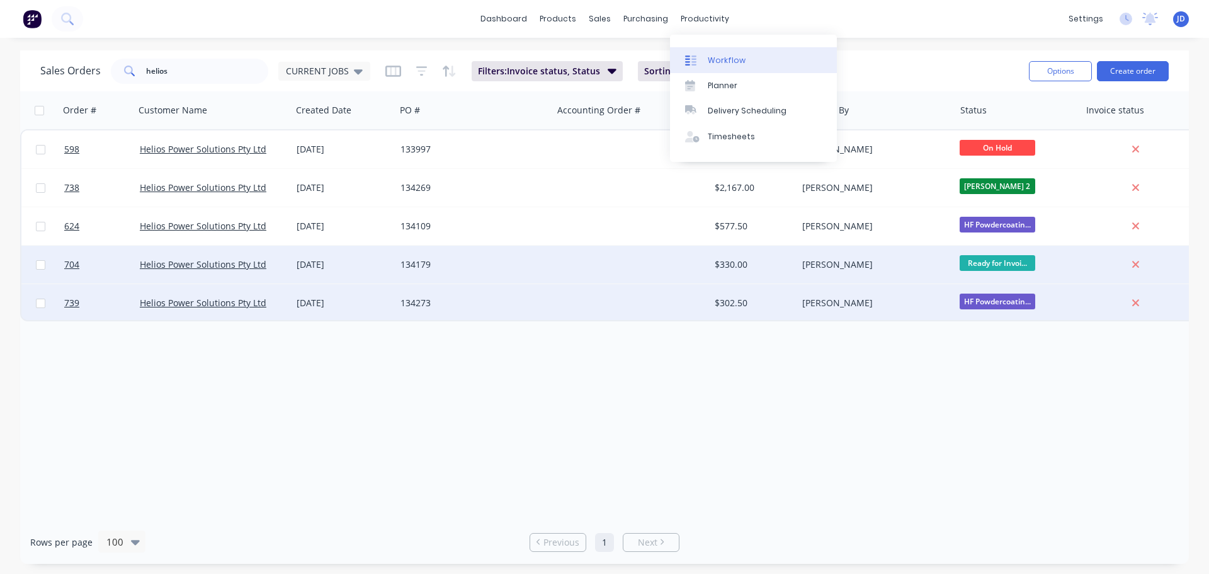
click at [708, 62] on div "Workflow" at bounding box center [727, 60] width 38 height 11
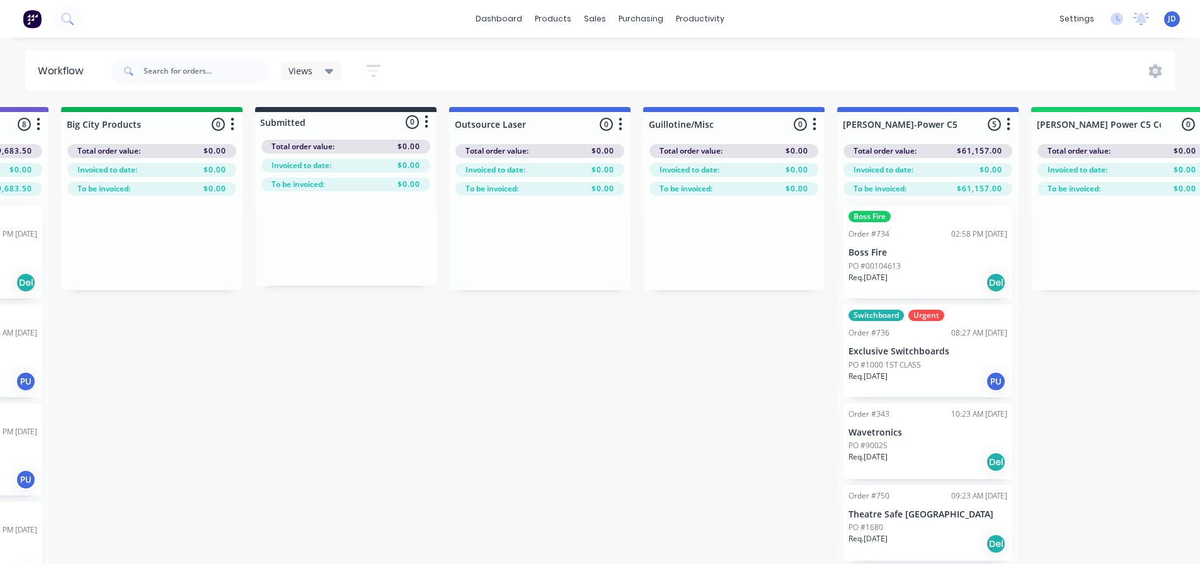
drag, startPoint x: 513, startPoint y: 442, endPoint x: 566, endPoint y: 394, distance: 71.3
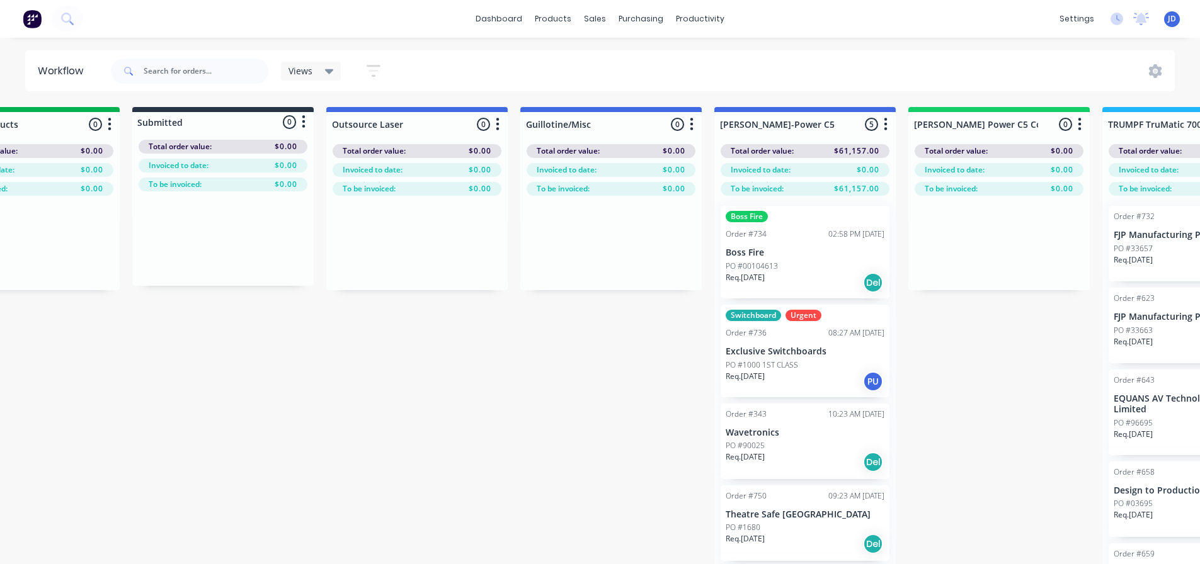
scroll to position [0, 498]
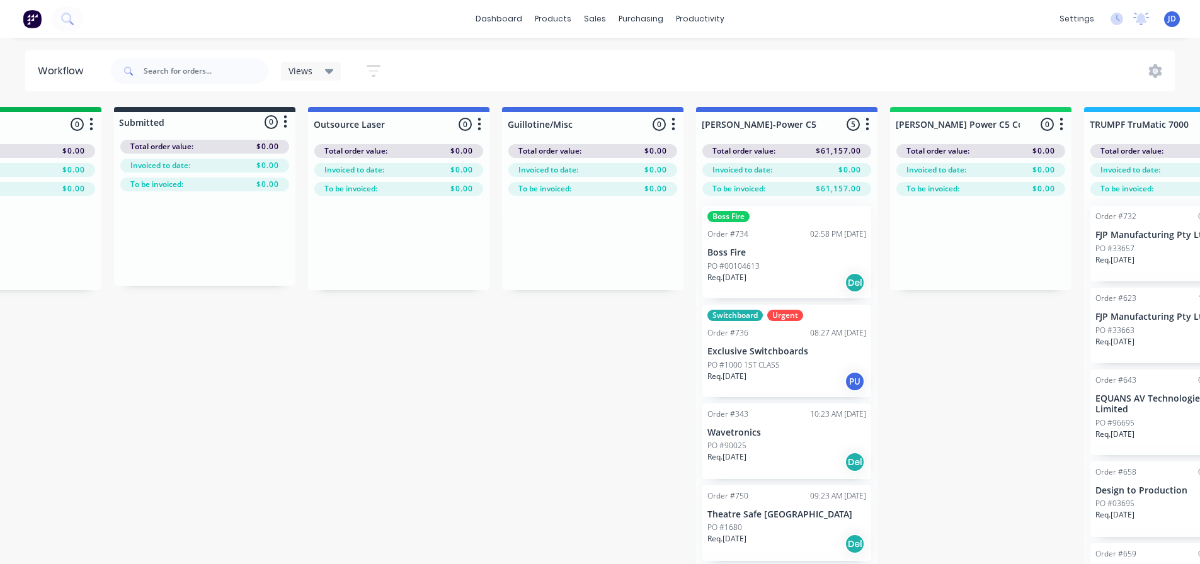
drag, startPoint x: 678, startPoint y: 468, endPoint x: 715, endPoint y: 429, distance: 53.0
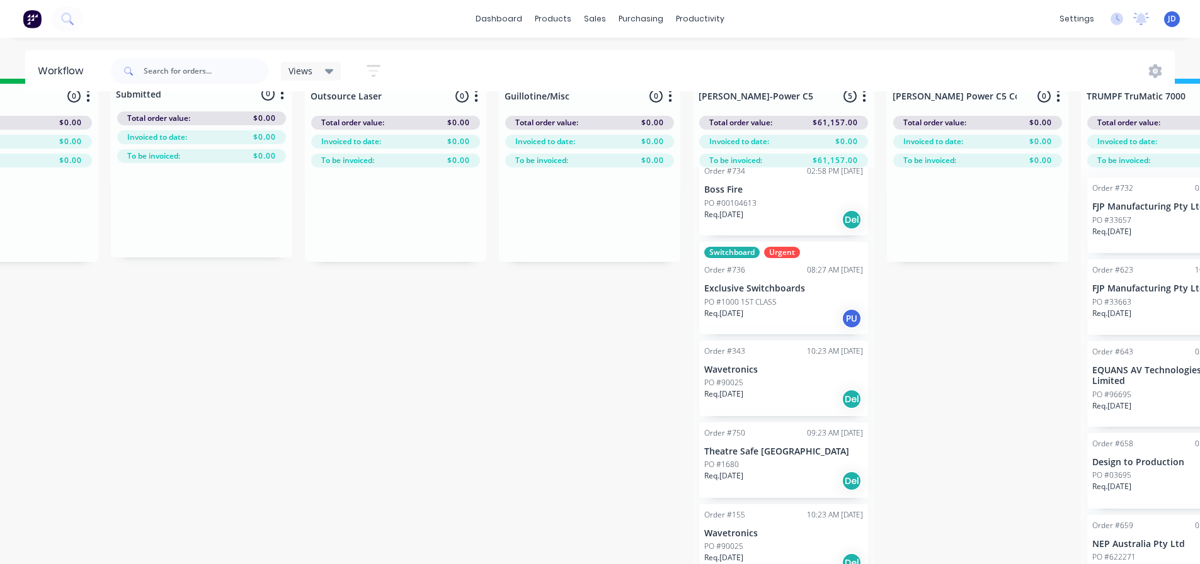
scroll to position [54, 498]
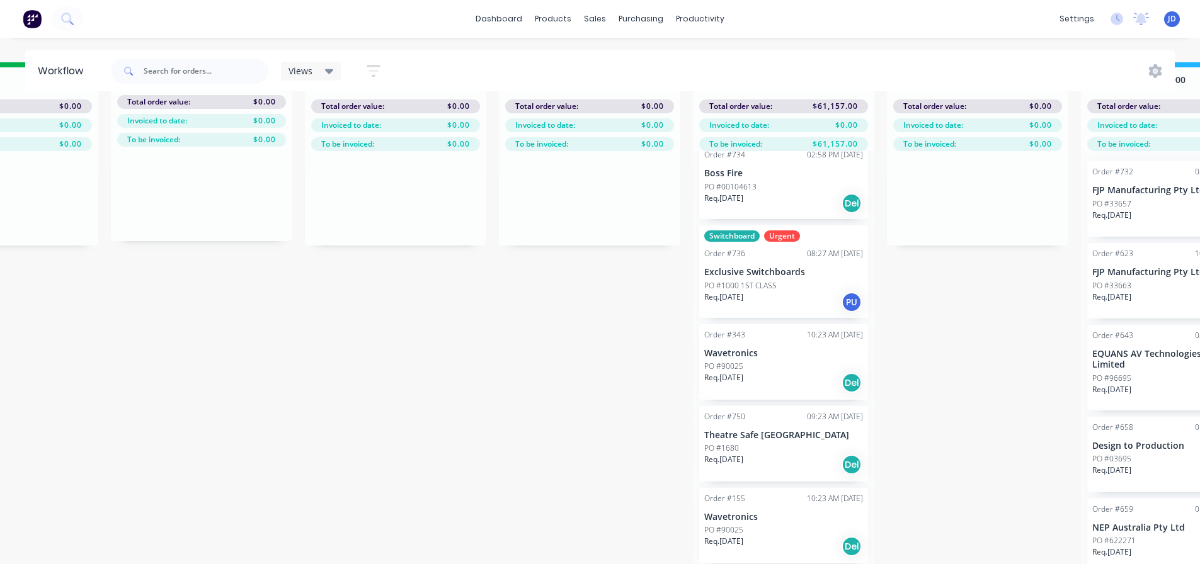
click at [768, 454] on div "Req. [DATE] Del" at bounding box center [783, 464] width 159 height 21
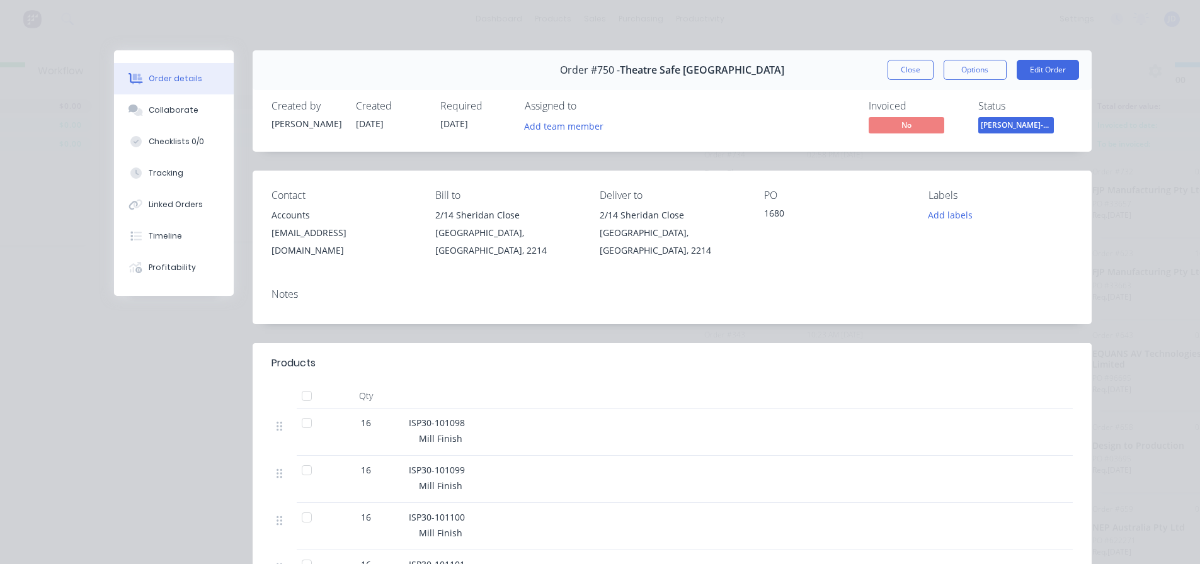
click at [898, 73] on button "Close" at bounding box center [910, 70] width 46 height 20
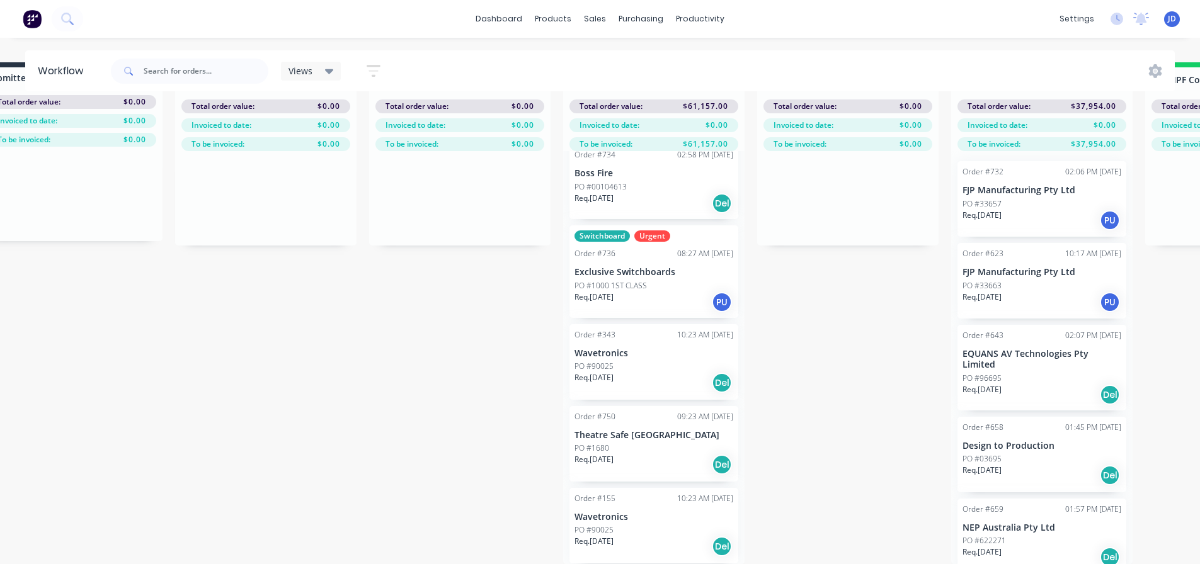
scroll to position [36, 681]
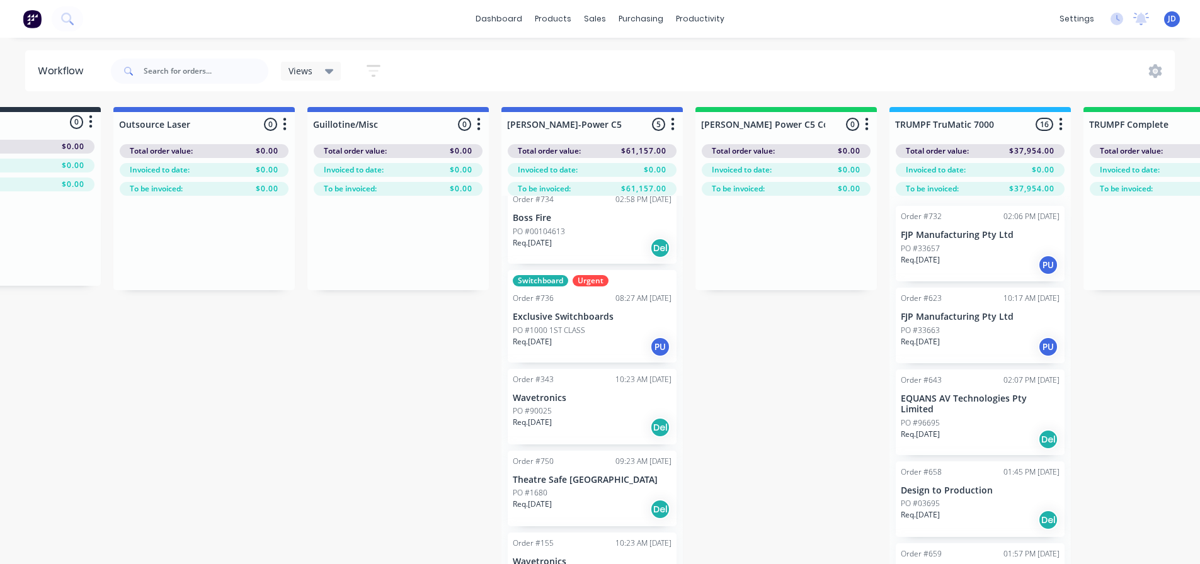
drag, startPoint x: 1025, startPoint y: 456, endPoint x: 999, endPoint y: 387, distance: 73.6
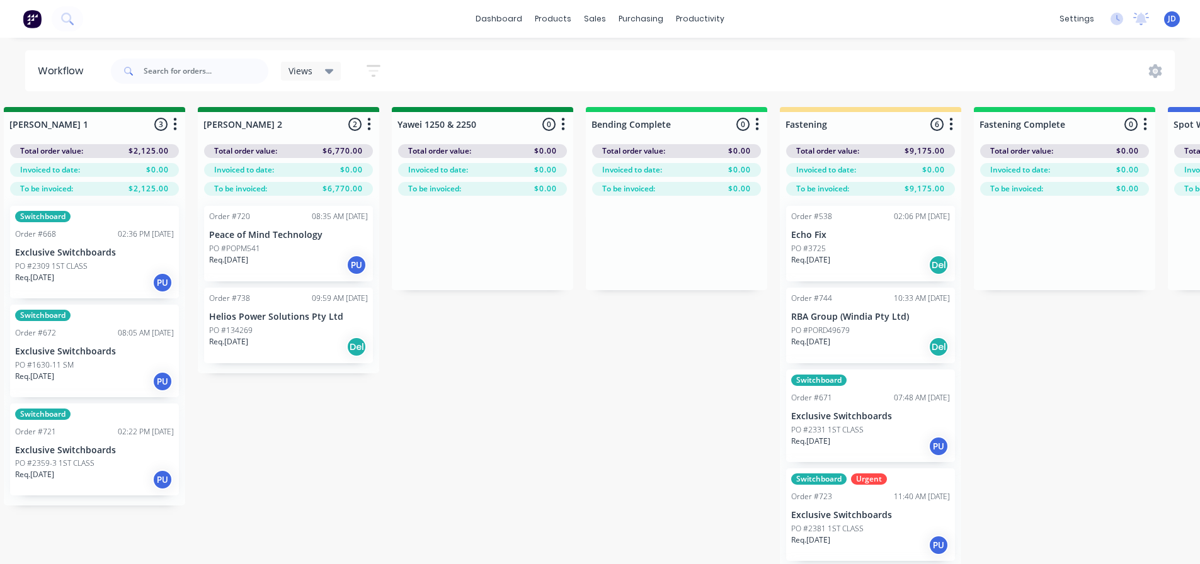
scroll to position [0, 4633]
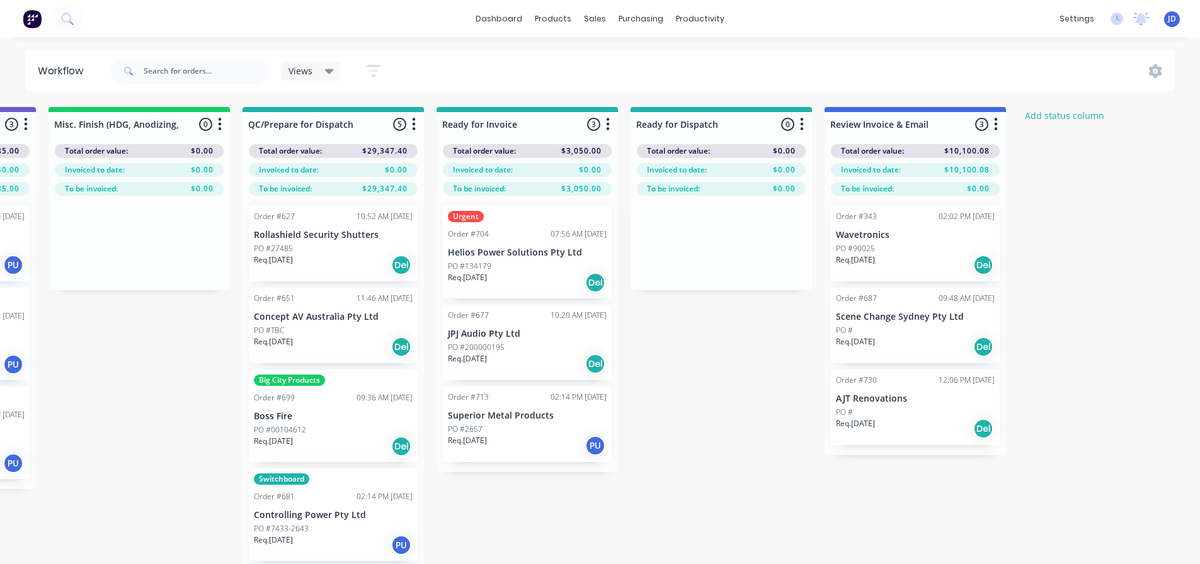
drag, startPoint x: 842, startPoint y: 428, endPoint x: 1072, endPoint y: 391, distance: 232.7
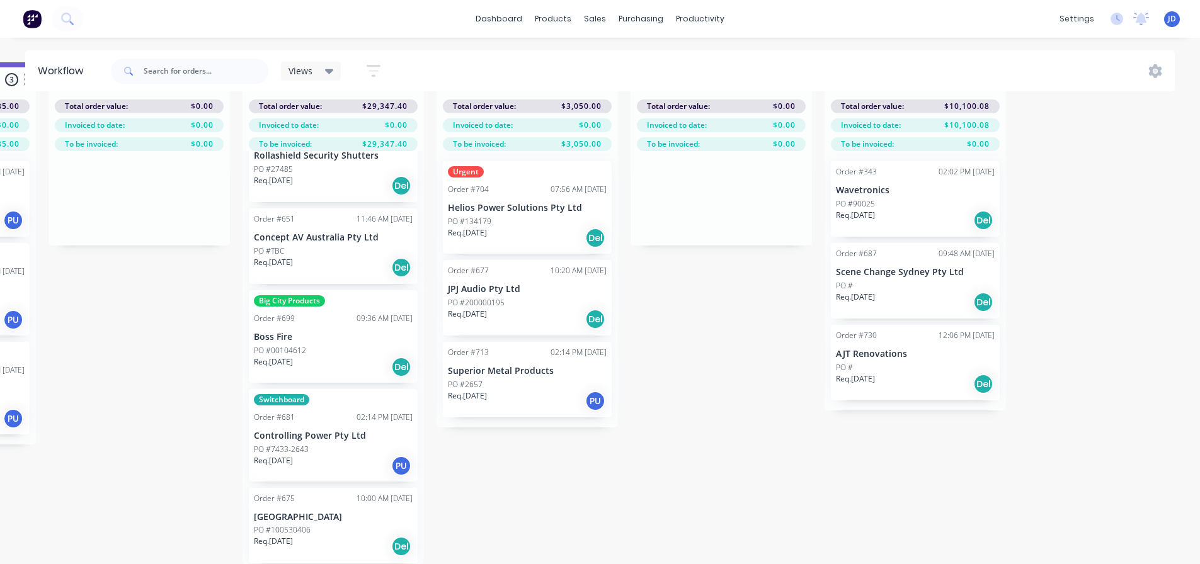
scroll to position [0, 0]
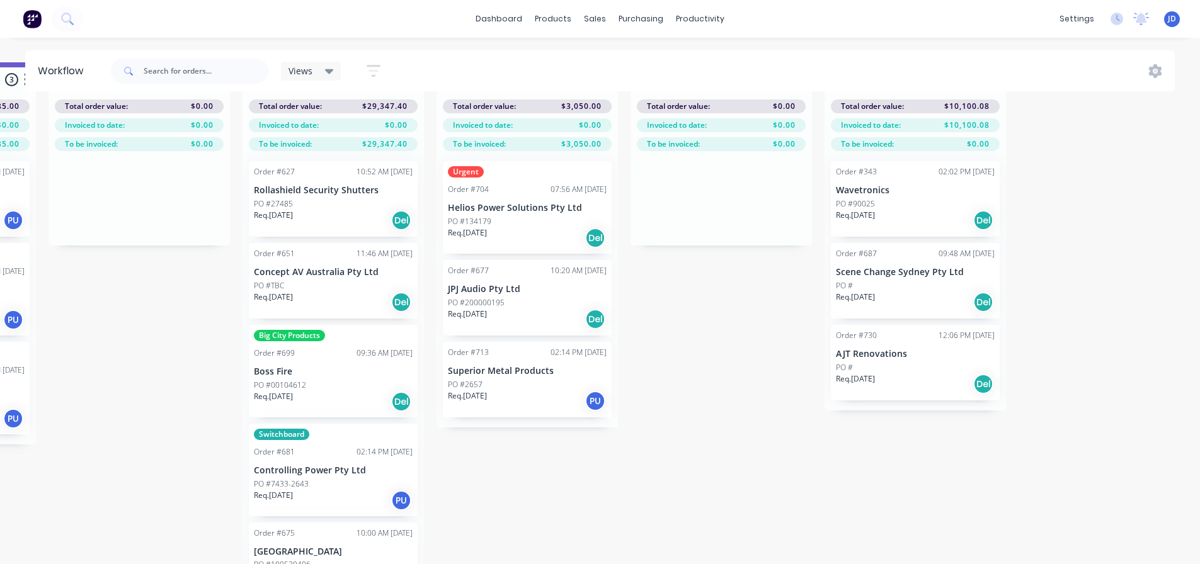
click at [302, 198] on div "PO #27485" at bounding box center [333, 203] width 159 height 11
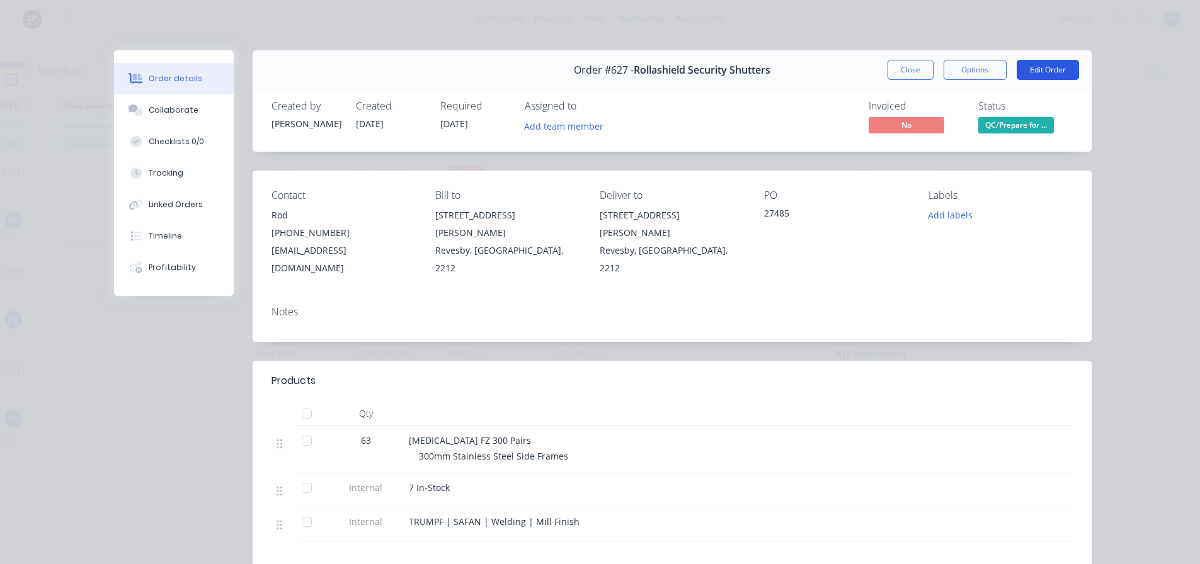
click at [1049, 76] on button "Edit Order" at bounding box center [1047, 70] width 62 height 20
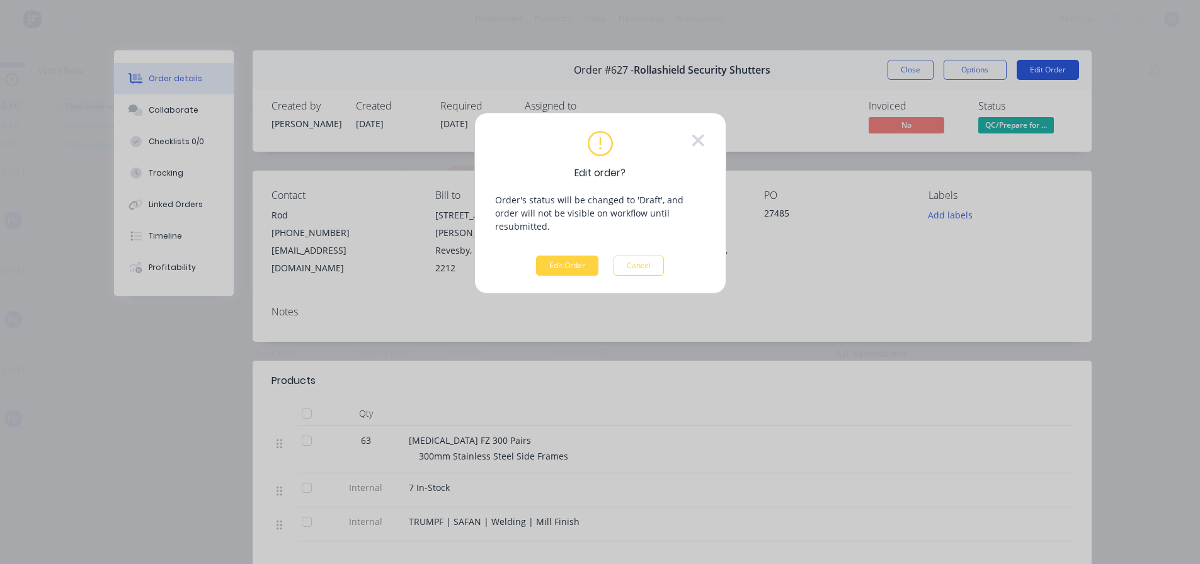
scroll to position [45, 4624]
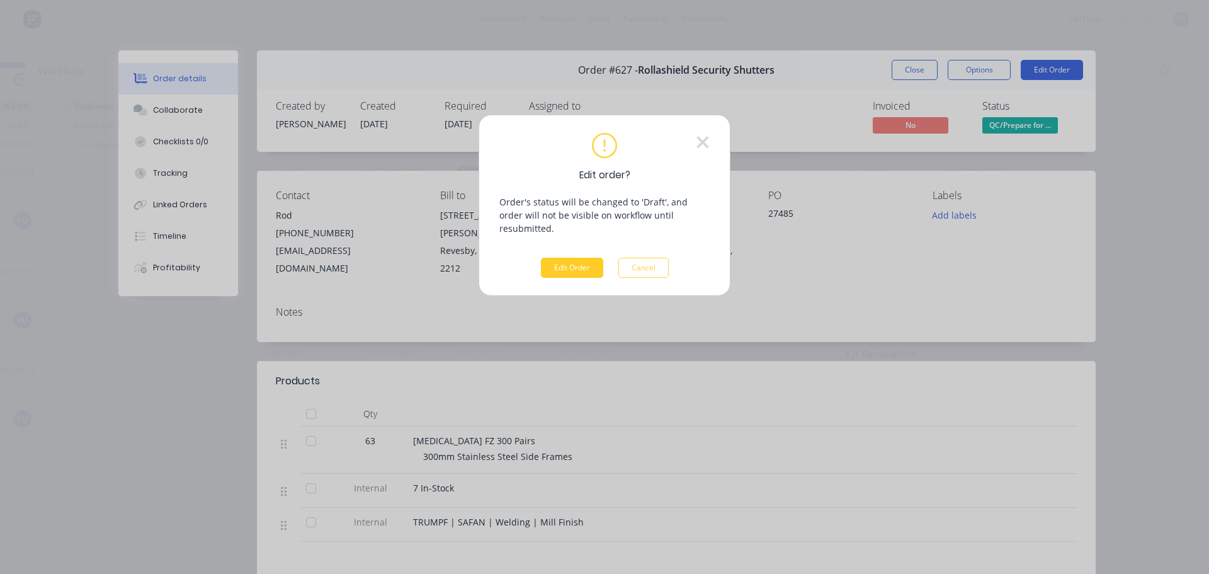
click at [578, 258] on button "Edit Order" at bounding box center [572, 268] width 62 height 20
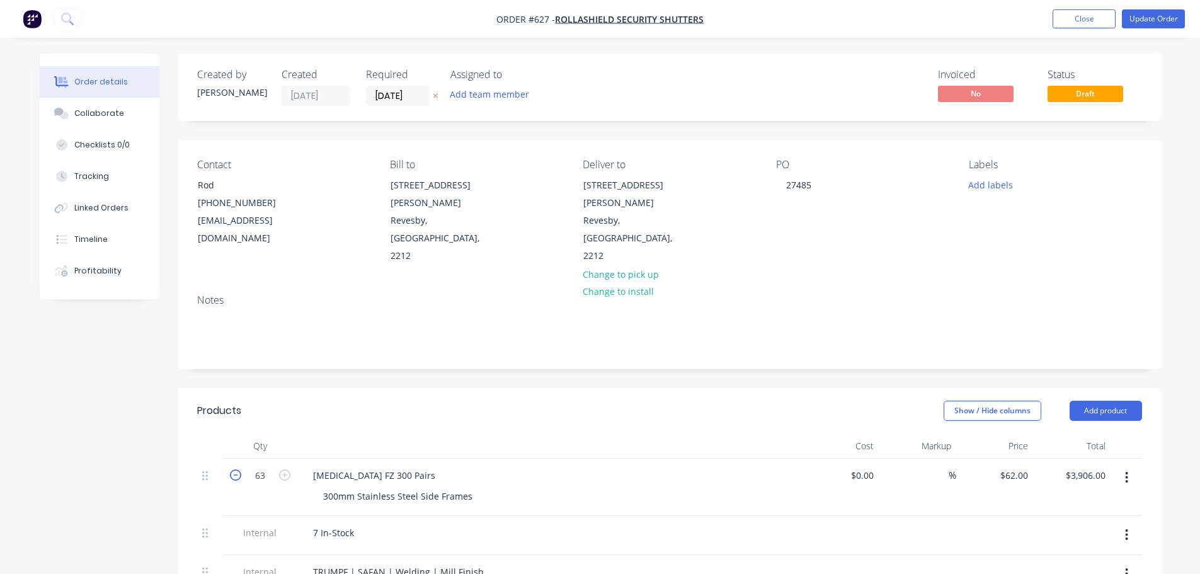
click at [235, 469] on icon "button" at bounding box center [235, 474] width 11 height 11
type input "62"
type input "$3,844.00"
click at [235, 469] on icon "button" at bounding box center [235, 474] width 11 height 11
type input "61"
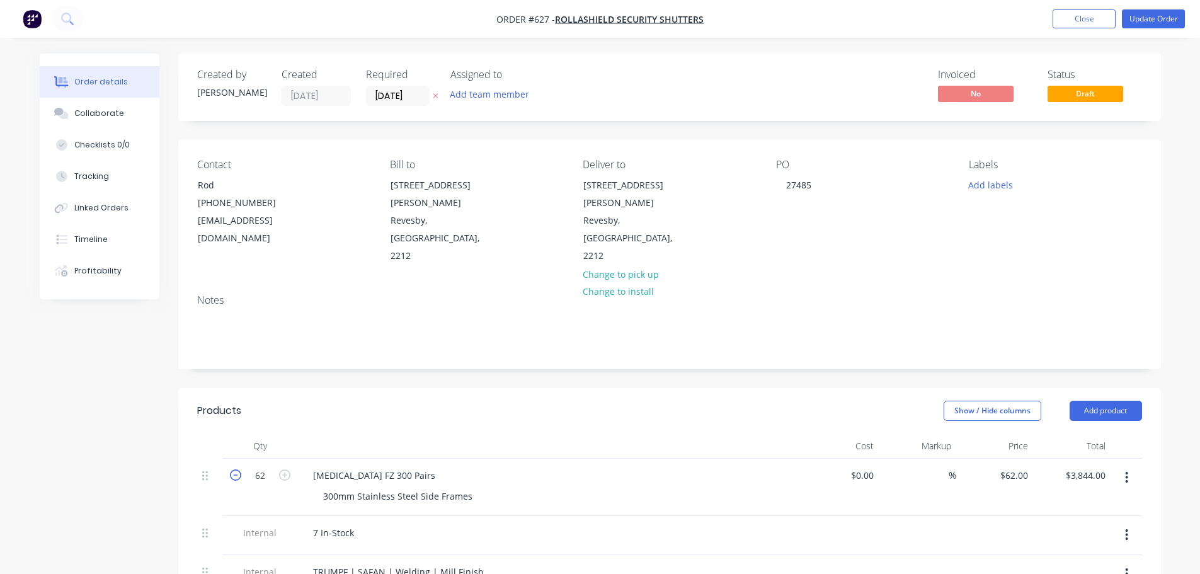
type input "$3,782.00"
click at [1166, 12] on nav "Order #627 - Rollashield Security Shutters Add product Close Update Order" at bounding box center [600, 19] width 1200 height 38
click at [1164, 14] on button "Update Order" at bounding box center [1153, 18] width 63 height 19
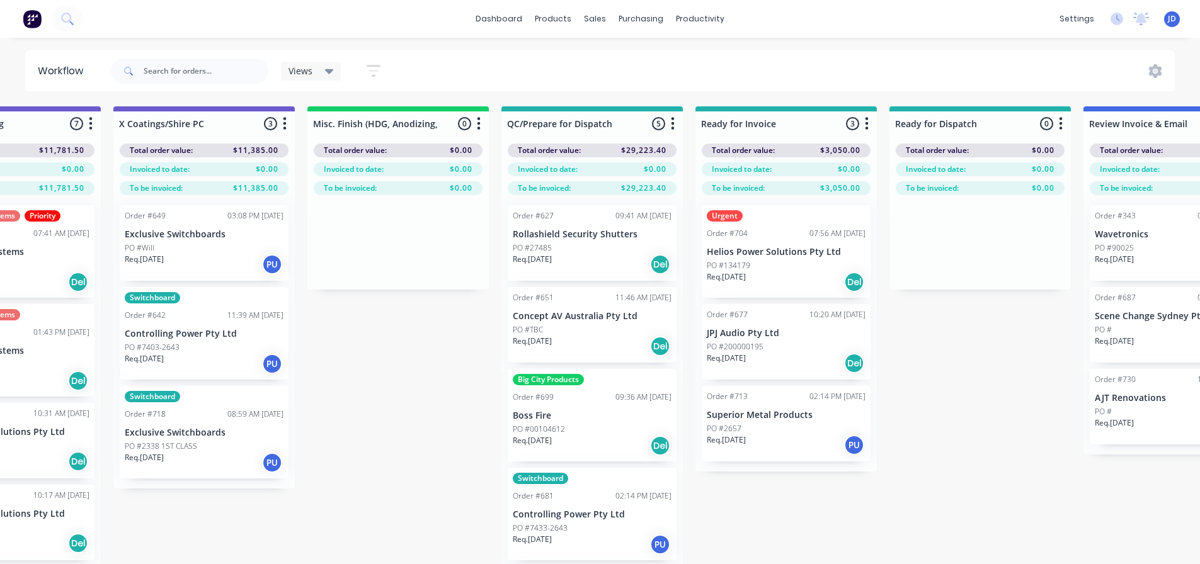
scroll to position [1, 4633]
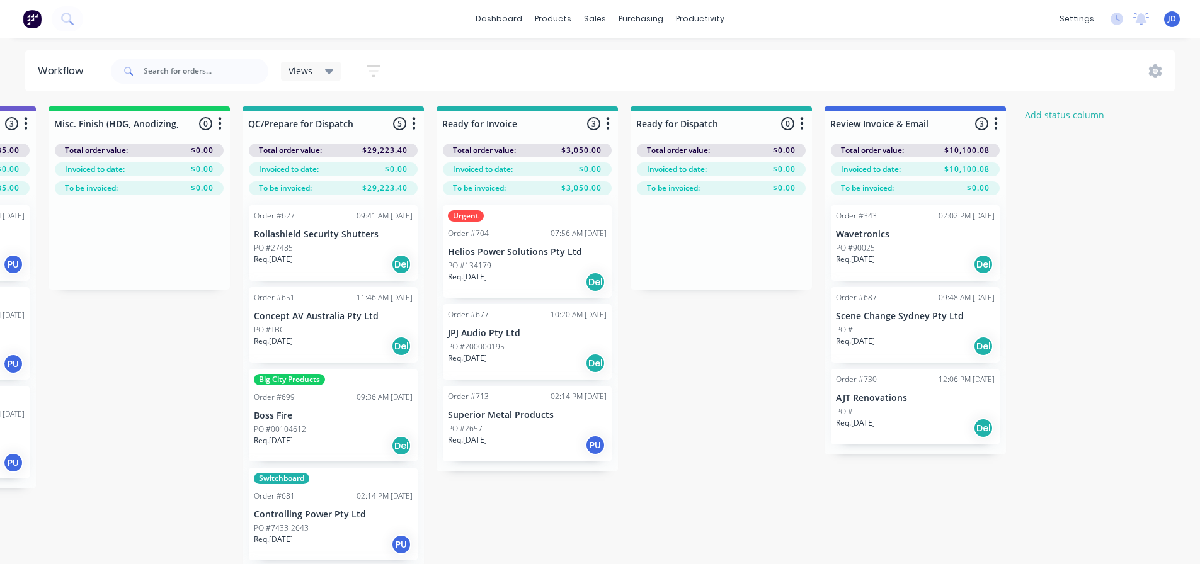
drag, startPoint x: 545, startPoint y: 377, endPoint x: 837, endPoint y: 350, distance: 292.8
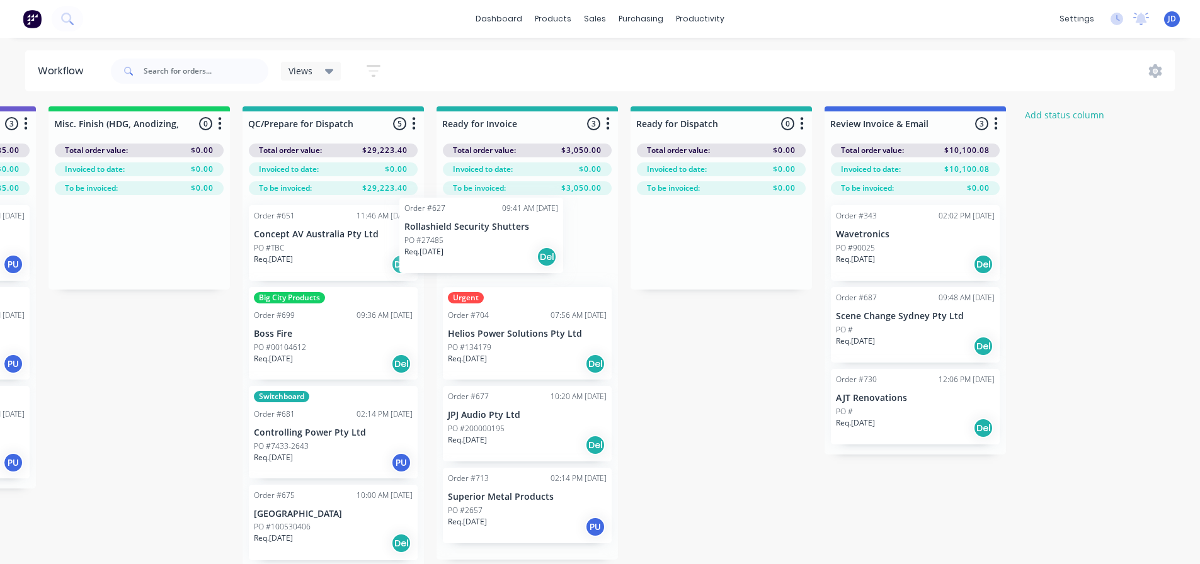
drag, startPoint x: 409, startPoint y: 239, endPoint x: 494, endPoint y: 240, distance: 85.0
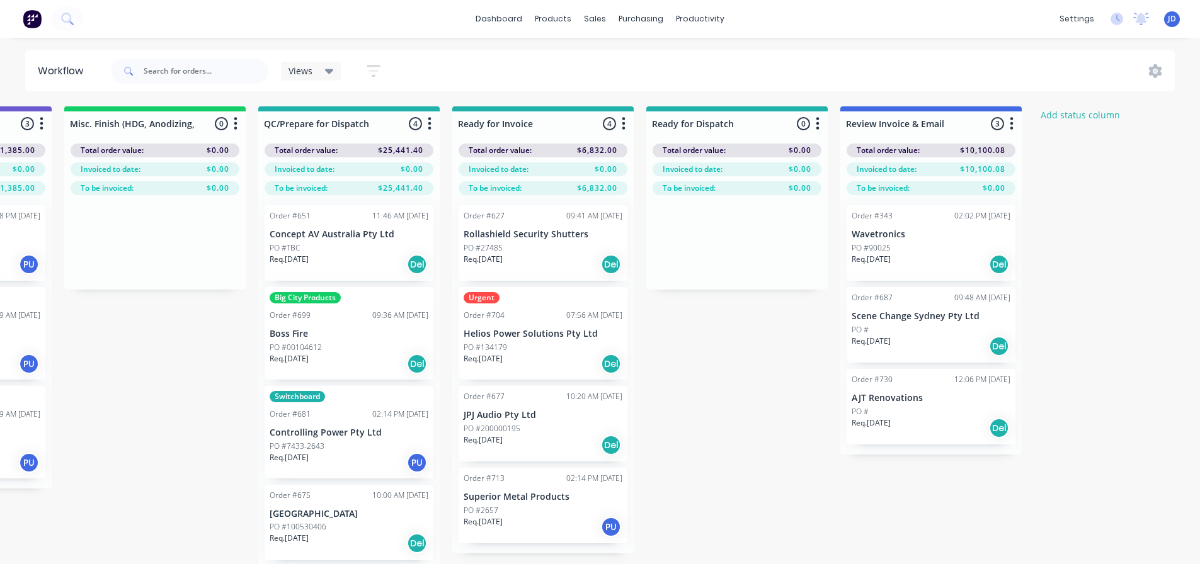
scroll to position [1, 4582]
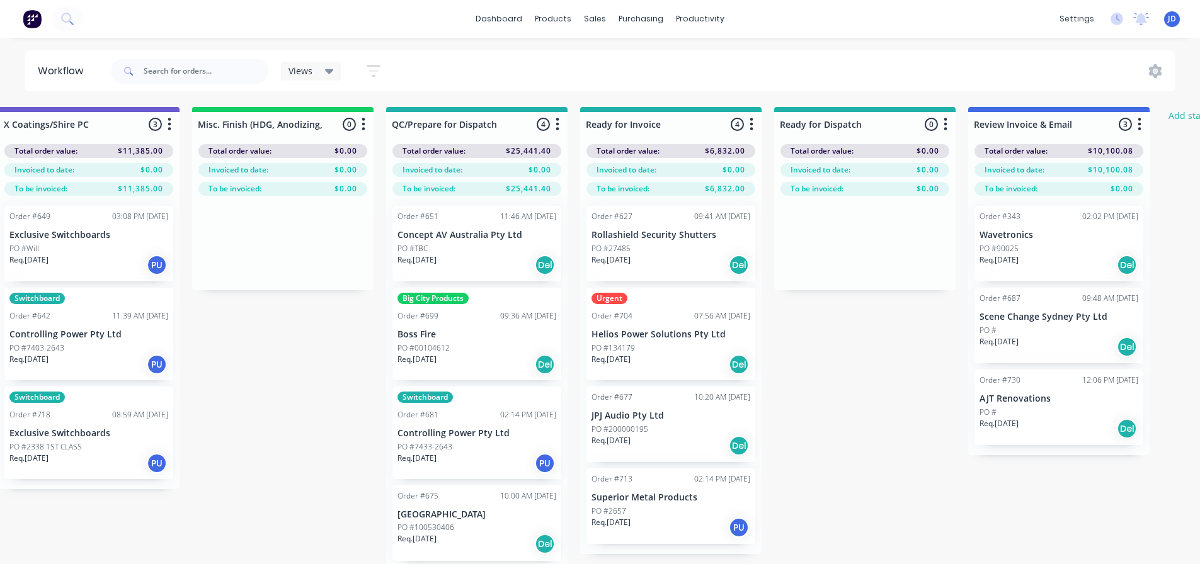
drag, startPoint x: 191, startPoint y: 348, endPoint x: 159, endPoint y: 310, distance: 49.6
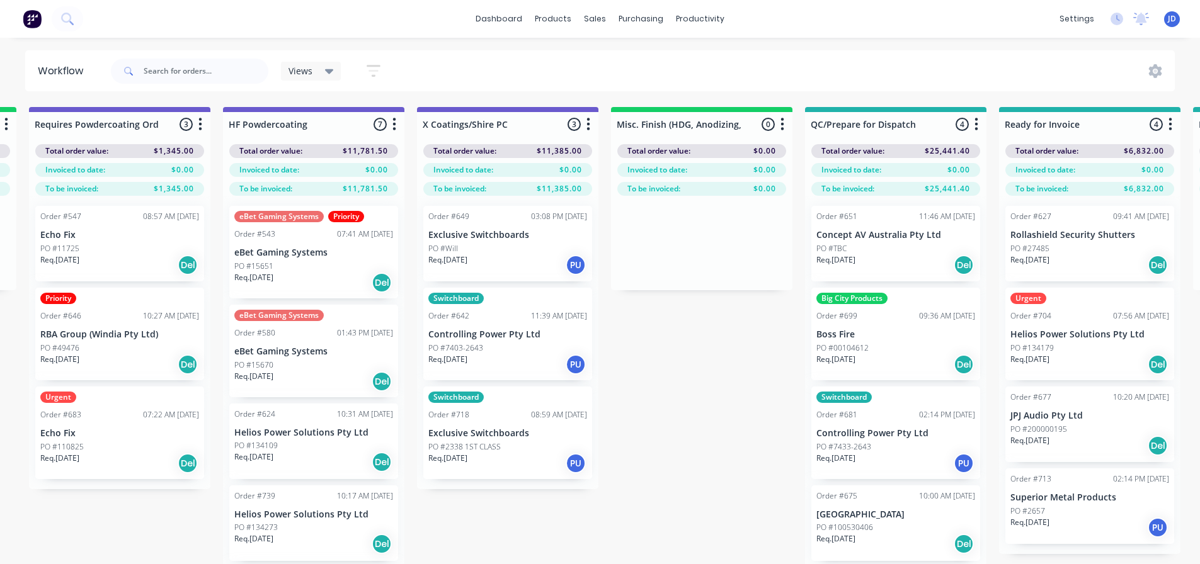
drag, startPoint x: 344, startPoint y: 379, endPoint x: 237, endPoint y: 326, distance: 119.1
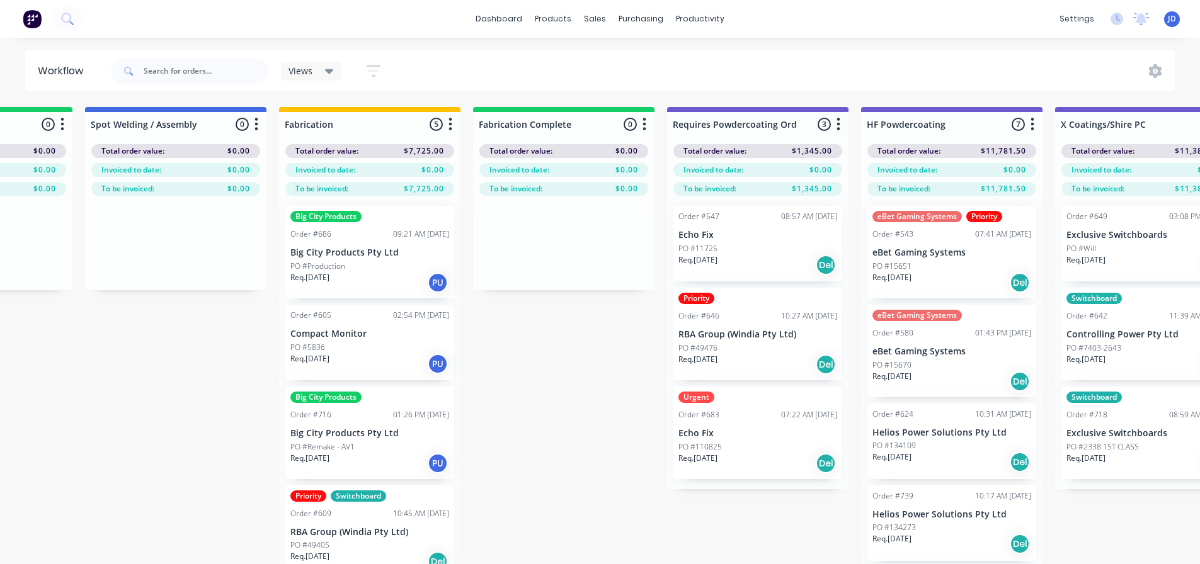
drag, startPoint x: 286, startPoint y: 409, endPoint x: 222, endPoint y: 366, distance: 77.2
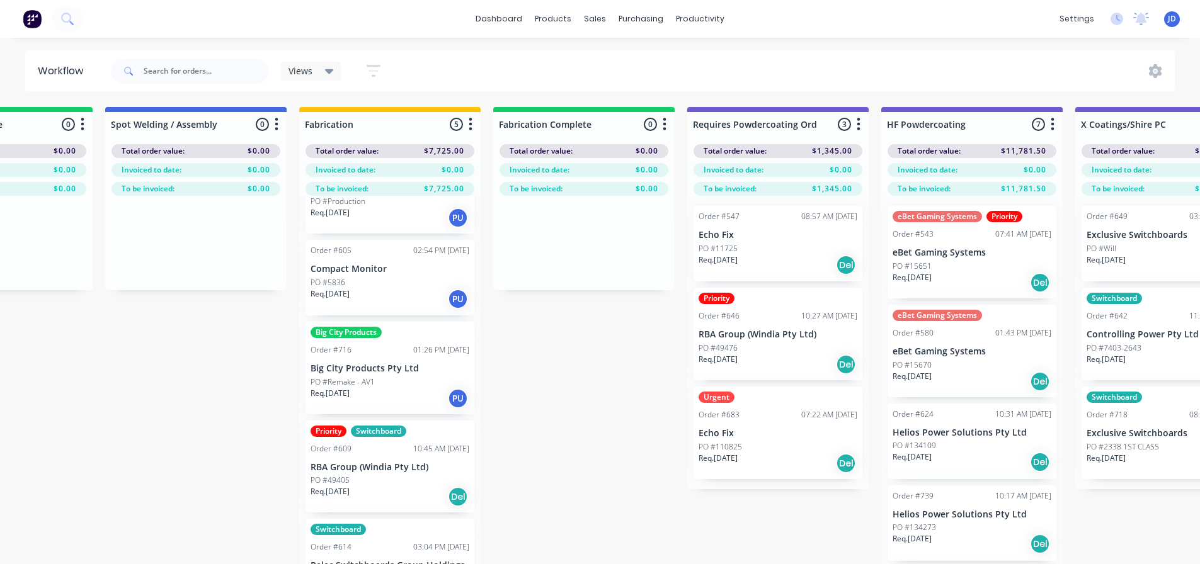
scroll to position [68, 0]
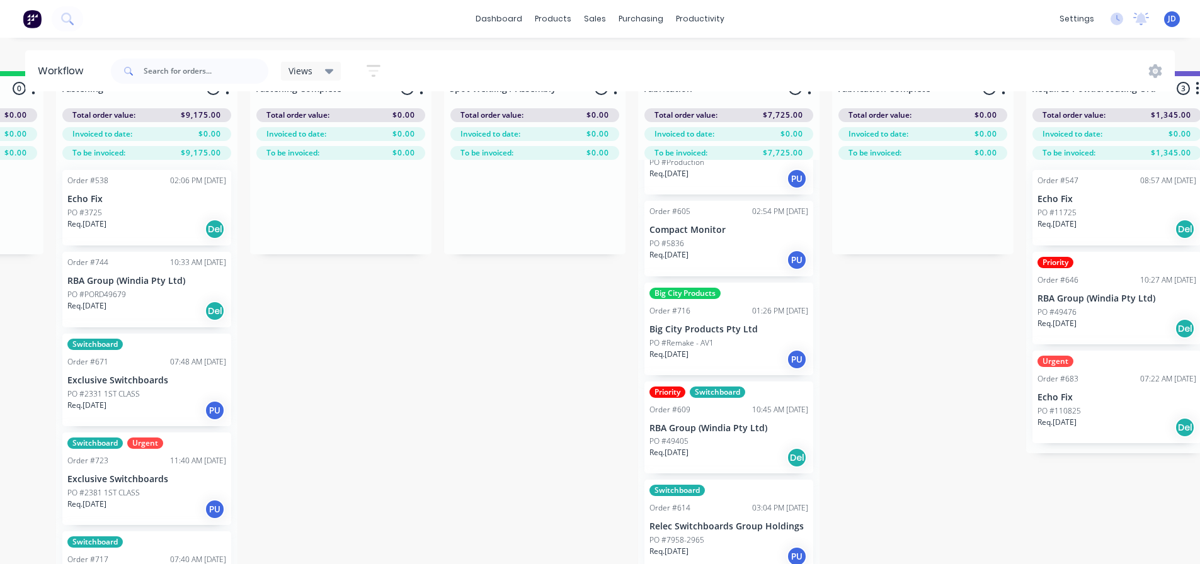
drag, startPoint x: 481, startPoint y: 468, endPoint x: 397, endPoint y: 431, distance: 92.2
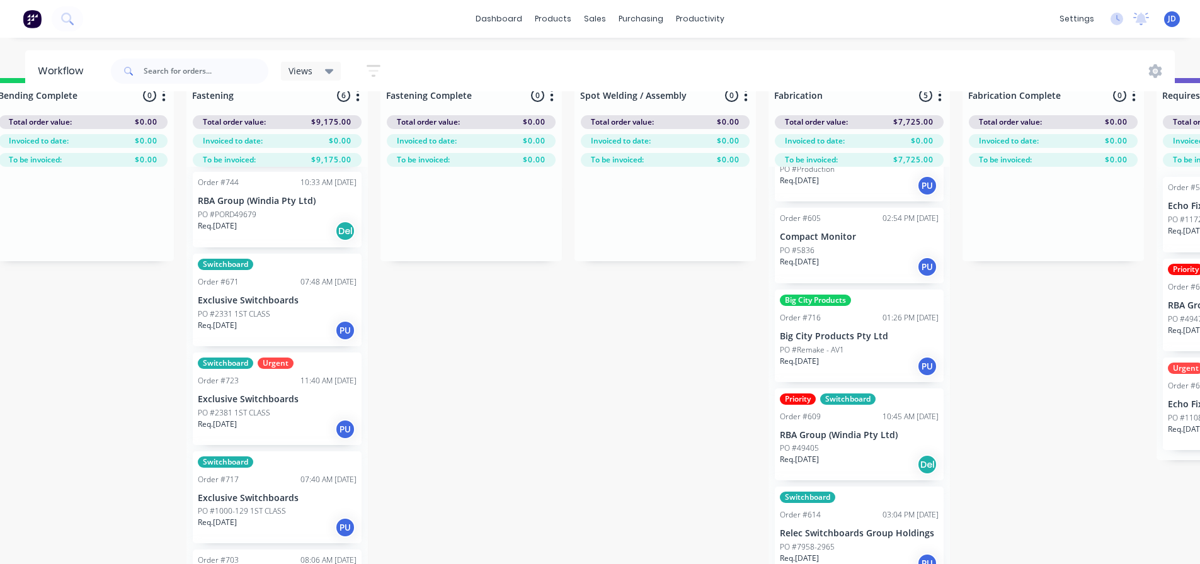
scroll to position [0, 0]
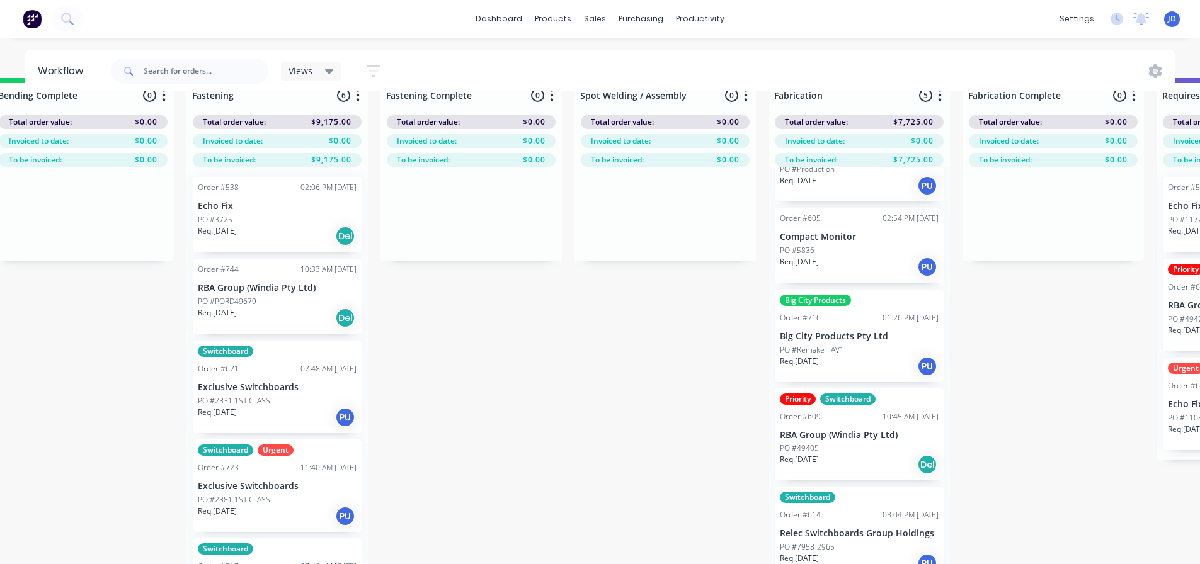
click at [269, 315] on div "Req. [DATE] Del" at bounding box center [277, 317] width 159 height 21
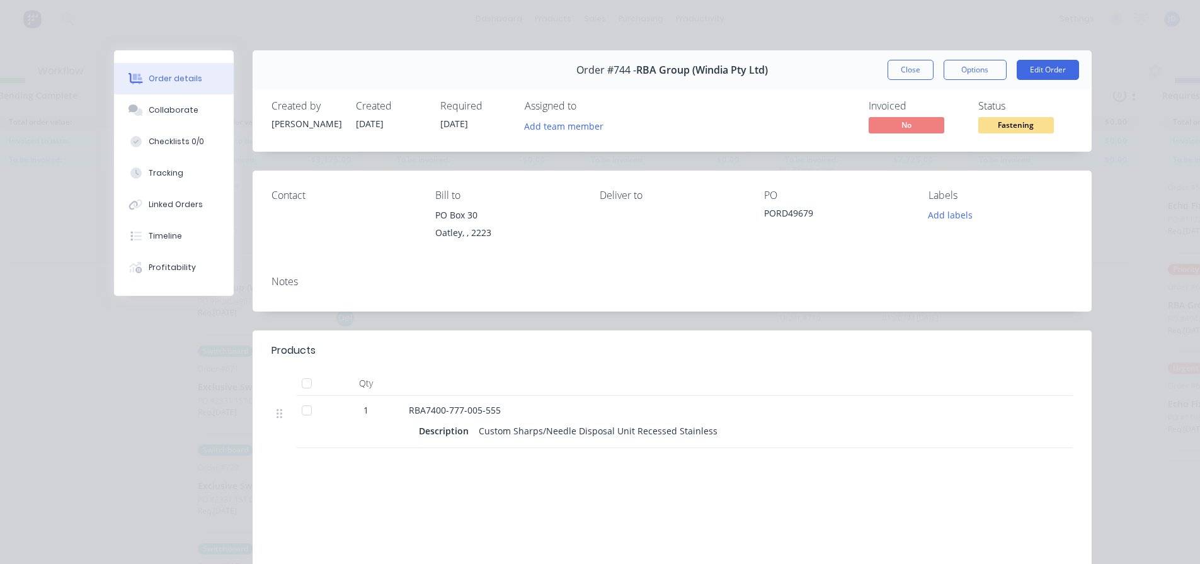
click at [894, 72] on button "Close" at bounding box center [910, 70] width 46 height 20
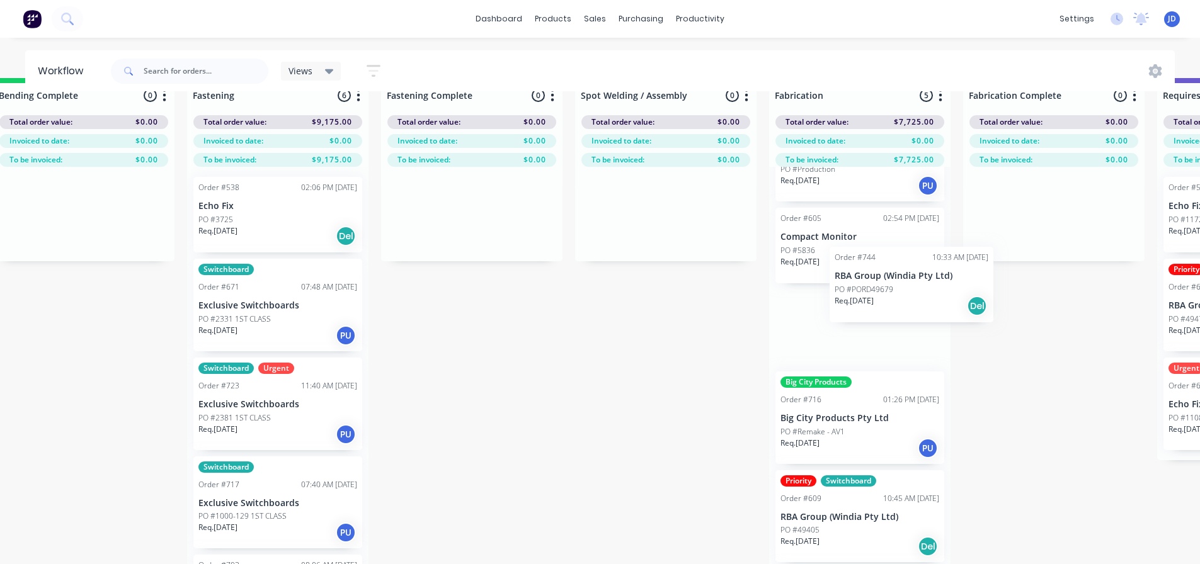
scroll to position [29, 2955]
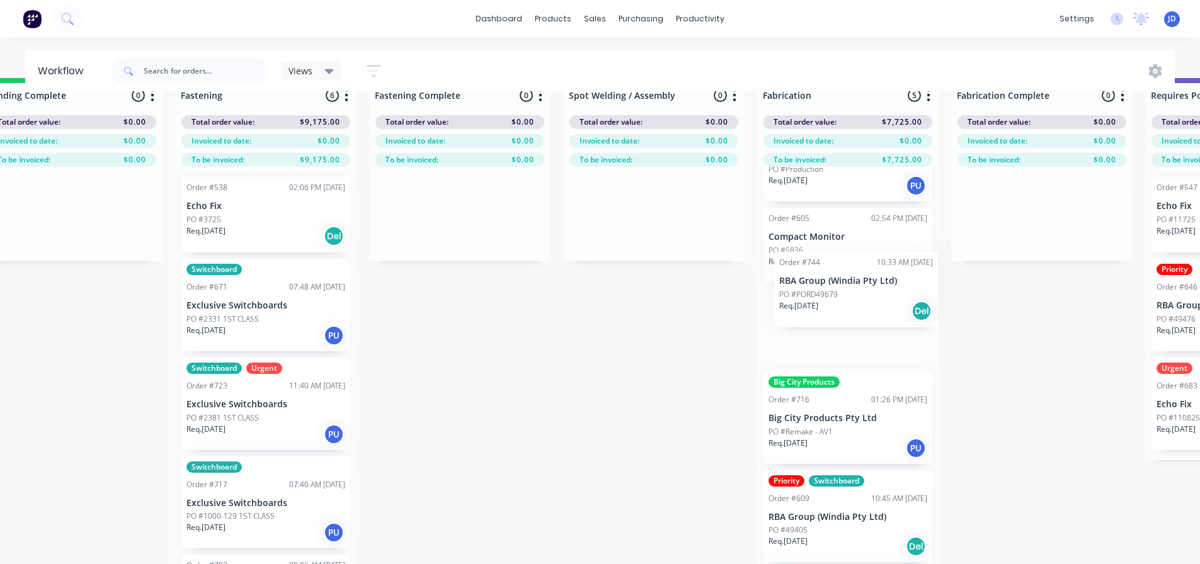
drag, startPoint x: 246, startPoint y: 310, endPoint x: 831, endPoint y: 304, distance: 584.4
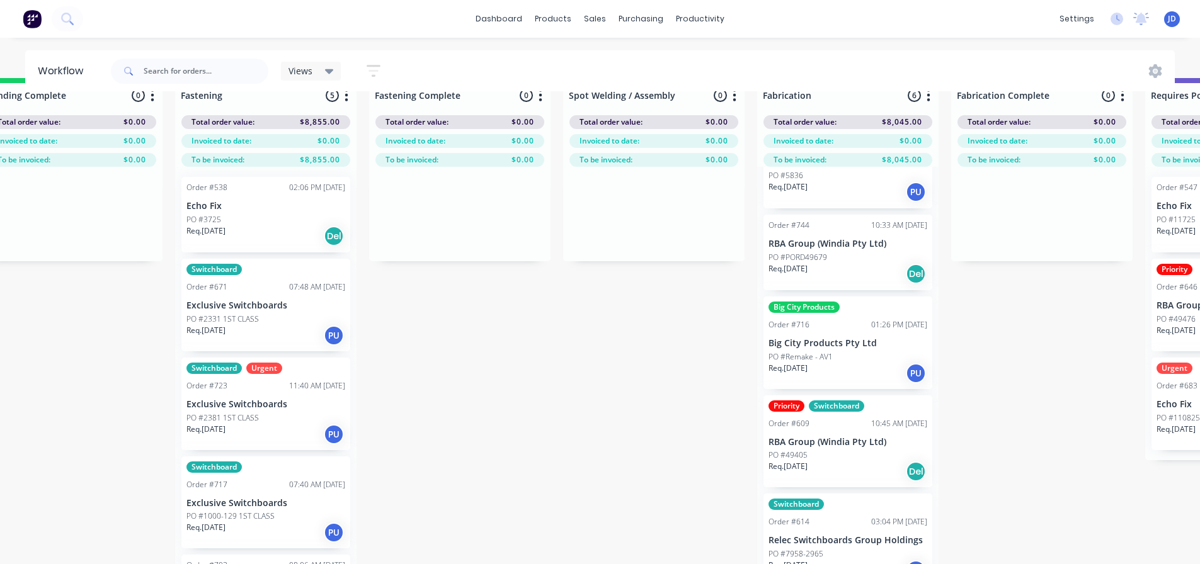
scroll to position [150, 0]
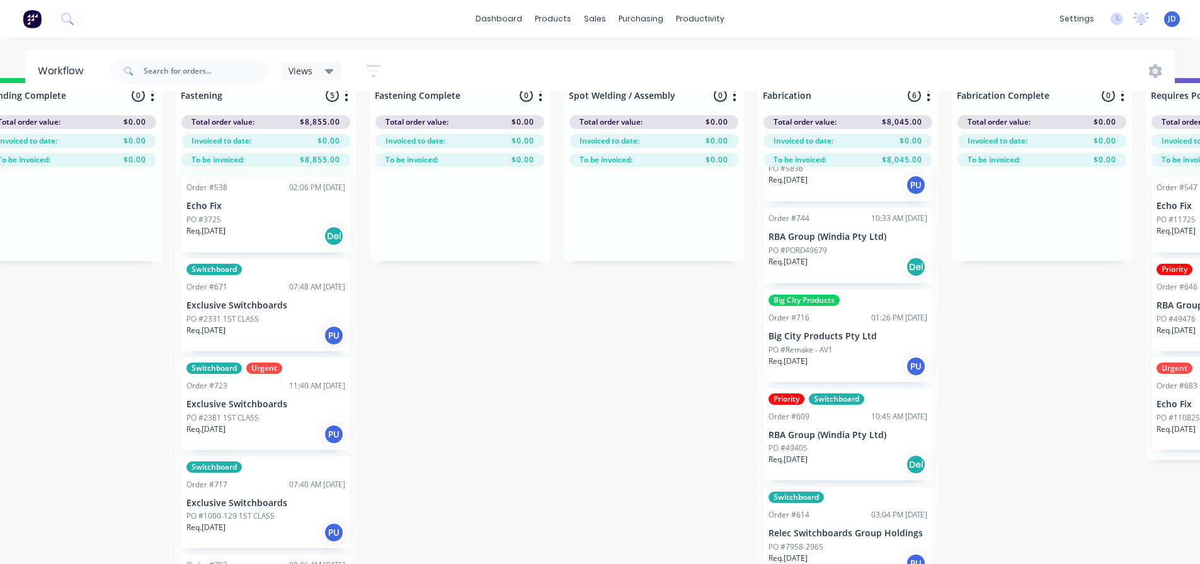
click at [831, 469] on div "Req. [DATE] Del" at bounding box center [847, 464] width 159 height 21
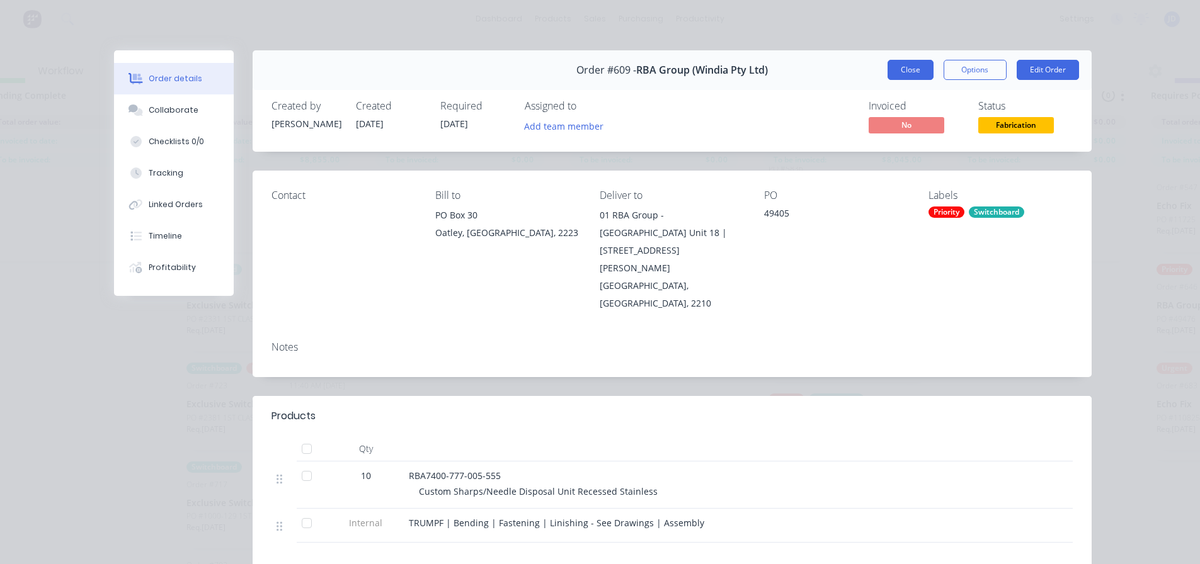
click at [887, 78] on button "Close" at bounding box center [910, 70] width 46 height 20
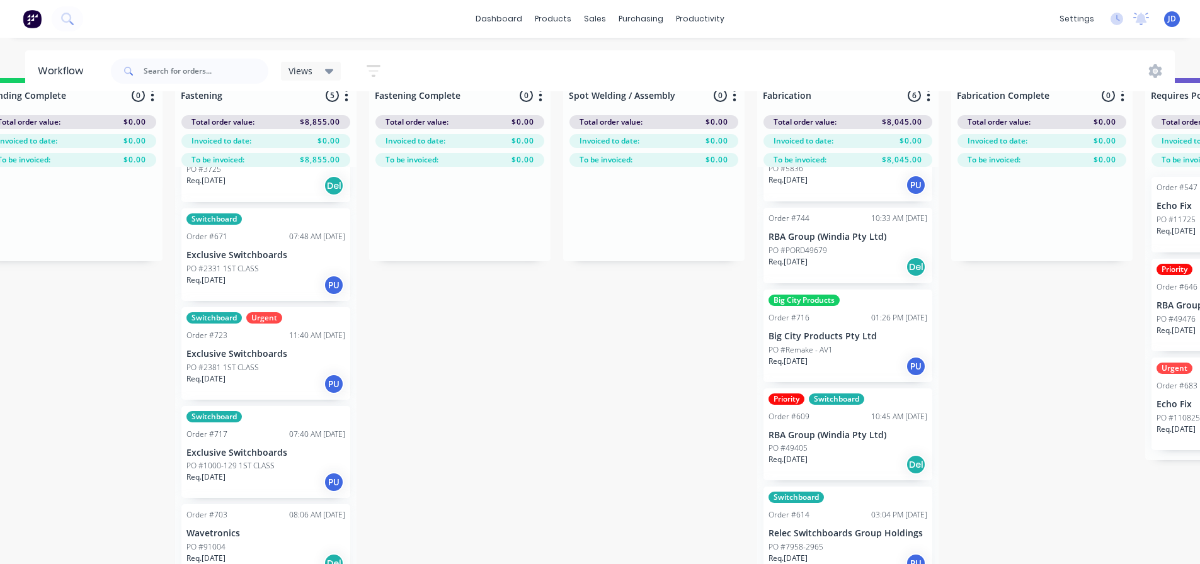
scroll to position [51, 0]
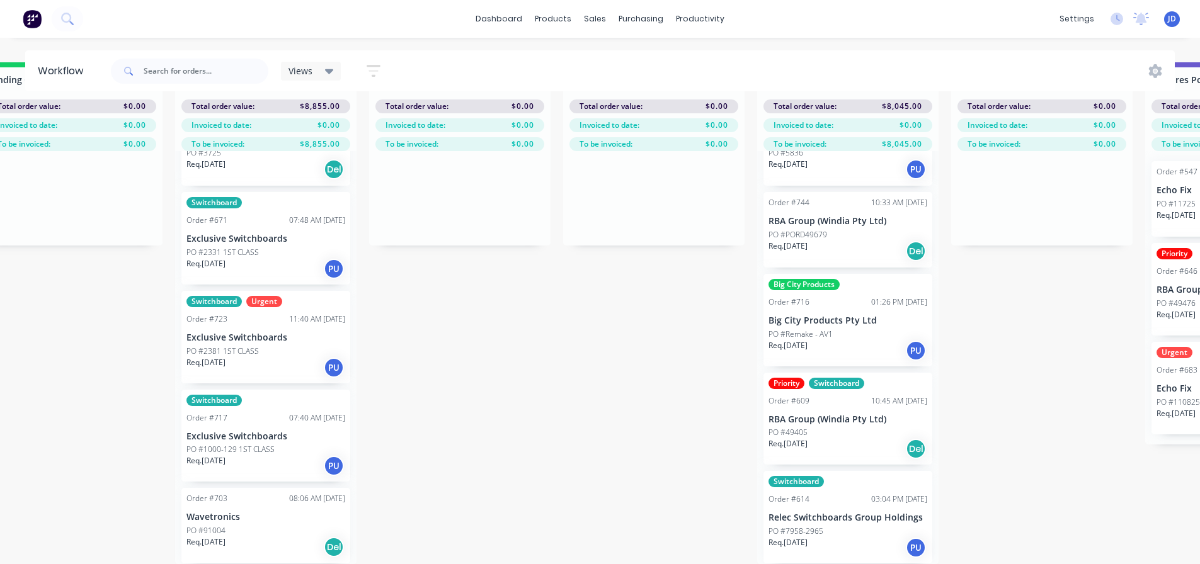
click at [253, 525] on div "PO #91004" at bounding box center [265, 530] width 159 height 11
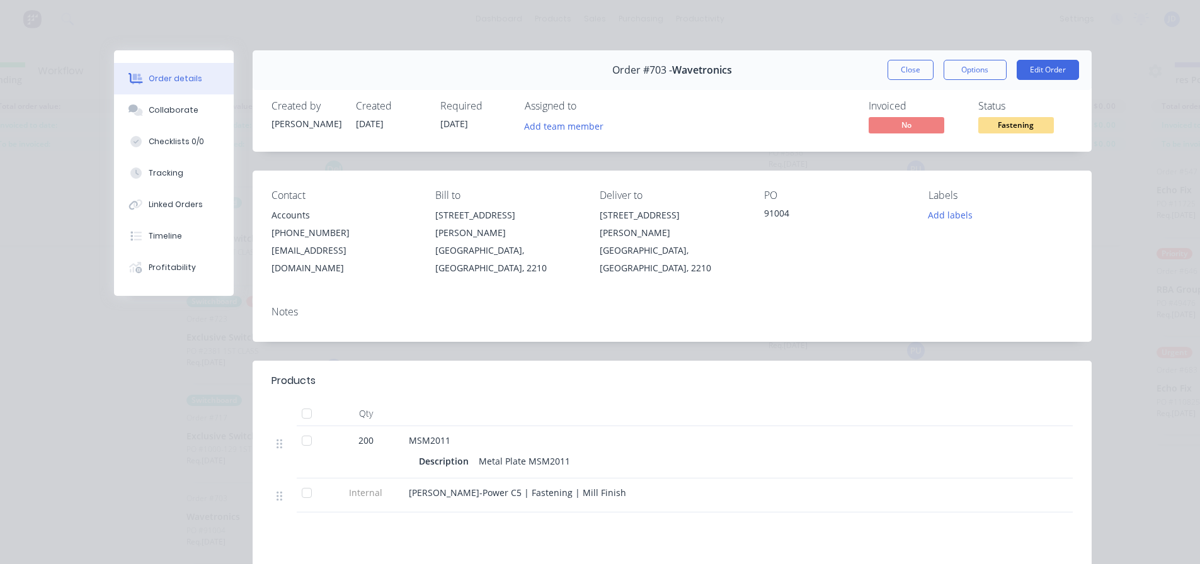
click at [912, 78] on button "Close" at bounding box center [910, 70] width 46 height 20
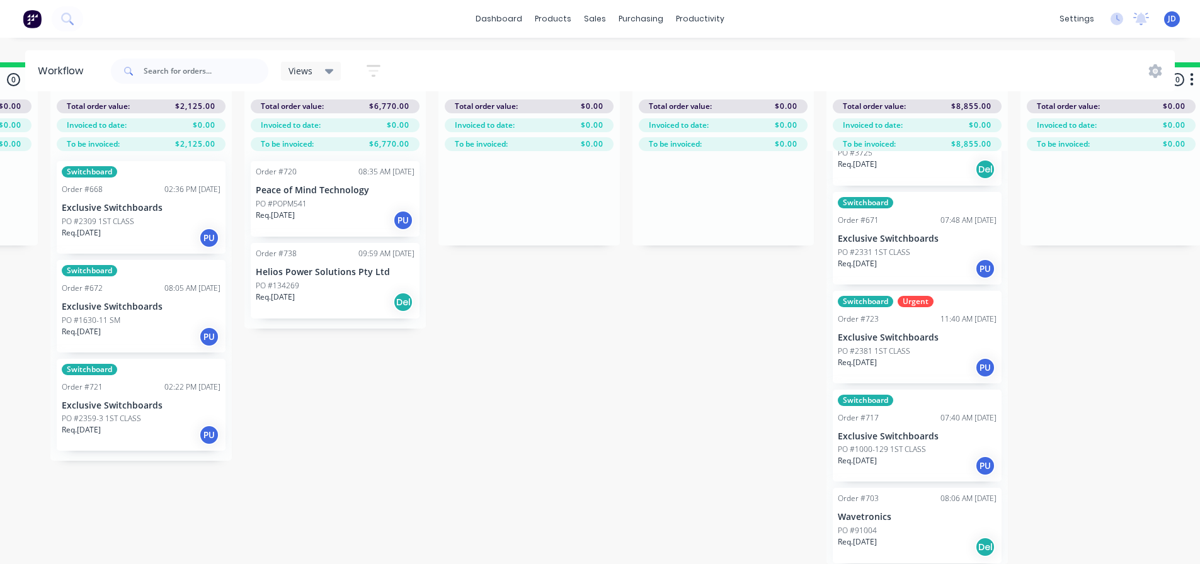
drag, startPoint x: 428, startPoint y: 386, endPoint x: 319, endPoint y: 348, distance: 115.5
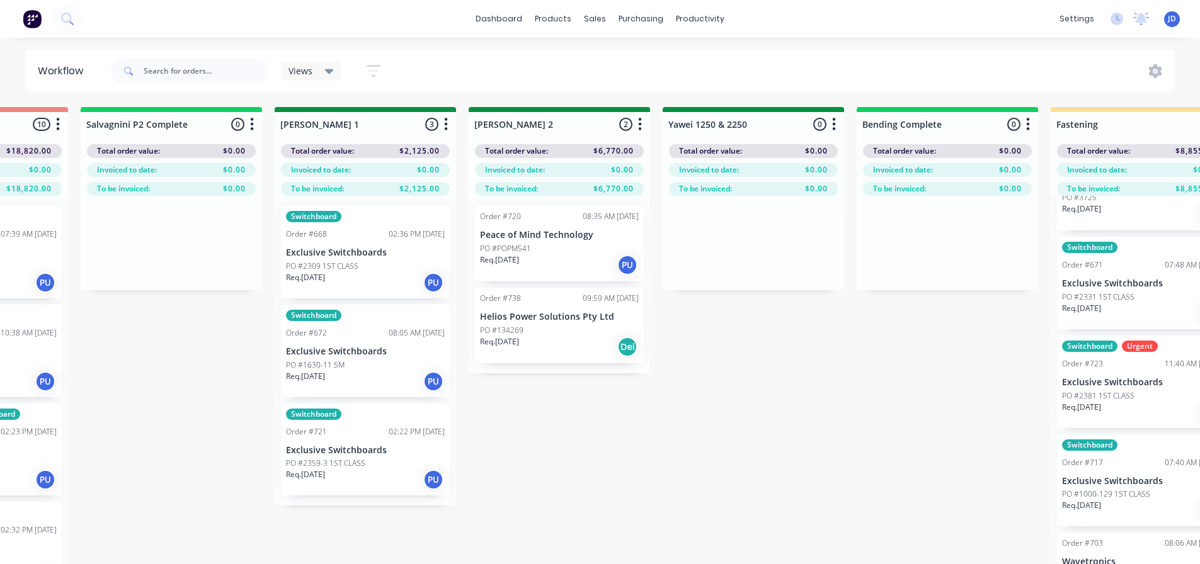
drag, startPoint x: 453, startPoint y: 468, endPoint x: 406, endPoint y: 455, distance: 49.0
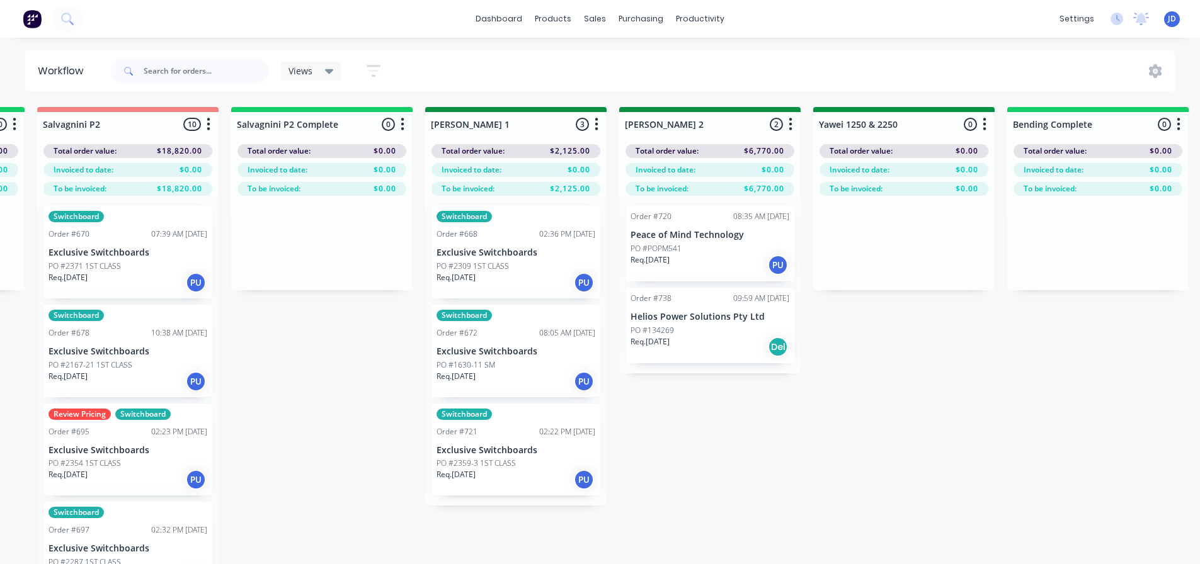
drag, startPoint x: 276, startPoint y: 465, endPoint x: 261, endPoint y: 448, distance: 23.2
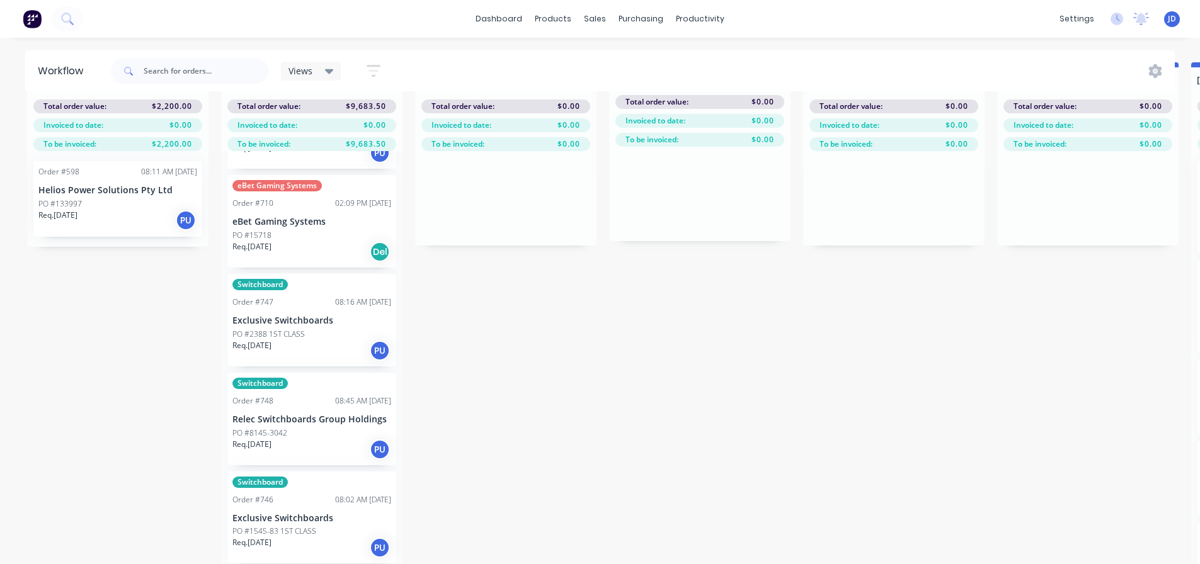
scroll to position [43, 304]
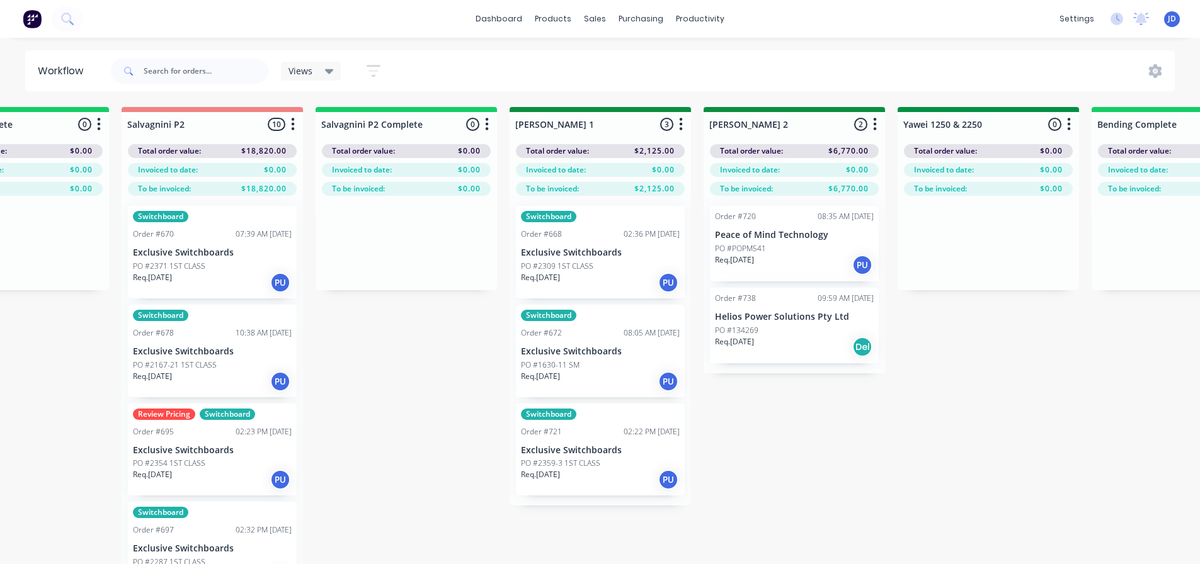
drag, startPoint x: 645, startPoint y: 457, endPoint x: 668, endPoint y: 350, distance: 108.7
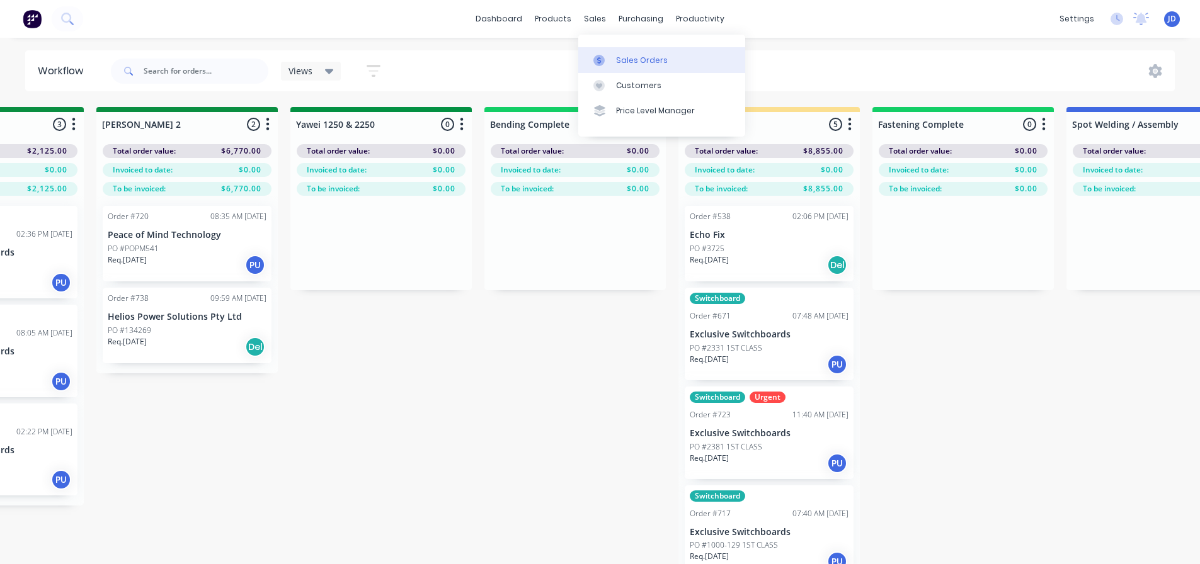
click at [607, 61] on div at bounding box center [602, 60] width 19 height 11
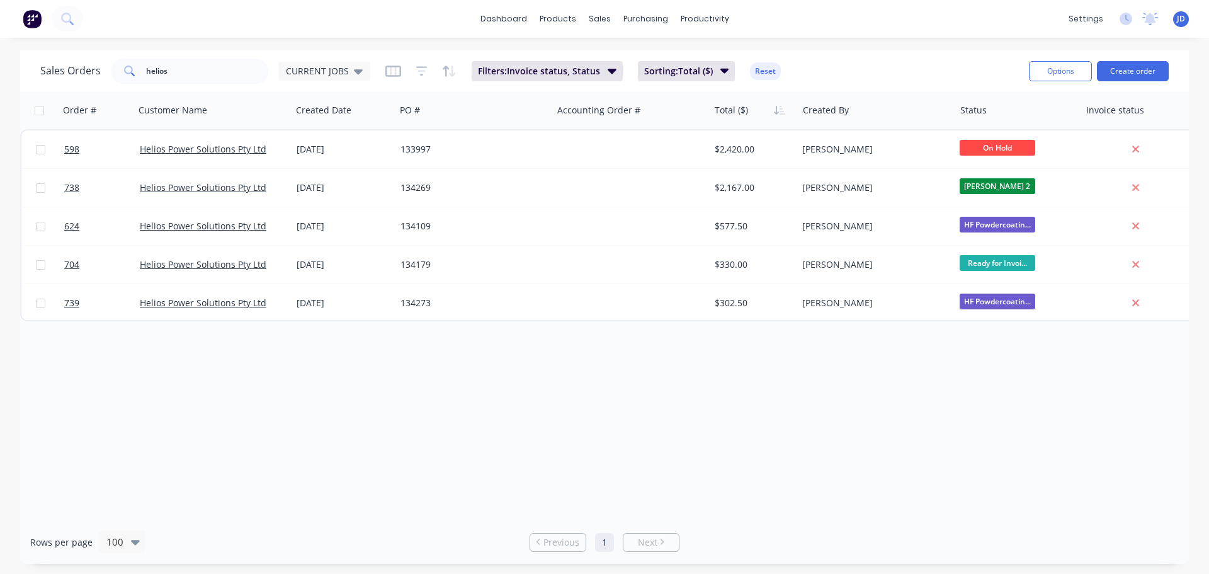
drag, startPoint x: 196, startPoint y: 84, endPoint x: 23, endPoint y: 67, distance: 174.6
click at [0, 69] on div "Sales Orders helios CURRENT JOBS Filters: Invoice status, Status Sorting: Total…" at bounding box center [604, 306] width 1209 height 513
drag, startPoint x: 0, startPoint y: 51, endPoint x: 0, endPoint y: 3, distance: 48.5
click at [0, 40] on div "dashboard products sales purchasing productivity dashboard products Product Cat…" at bounding box center [604, 287] width 1209 height 574
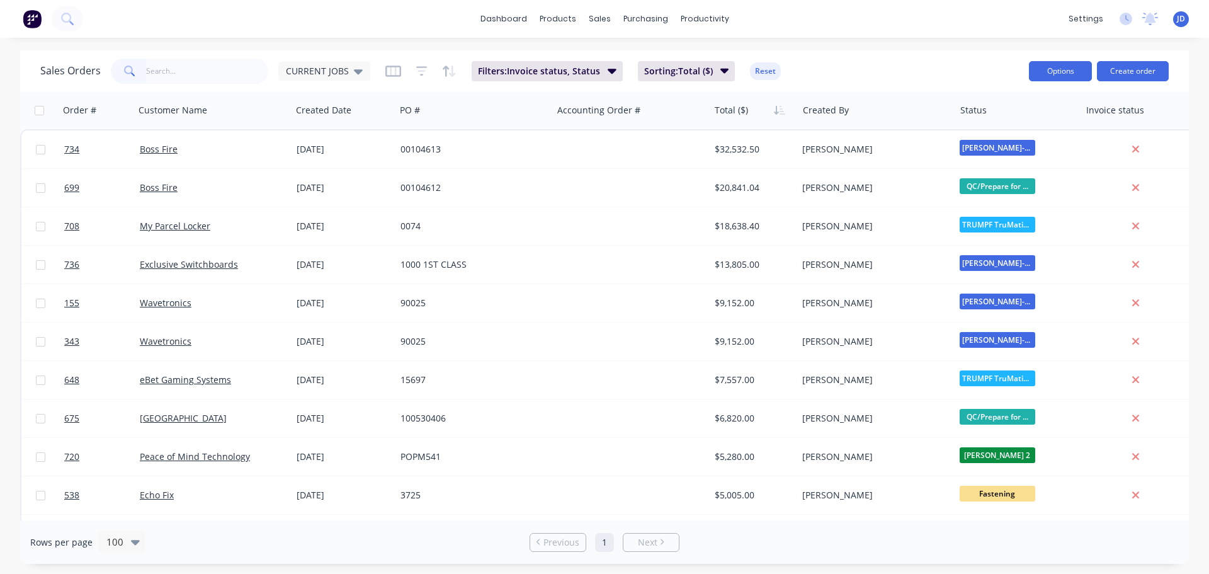
click at [1051, 71] on button "Options" at bounding box center [1060, 71] width 63 height 20
click at [1003, 151] on div "Export" at bounding box center [1023, 153] width 116 height 18
click at [1041, 20] on div "dashboard products sales purchasing productivity dashboard products Product Cat…" at bounding box center [604, 19] width 1209 height 38
click at [1037, 4] on div "dashboard products sales purchasing productivity dashboard products Product Cat…" at bounding box center [604, 19] width 1209 height 38
